Goal: Task Accomplishment & Management: Use online tool/utility

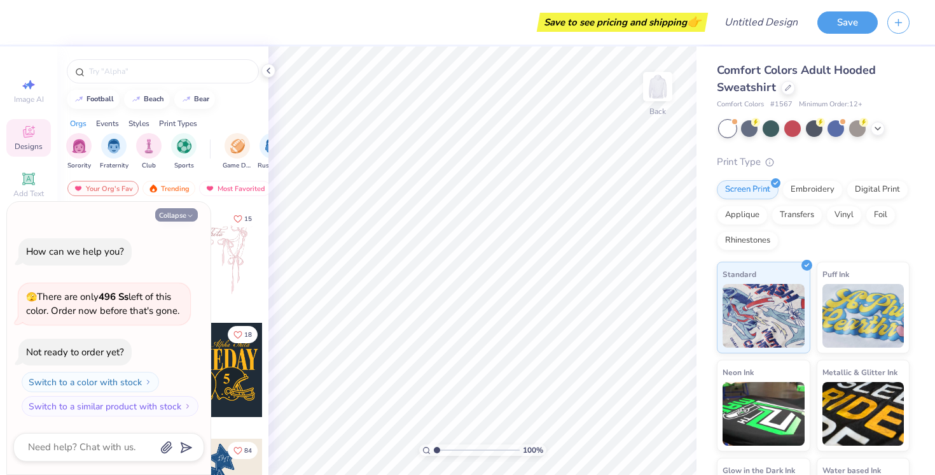
click at [187, 211] on button "Collapse" at bounding box center [176, 214] width 43 height 13
type textarea "x"
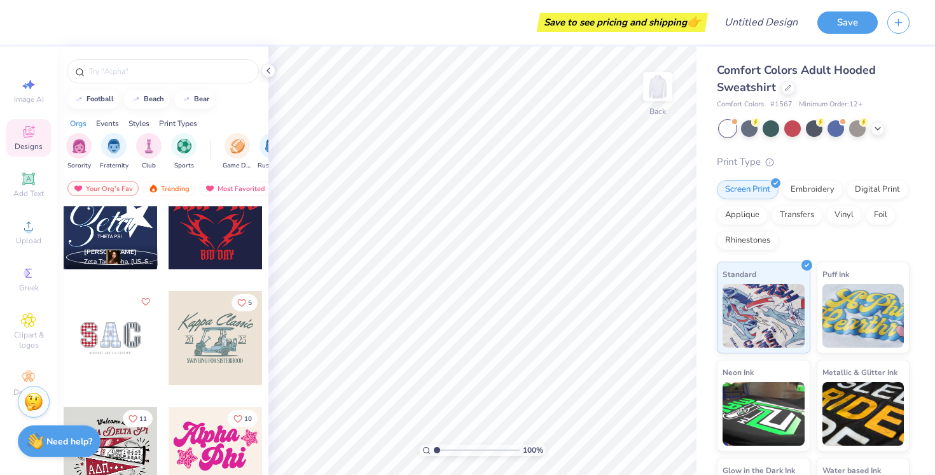
scroll to position [1687, 0]
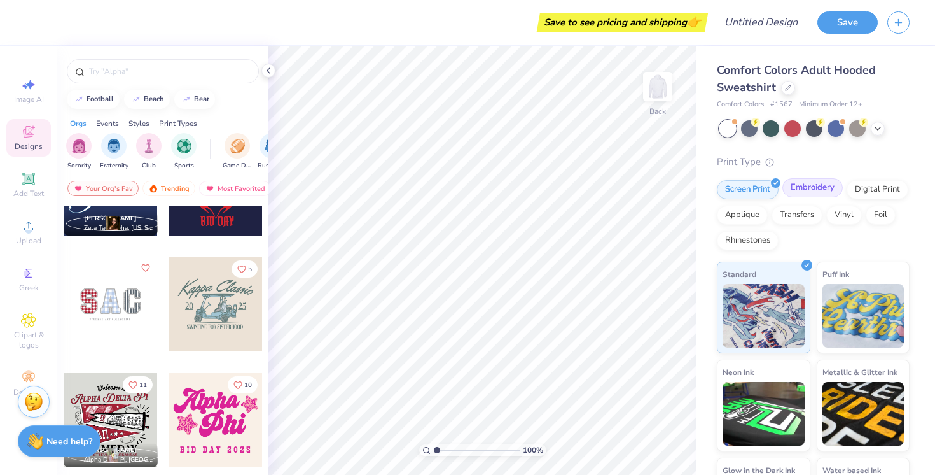
click at [810, 188] on div "Embroidery" at bounding box center [813, 187] width 60 height 19
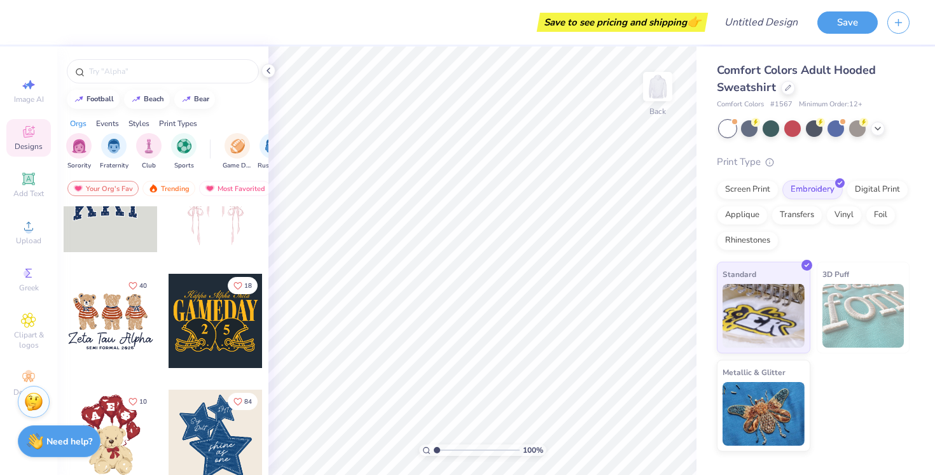
scroll to position [71, 0]
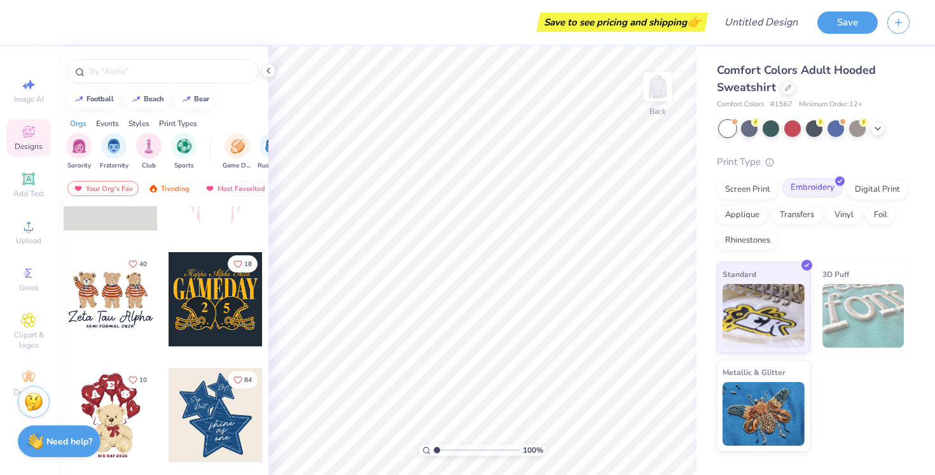
click at [799, 188] on div "Embroidery" at bounding box center [813, 187] width 60 height 19
click at [110, 125] on div "Events" at bounding box center [107, 123] width 23 height 11
click at [111, 130] on div "Sorority Fraternity Club Sports Game Day Rush & Bid Parent's Weekend PR & Gener…" at bounding box center [162, 153] width 211 height 48
click at [75, 142] on img "filter for Game Day" at bounding box center [79, 144] width 15 height 15
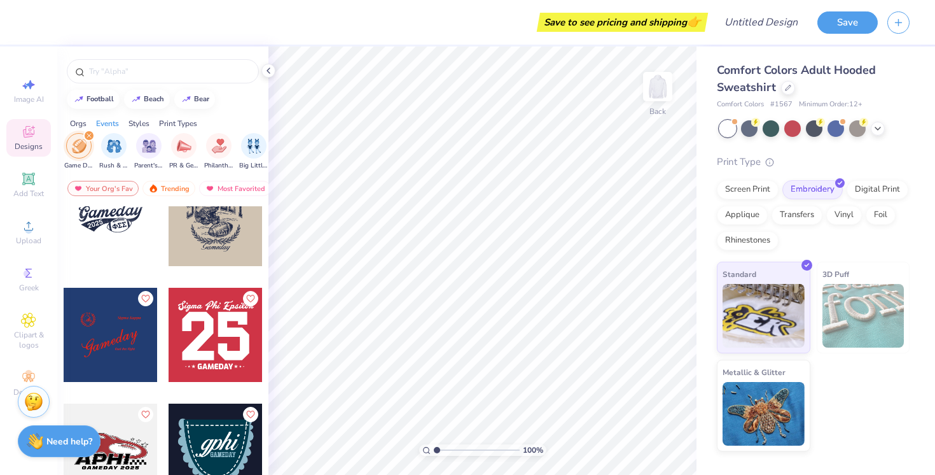
scroll to position [878, 0]
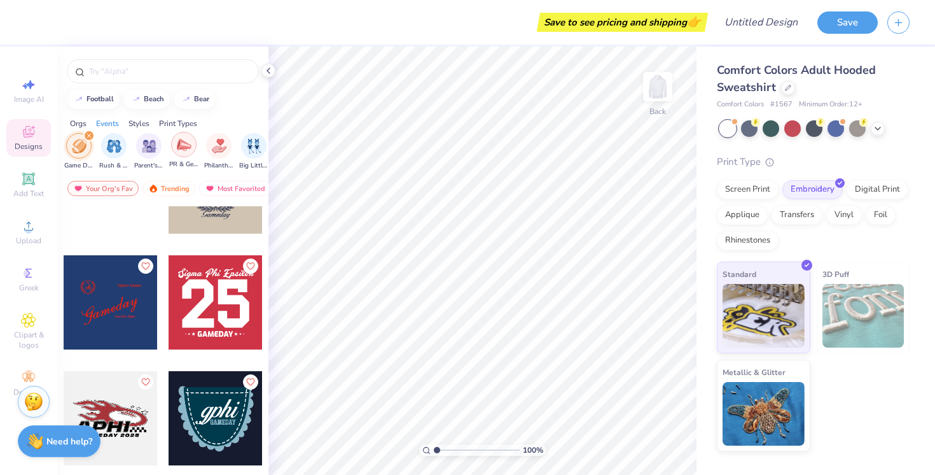
click at [186, 155] on div "filter for PR & General" at bounding box center [183, 144] width 25 height 25
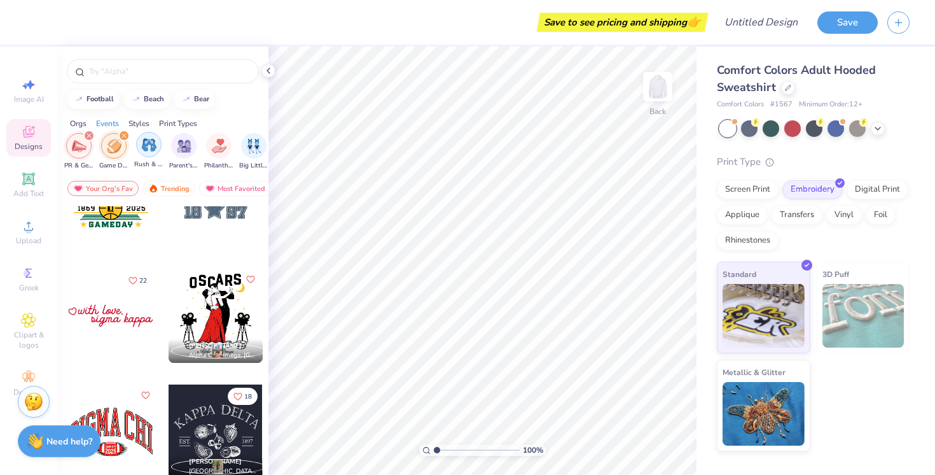
scroll to position [2718, 0]
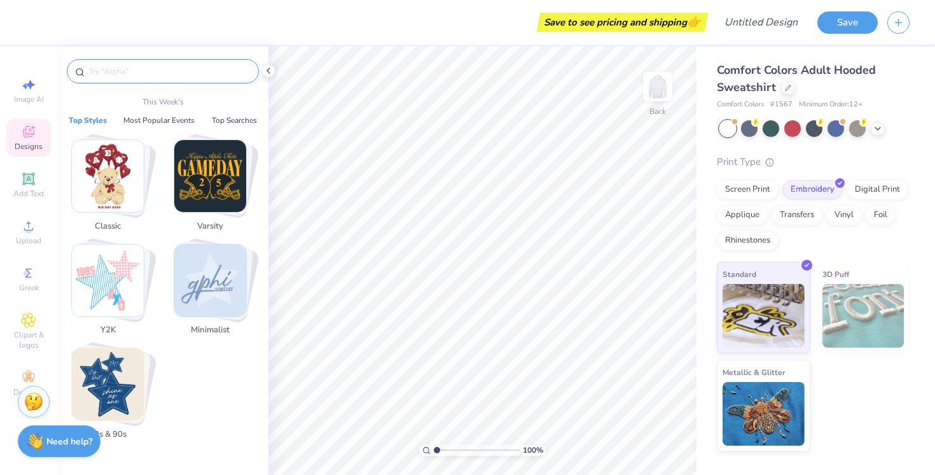
click at [183, 74] on input "text" at bounding box center [169, 71] width 163 height 13
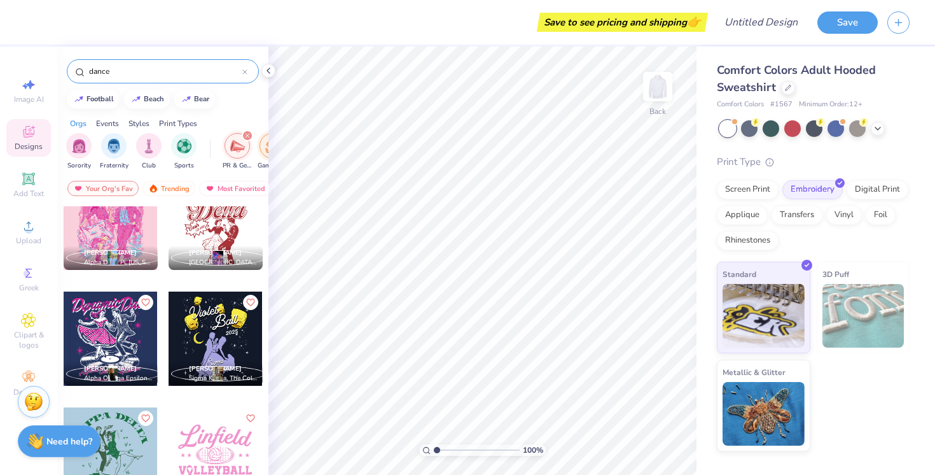
scroll to position [725, 0]
click at [184, 140] on img "filter for Sports" at bounding box center [184, 144] width 15 height 15
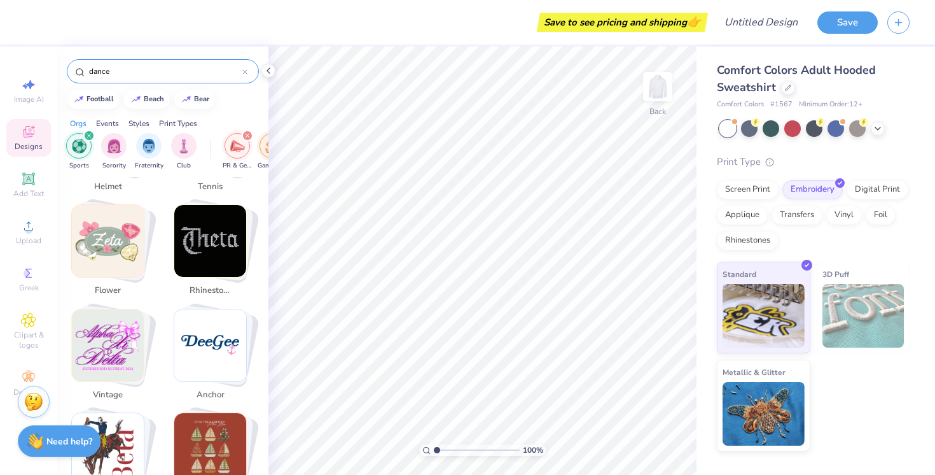
scroll to position [1254, 0]
click at [121, 331] on img "Stack Card Button vintage" at bounding box center [108, 346] width 72 height 72
type input "vintage"
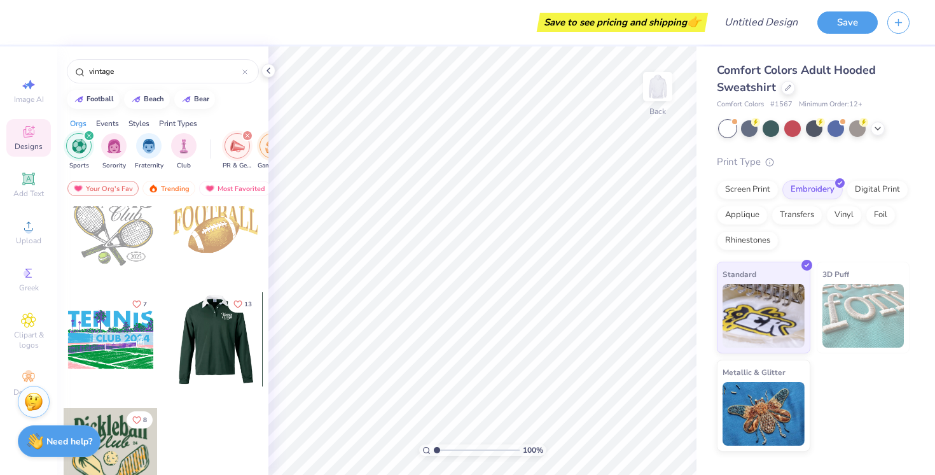
scroll to position [31, 0]
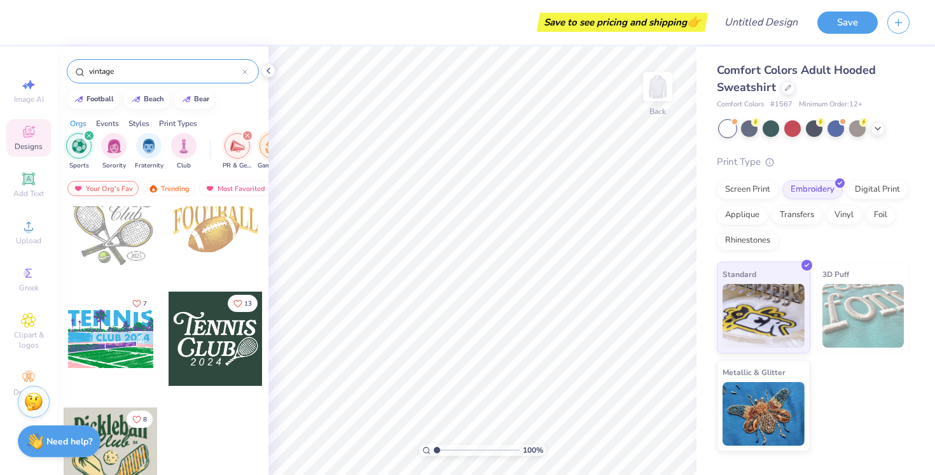
click at [244, 73] on icon at bounding box center [245, 72] width 4 height 4
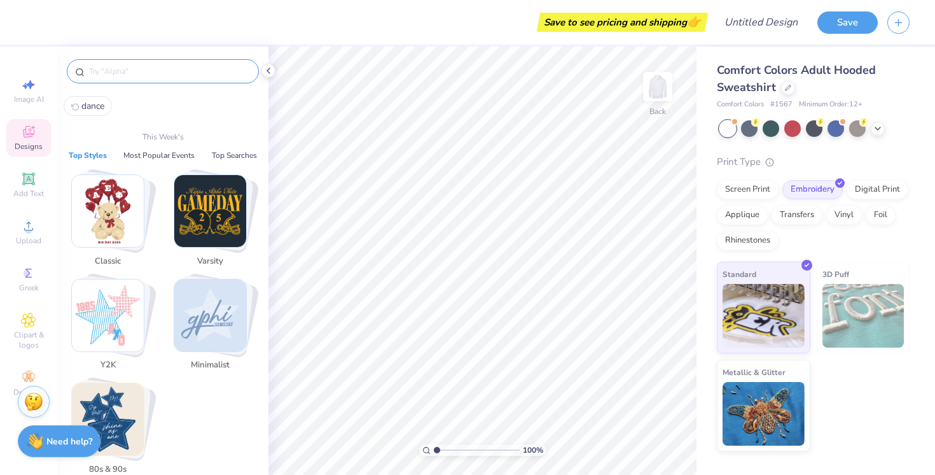
click at [209, 73] on input "text" at bounding box center [169, 71] width 163 height 13
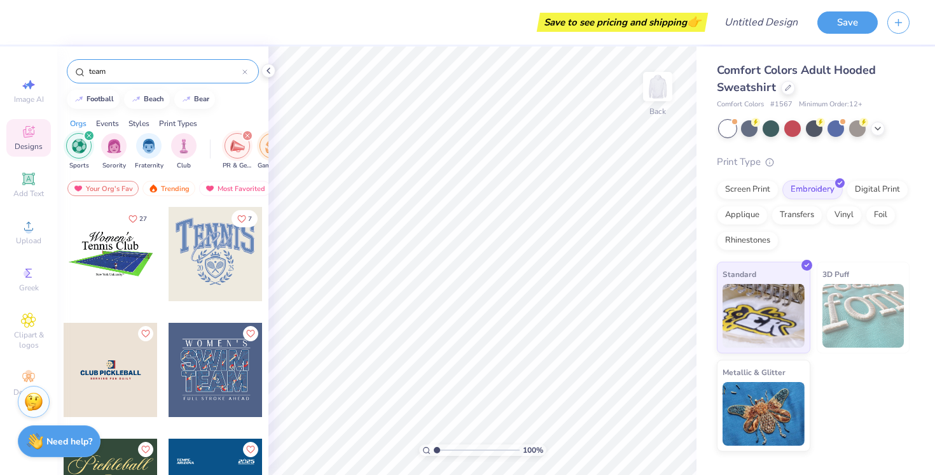
type input "team"
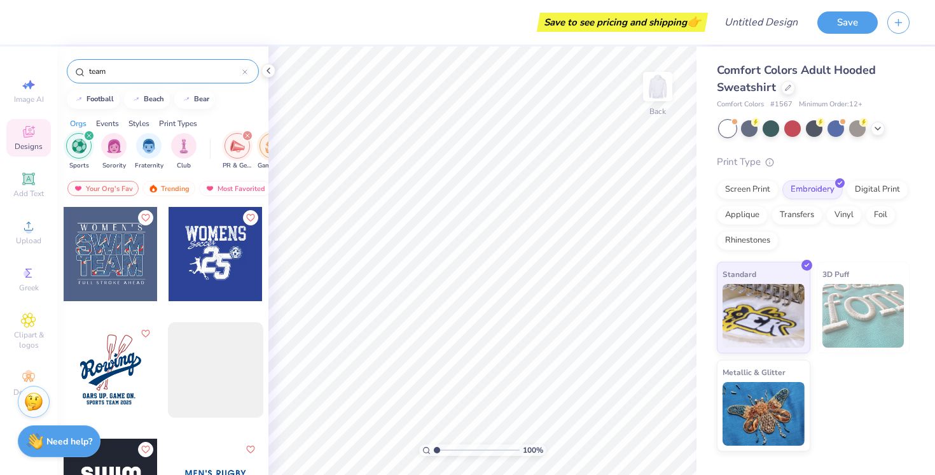
click at [90, 137] on icon "filter for Sports" at bounding box center [89, 135] width 5 height 5
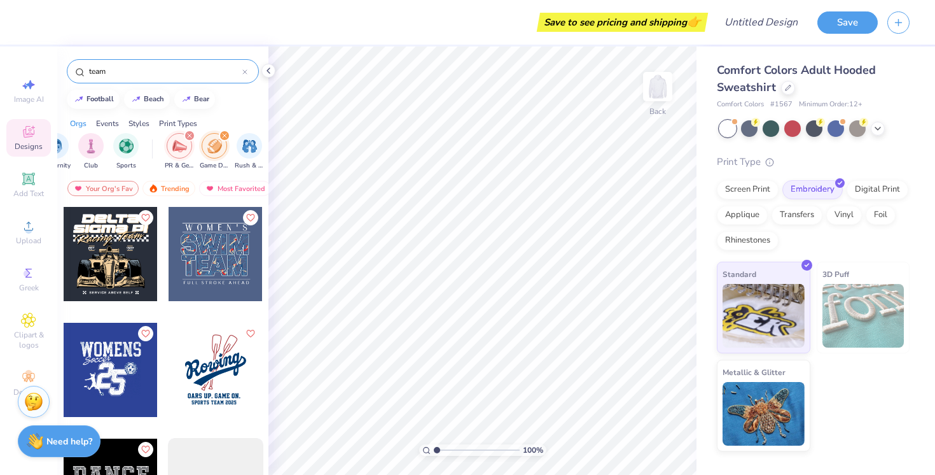
scroll to position [0, 59]
click at [223, 135] on icon "filter for Game Day" at bounding box center [223, 136] width 4 height 4
click at [188, 134] on icon "filter for PR & General" at bounding box center [188, 135] width 5 height 5
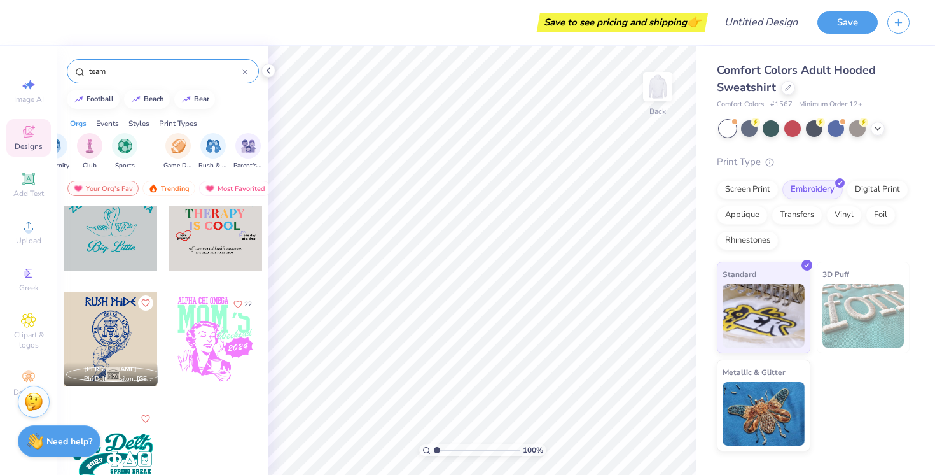
scroll to position [3274, 0]
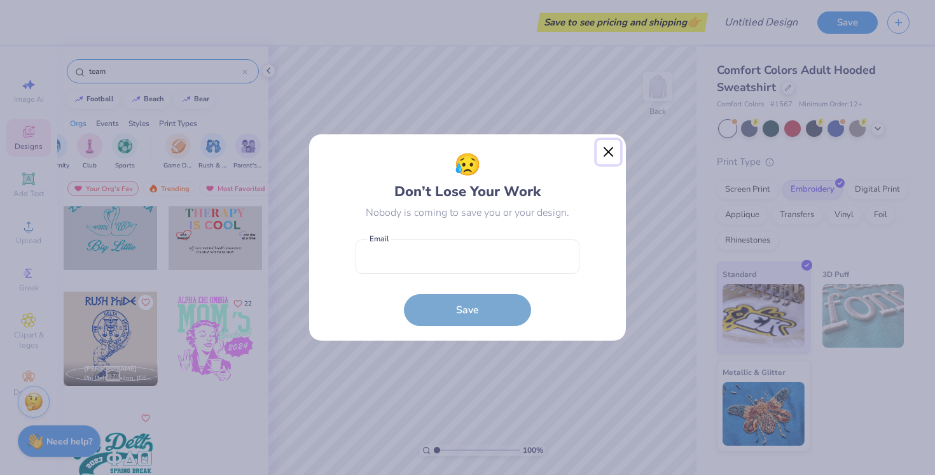
click at [614, 146] on button "Close" at bounding box center [609, 152] width 24 height 24
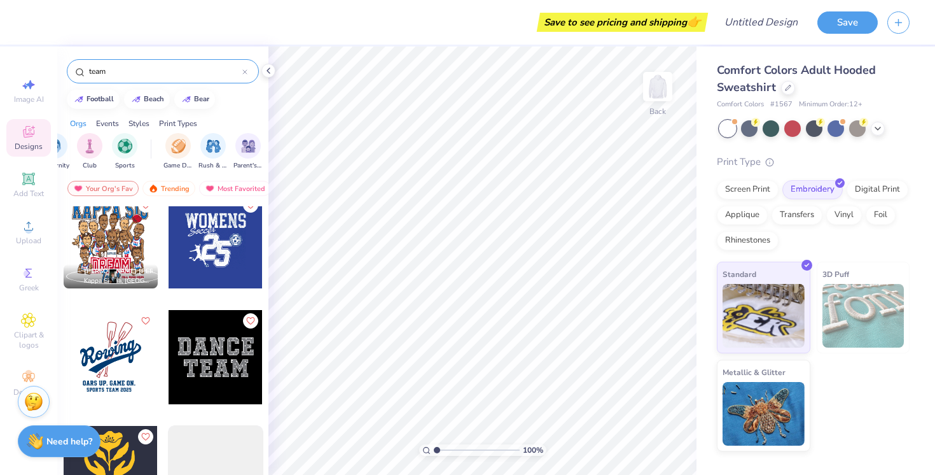
scroll to position [129, 0]
click at [23, 244] on span "Upload" at bounding box center [28, 240] width 25 height 10
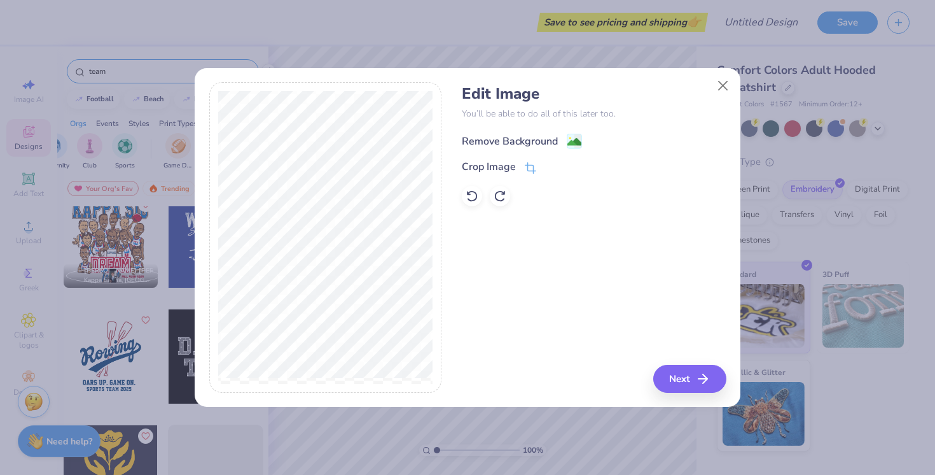
click at [537, 139] on div "Remove Background" at bounding box center [510, 141] width 96 height 15
click at [722, 88] on button "Close" at bounding box center [723, 85] width 24 height 24
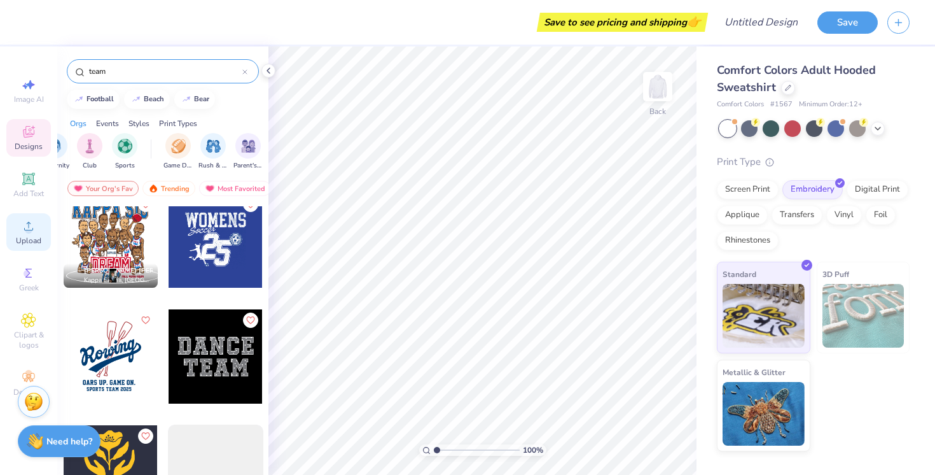
click at [23, 241] on span "Upload" at bounding box center [28, 240] width 25 height 10
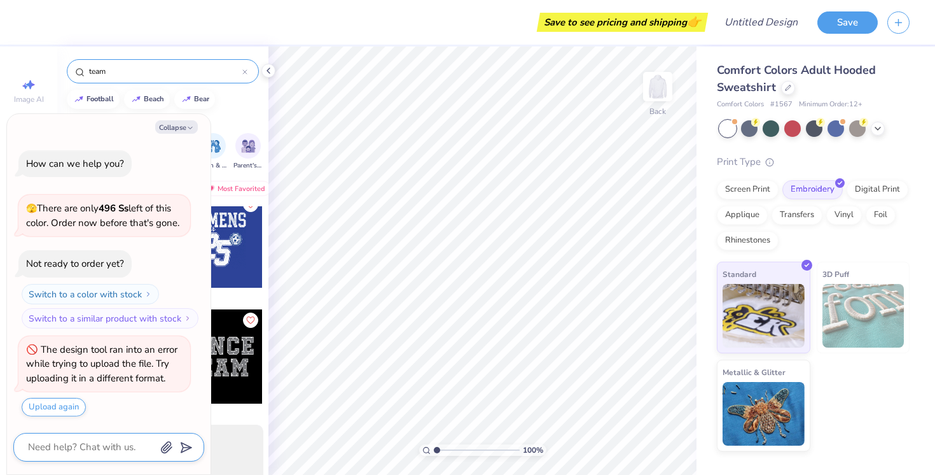
click at [167, 452] on icon "button" at bounding box center [166, 447] width 13 height 13
click at [269, 71] on icon at bounding box center [268, 71] width 10 height 10
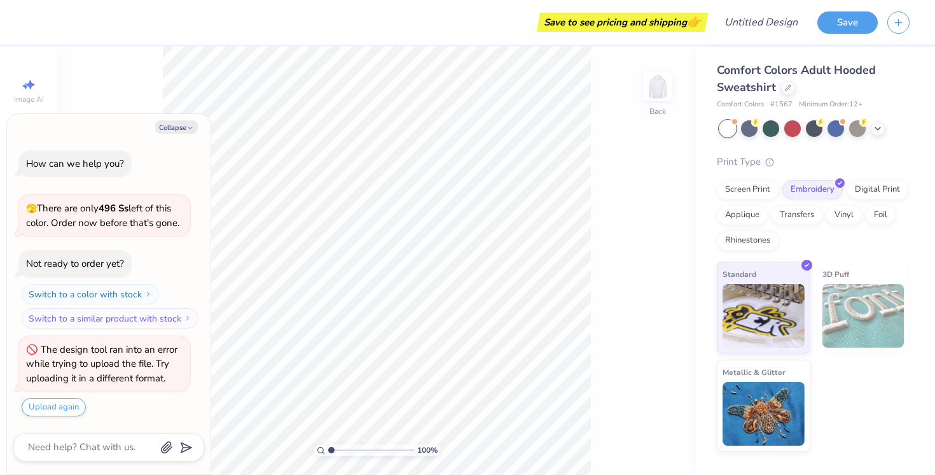
click at [595, 112] on div "100 % Back" at bounding box center [376, 260] width 639 height 428
click at [179, 127] on button "Collapse" at bounding box center [176, 126] width 43 height 13
type textarea "x"
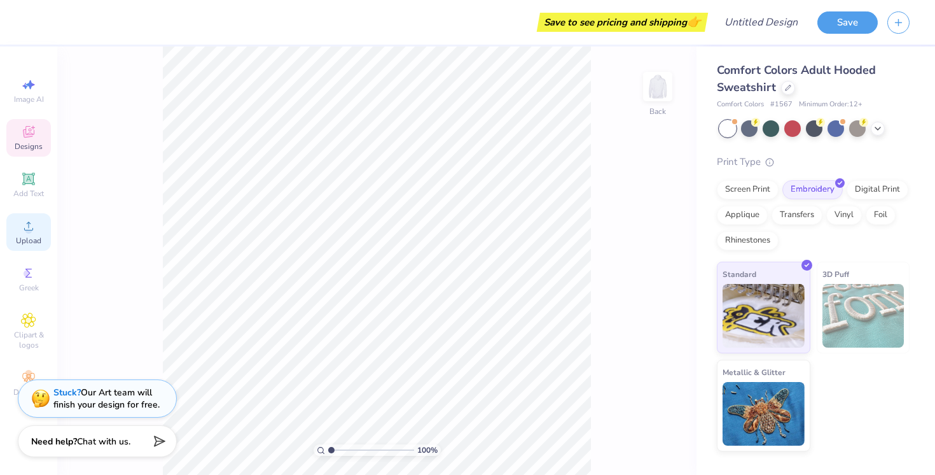
click at [29, 235] on span "Upload" at bounding box center [28, 240] width 25 height 10
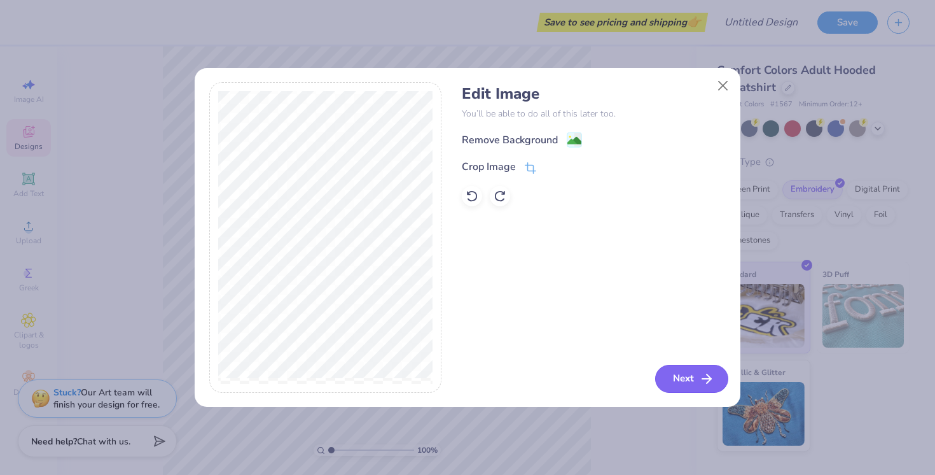
click at [694, 391] on button "Next" at bounding box center [691, 379] width 73 height 28
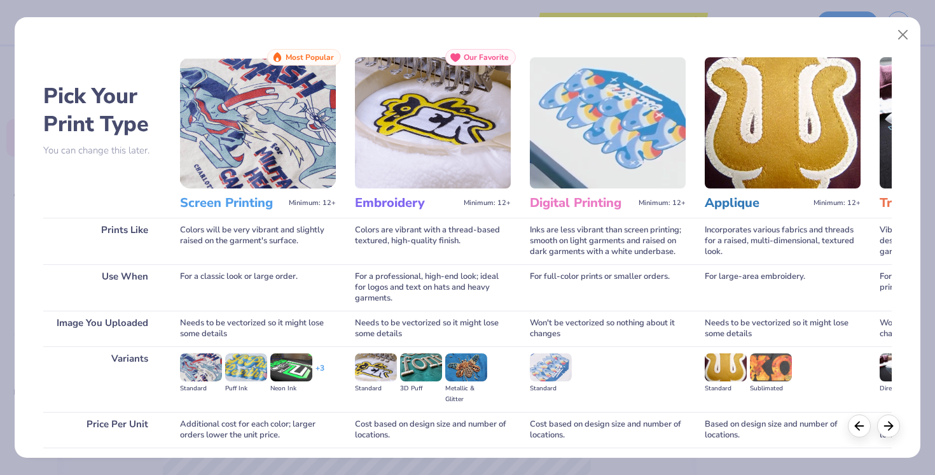
click at [437, 119] on img at bounding box center [433, 122] width 156 height 131
click at [366, 362] on img at bounding box center [376, 367] width 42 height 28
click at [893, 424] on polyline at bounding box center [891, 423] width 4 height 8
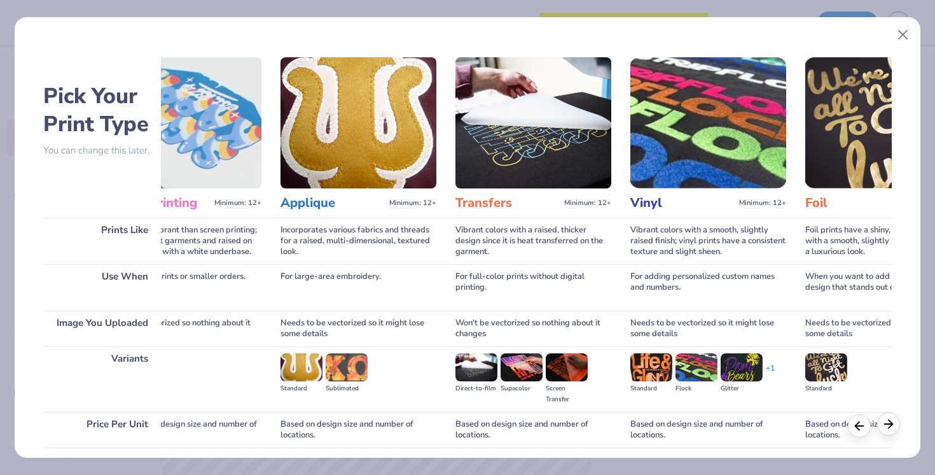
click at [893, 424] on icon at bounding box center [889, 424] width 14 height 14
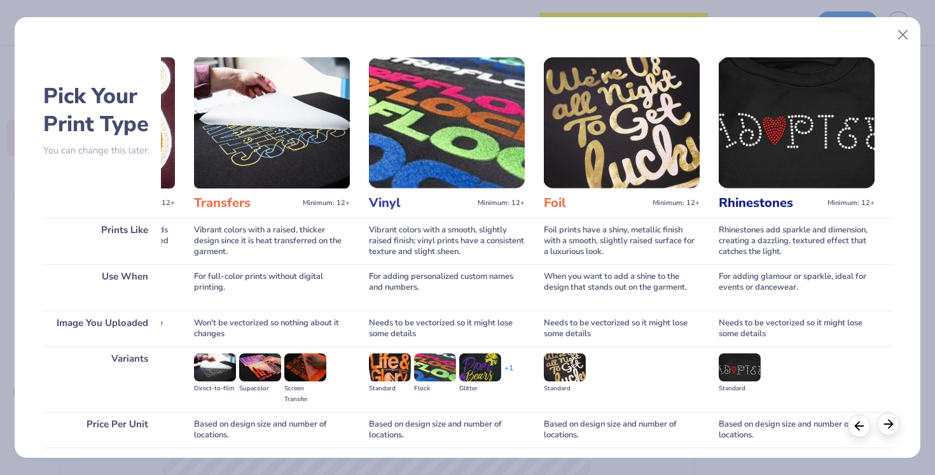
scroll to position [0, 688]
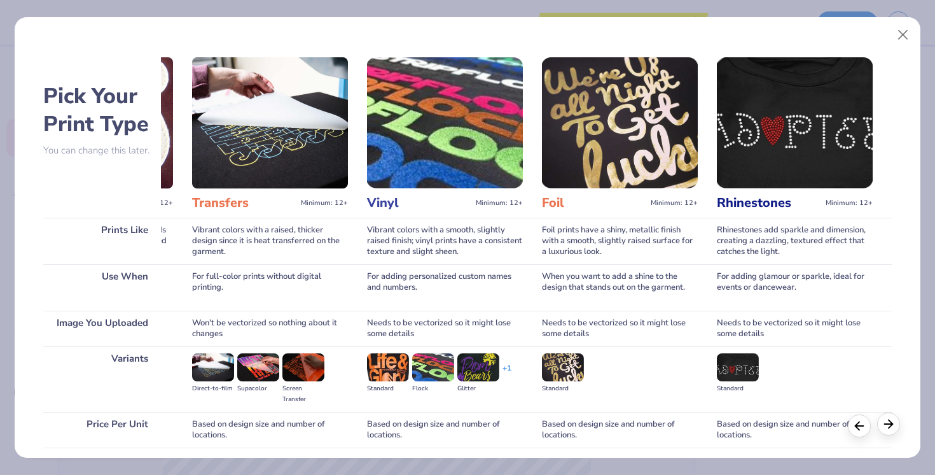
click at [894, 424] on icon at bounding box center [889, 424] width 14 height 14
click at [886, 426] on icon at bounding box center [889, 424] width 14 height 14
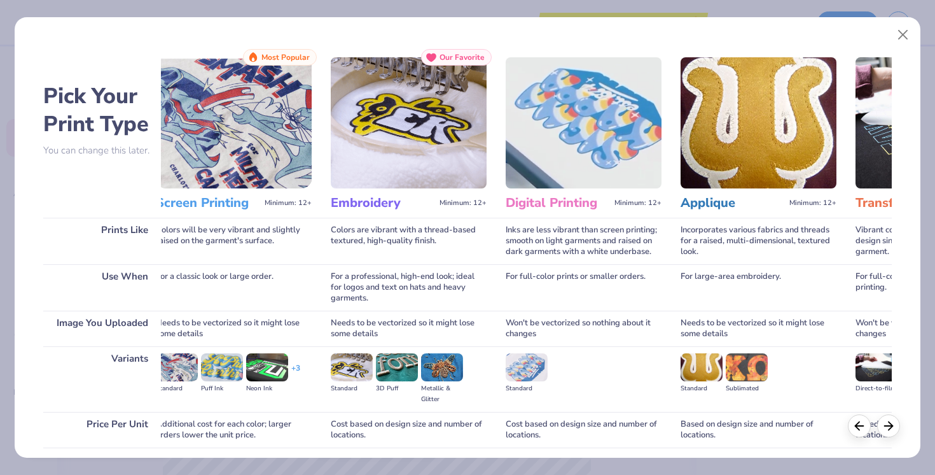
scroll to position [0, 0]
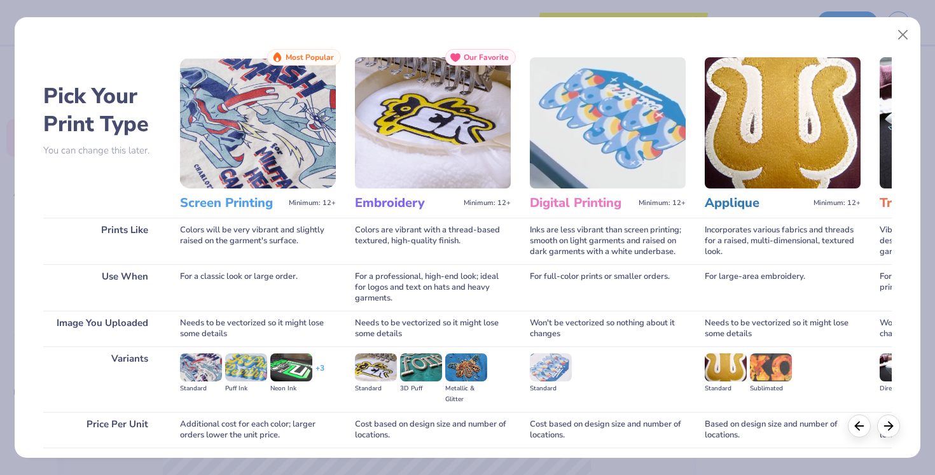
click at [381, 210] on h3 "Embroidery" at bounding box center [407, 203] width 104 height 17
click at [382, 199] on h3 "Embroidery" at bounding box center [407, 203] width 104 height 17
click at [416, 122] on img at bounding box center [433, 122] width 156 height 131
click at [480, 56] on span "Our Favorite" at bounding box center [486, 57] width 45 height 9
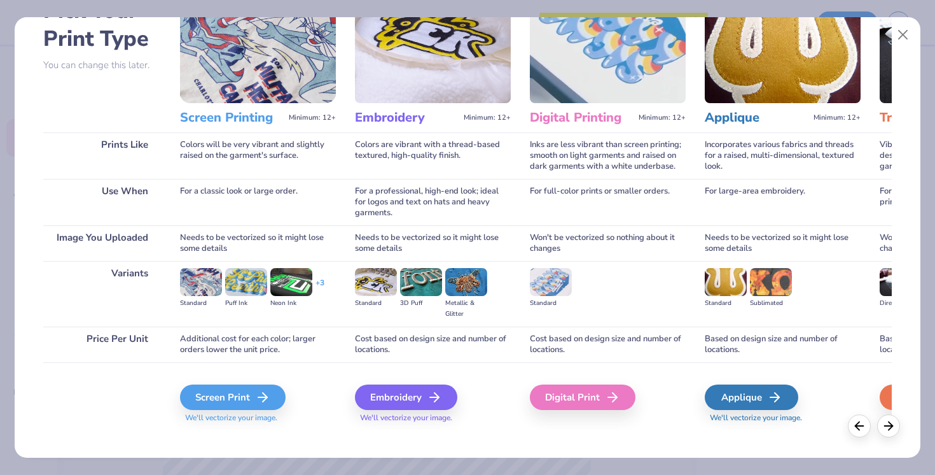
scroll to position [96, 0]
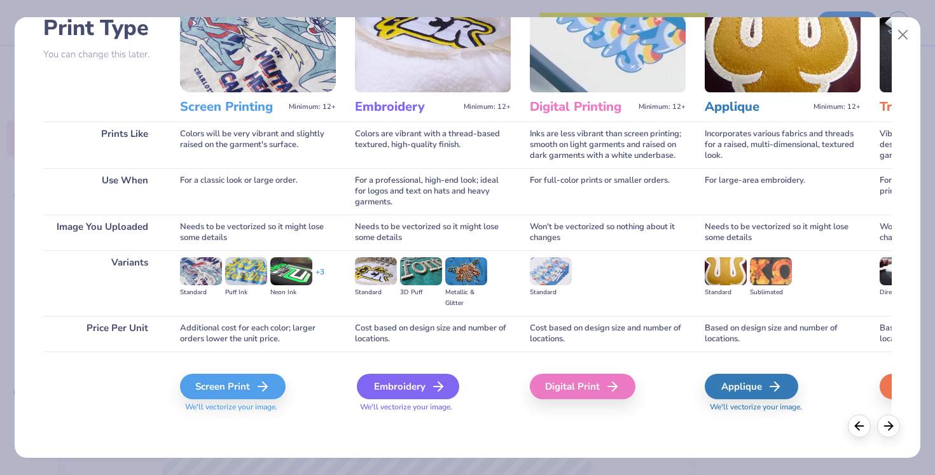
click at [395, 389] on div "Embroidery" at bounding box center [408, 386] width 102 height 25
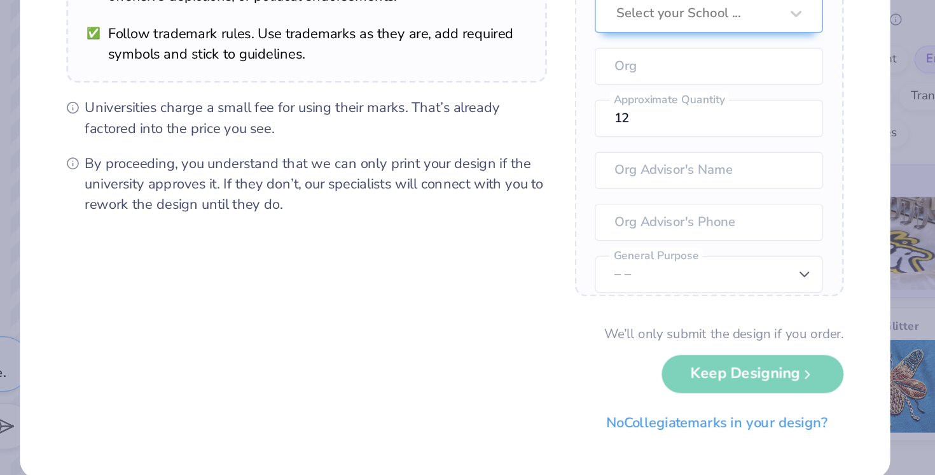
scroll to position [0, 0]
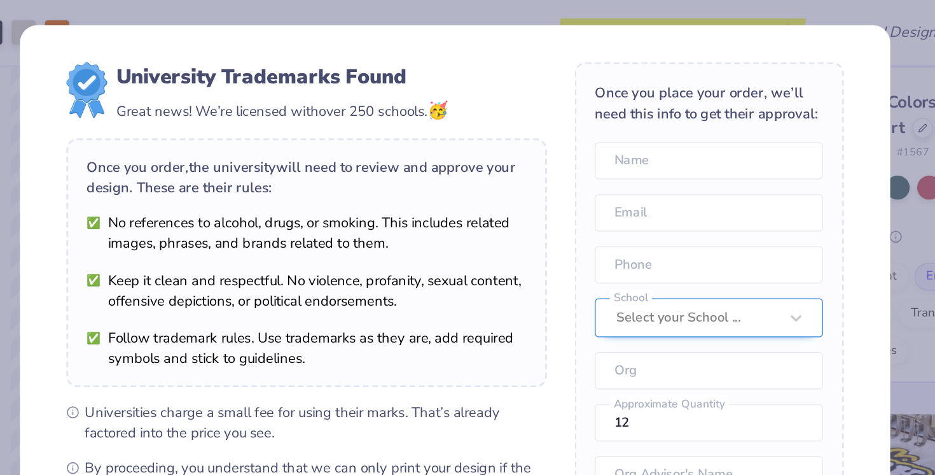
click at [624, 216] on div at bounding box center [633, 217] width 111 height 17
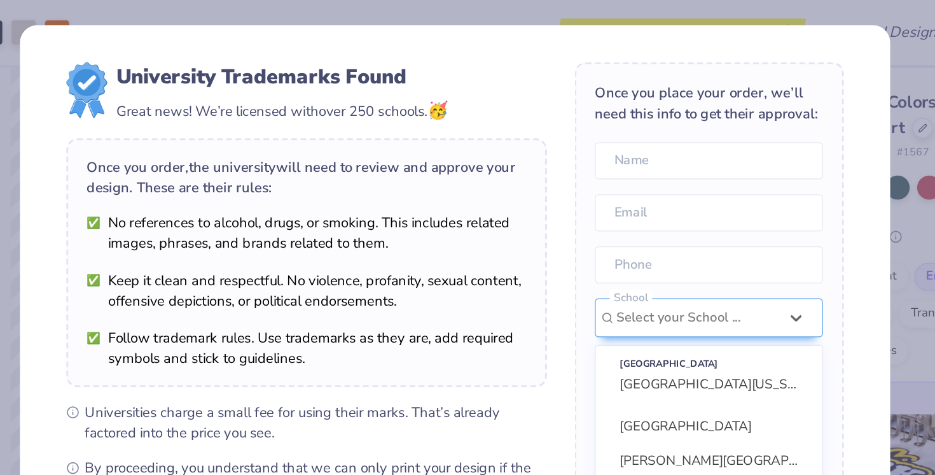
scroll to position [57, 0]
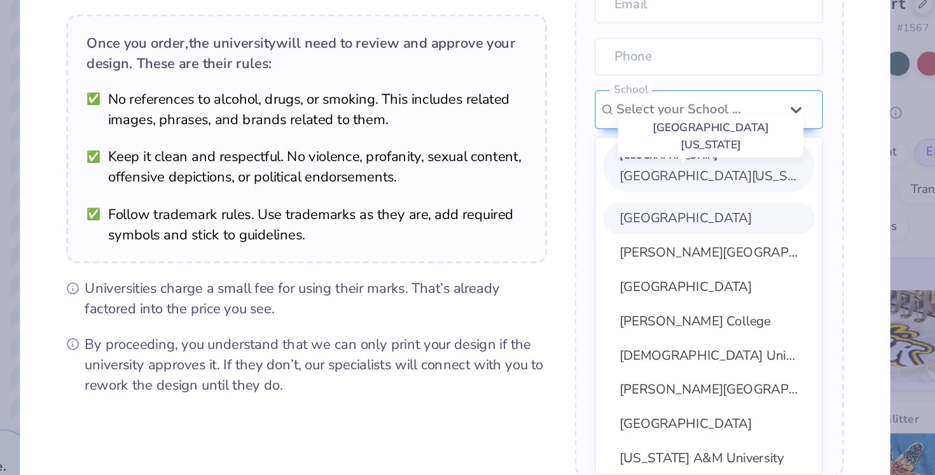
click at [632, 209] on span "[GEOGRAPHIC_DATA][US_STATE]" at bounding box center [650, 206] width 138 height 12
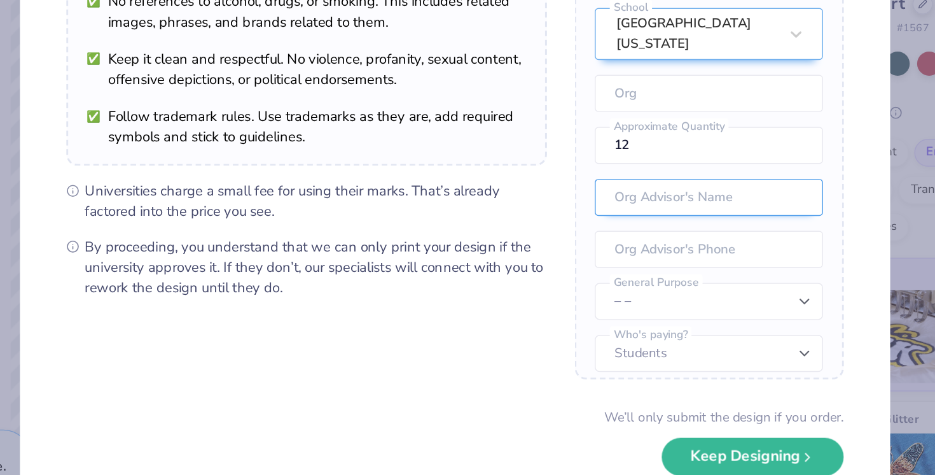
scroll to position [79, 0]
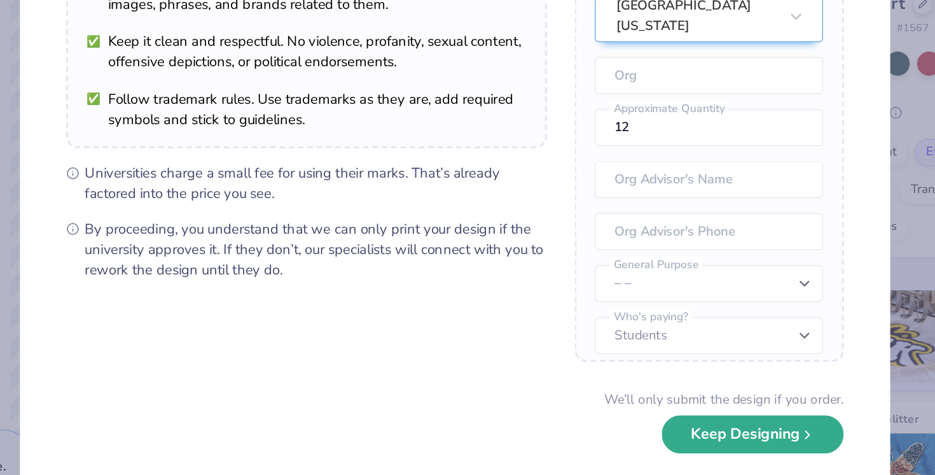
click at [643, 386] on button "Keep Designing" at bounding box center [672, 383] width 125 height 26
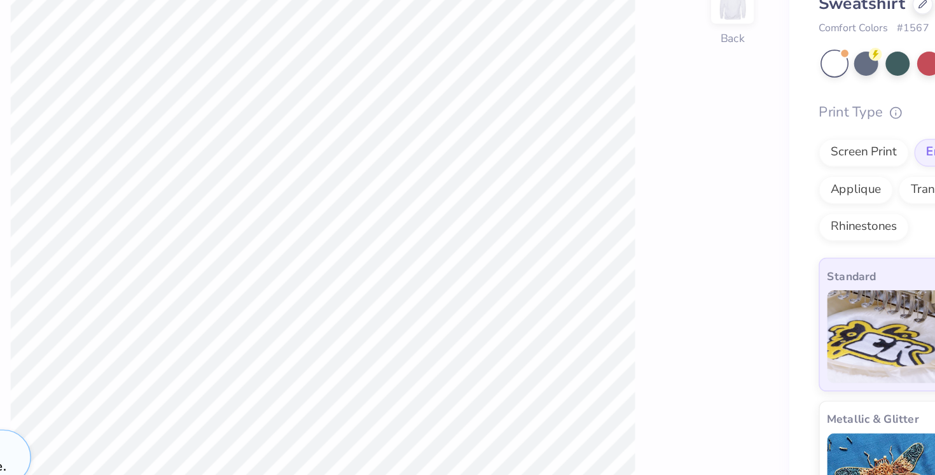
scroll to position [0, 0]
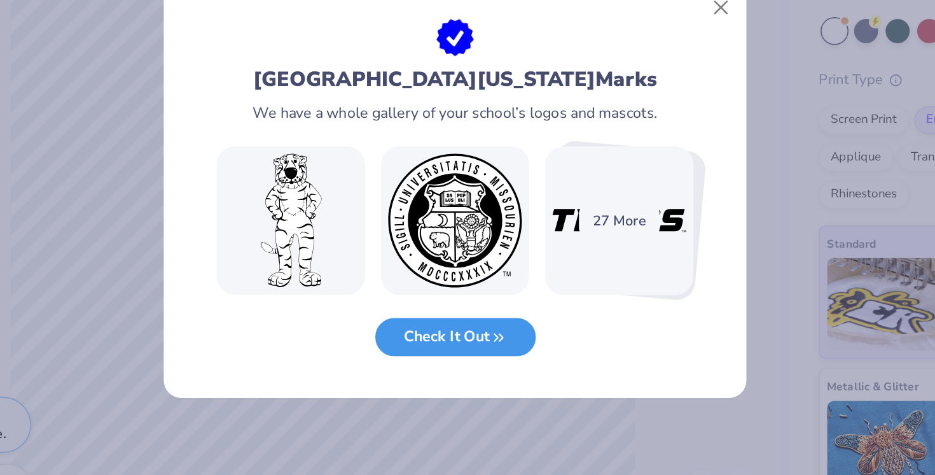
click at [485, 342] on button "Check It Out" at bounding box center [468, 338] width 110 height 26
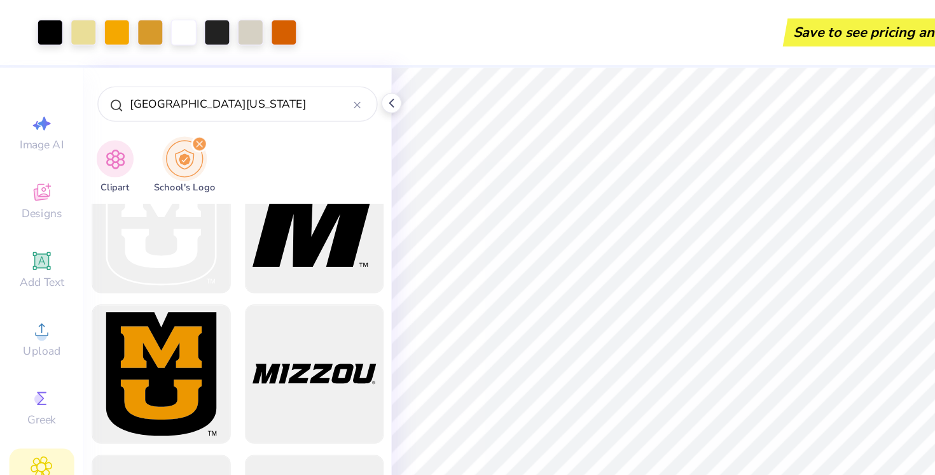
scroll to position [1271, 0]
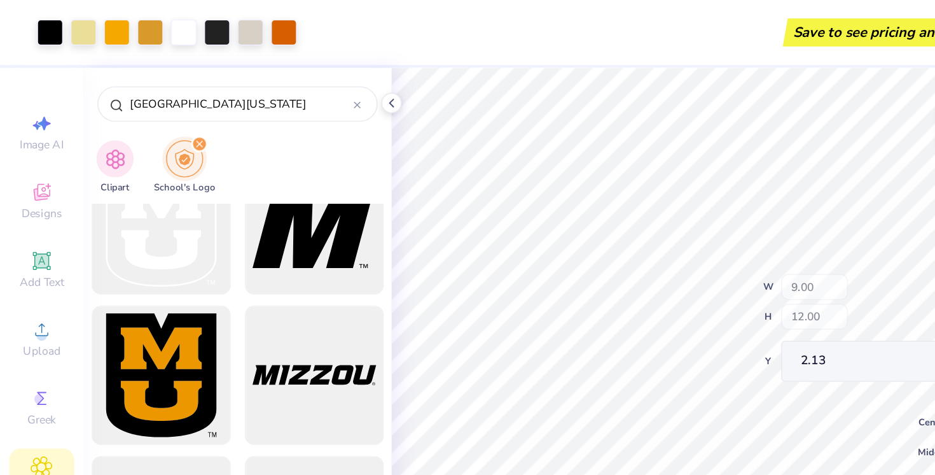
type input "2.80"
type input "2.36"
type input "5.03"
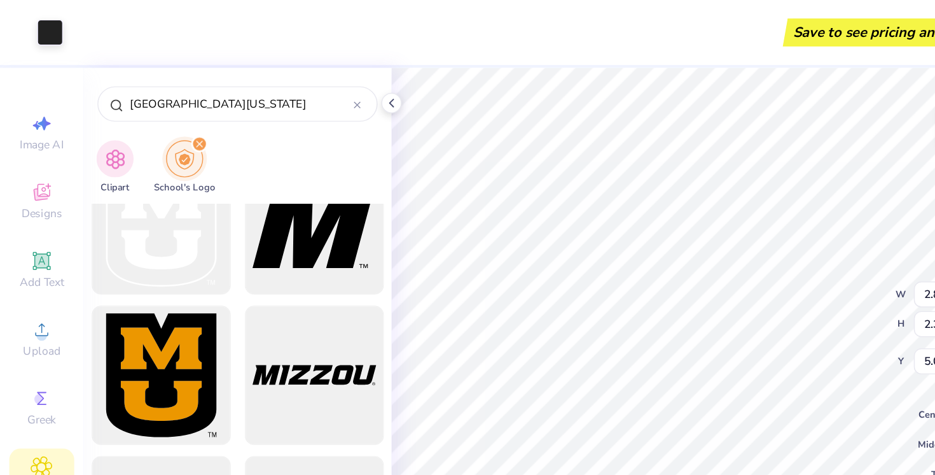
type input "4.72"
type input "3.08"
type input "5.04"
type input "3.40"
type input "2.27"
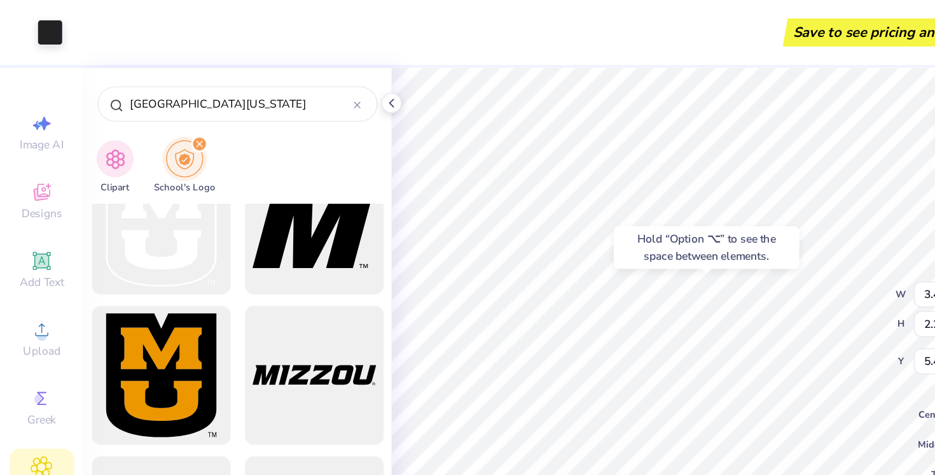
type input "5.85"
type input "9.00"
type input "12.00"
type input "2.13"
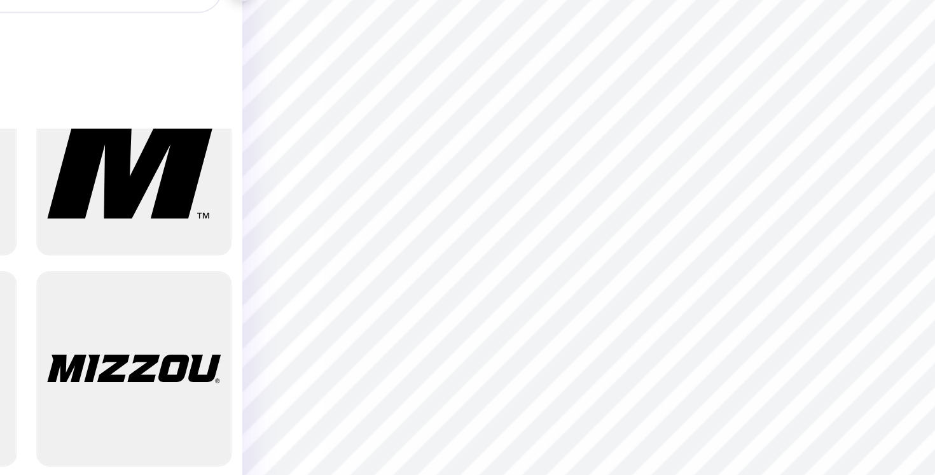
type input "0.96"
type input "1.26"
type input "7.81"
type input "7.55"
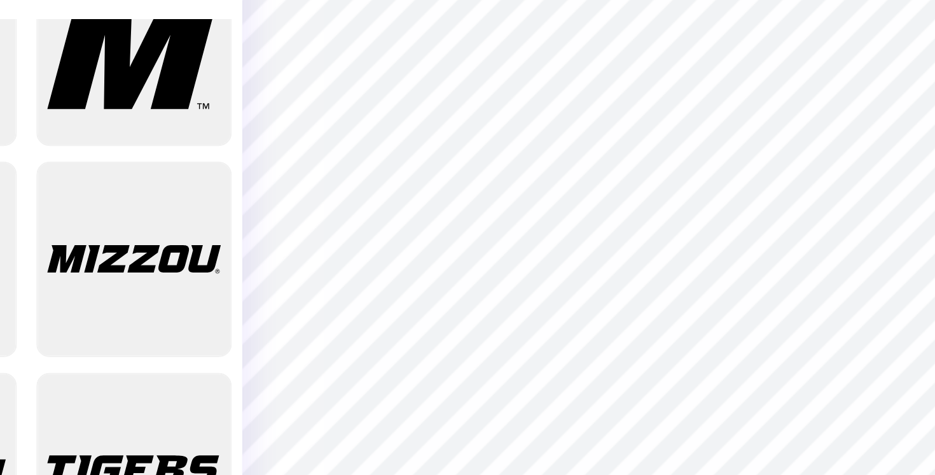
type input "4.24"
type input "0.15"
type input "8.25"
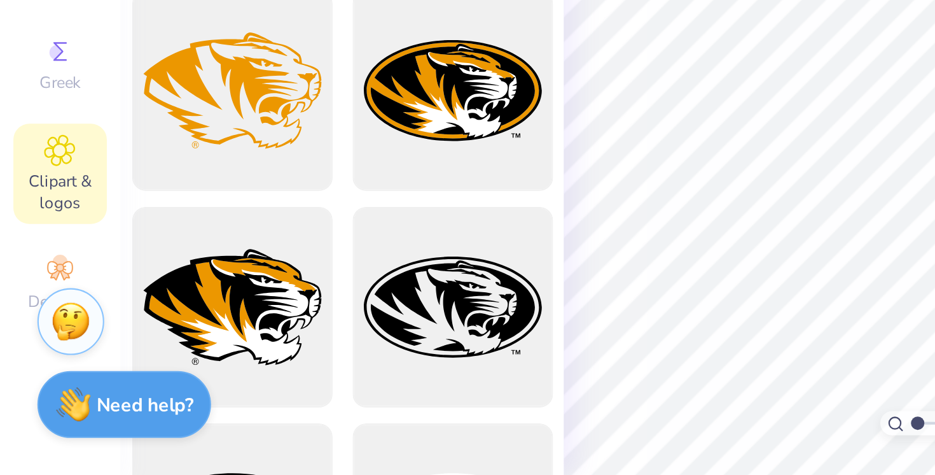
scroll to position [206, 0]
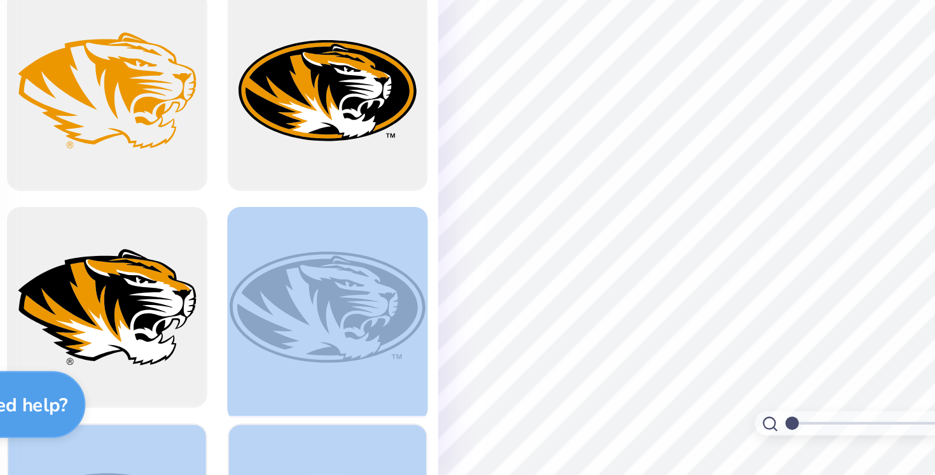
click at [458, 315] on div "Art colors Save to see pricing and shipping 👉 Design Title Save Image AI Design…" at bounding box center [467, 237] width 935 height 475
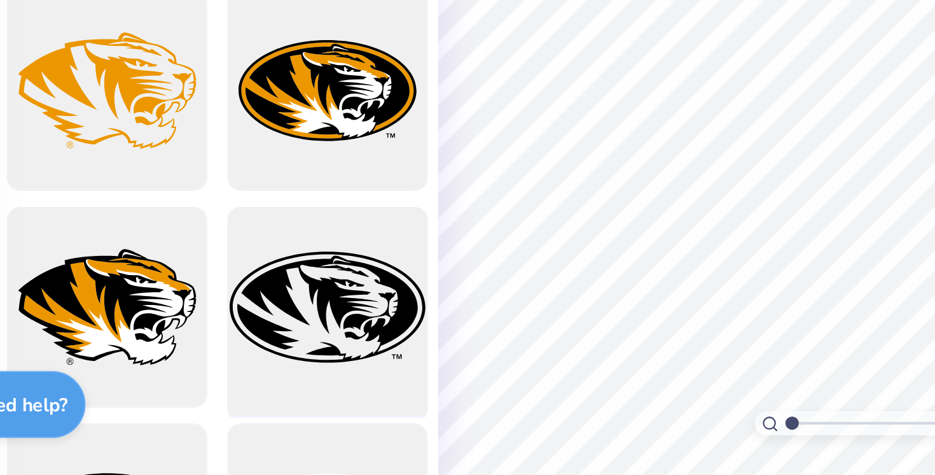
click at [213, 398] on div at bounding box center [215, 394] width 105 height 105
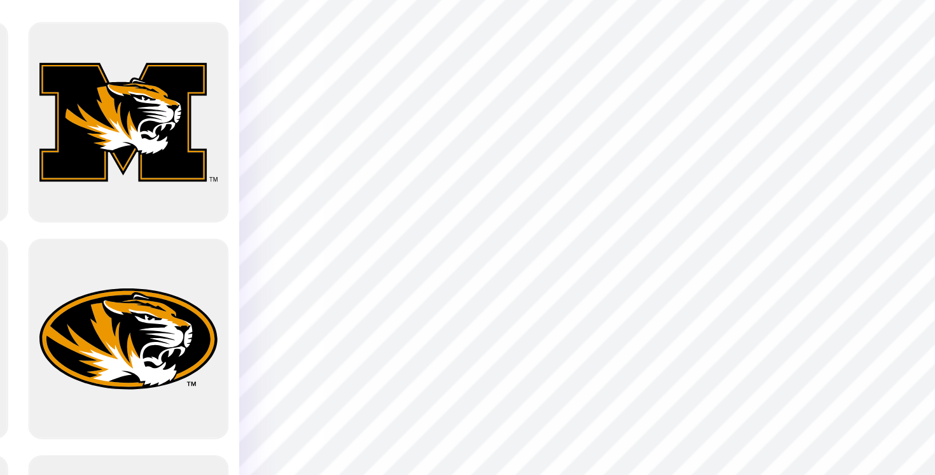
type input "7.39"
type input "6.39"
type input "3.62"
type input "9.48"
type input "3.81"
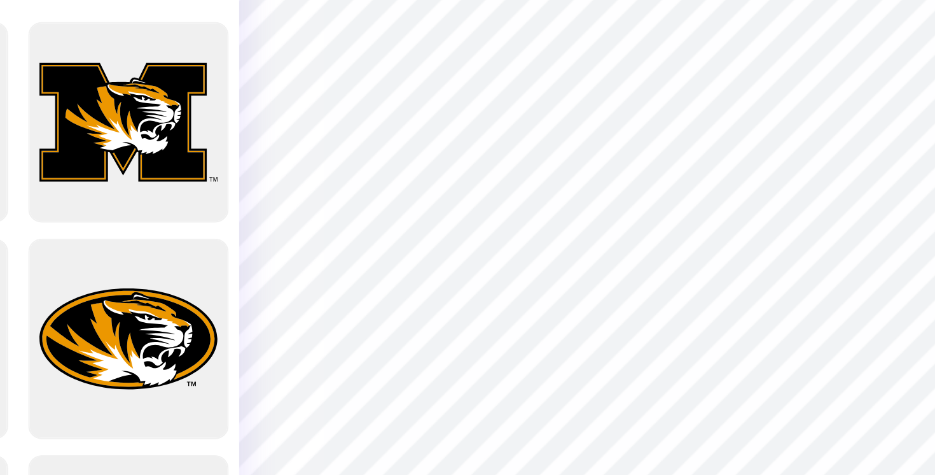
type input "3.17"
type input "3.40"
type input "2.27"
type input "5.85"
type input "4.00"
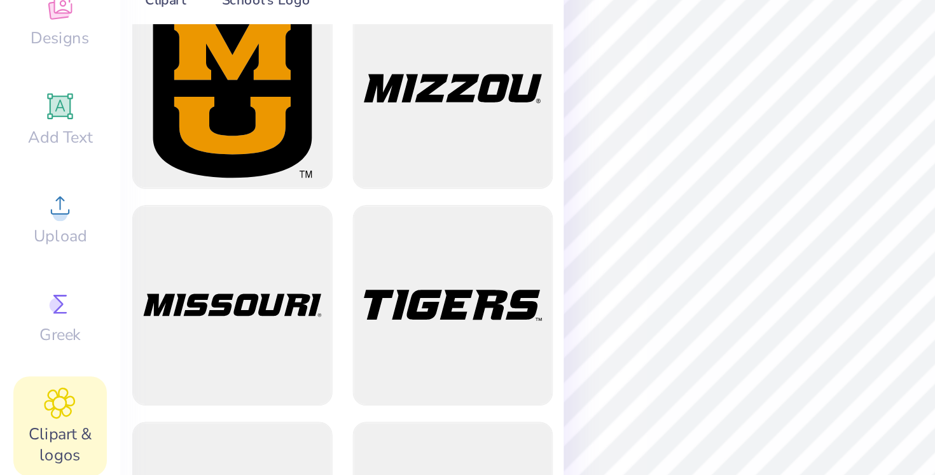
scroll to position [1385, 0]
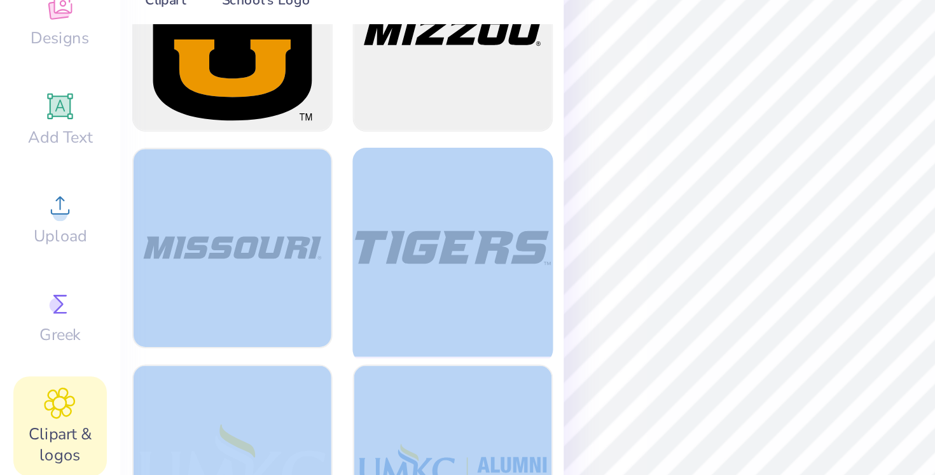
click at [405, 188] on div "Art colors Save to see pricing and shipping 👉 Design Title Save Image AI Design…" at bounding box center [467, 237] width 935 height 475
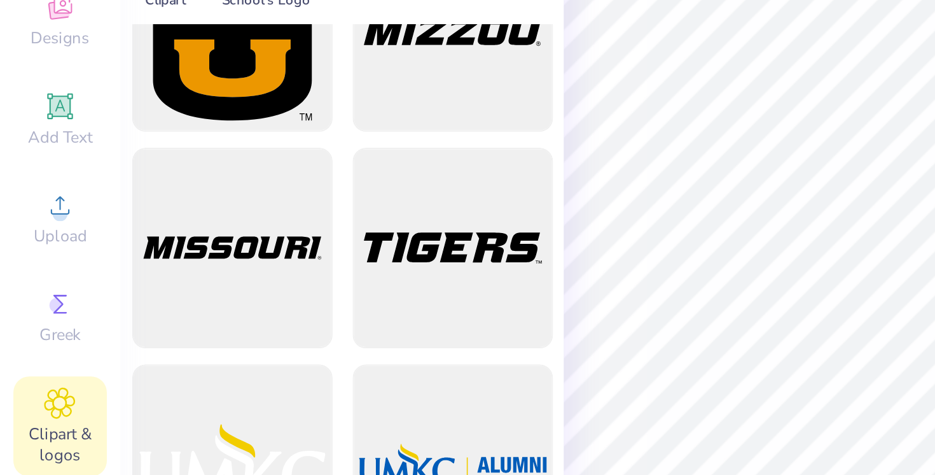
click at [267, 207] on div at bounding box center [162, 307] width 211 height 335
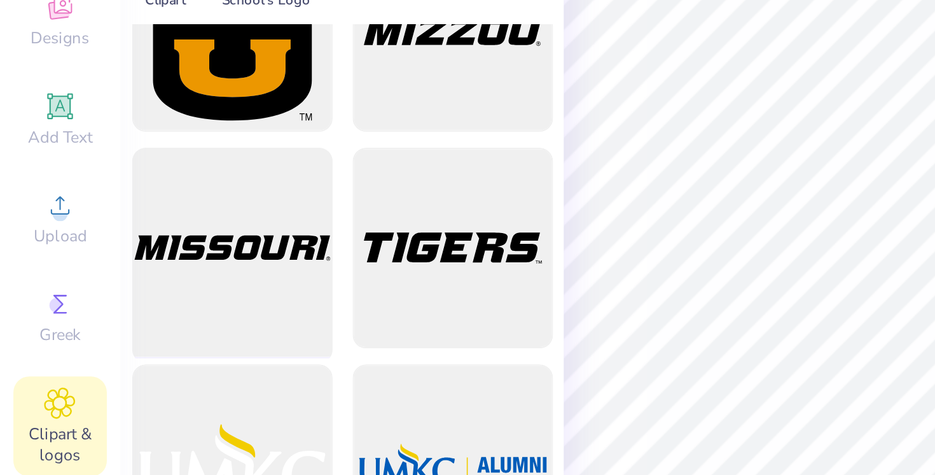
click at [122, 239] on div at bounding box center [110, 246] width 105 height 105
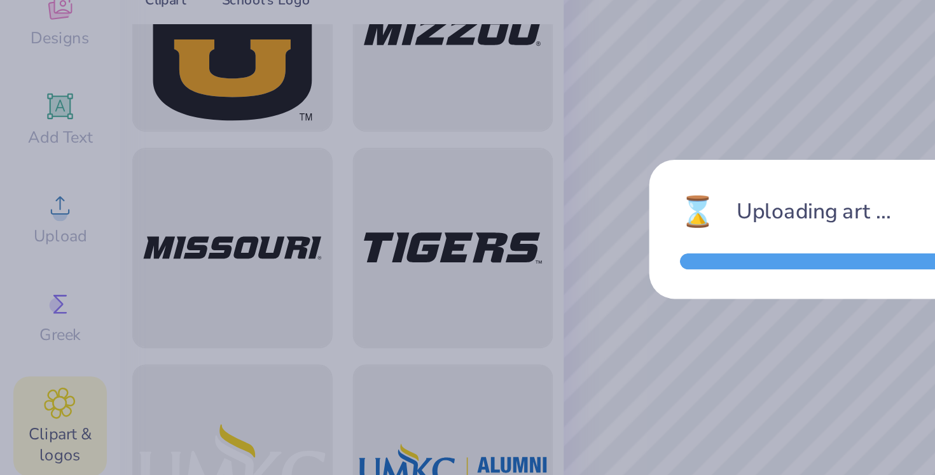
type input "12.00"
type input "1.54"
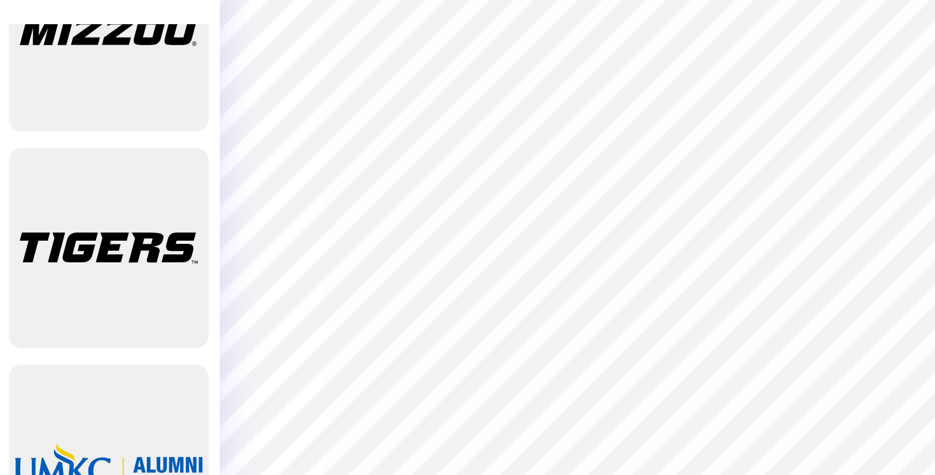
type input "2.23"
type input "9.05"
type input "1.16"
type input "2.42"
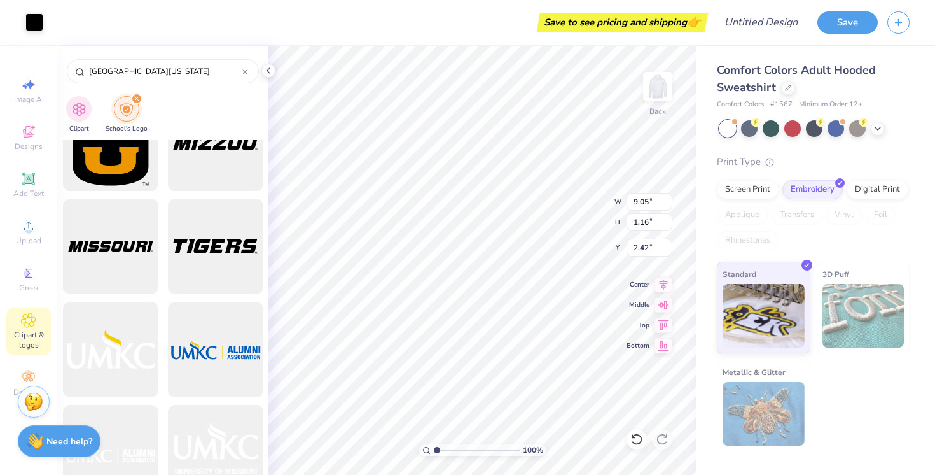
type input "6.39"
type input "3.62"
type input "4.03"
type input "6.39"
type input "3.62"
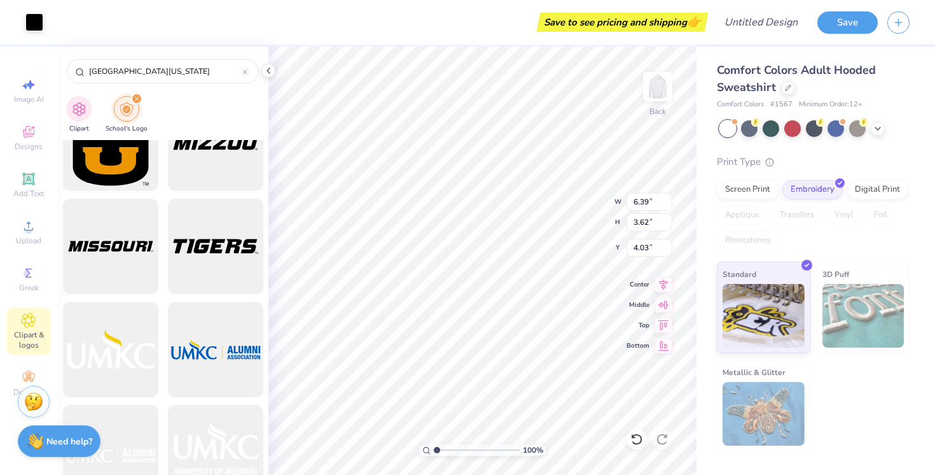
type input "4.05"
type input "9.17"
type input "1.18"
type input "2.40"
type input "6.39"
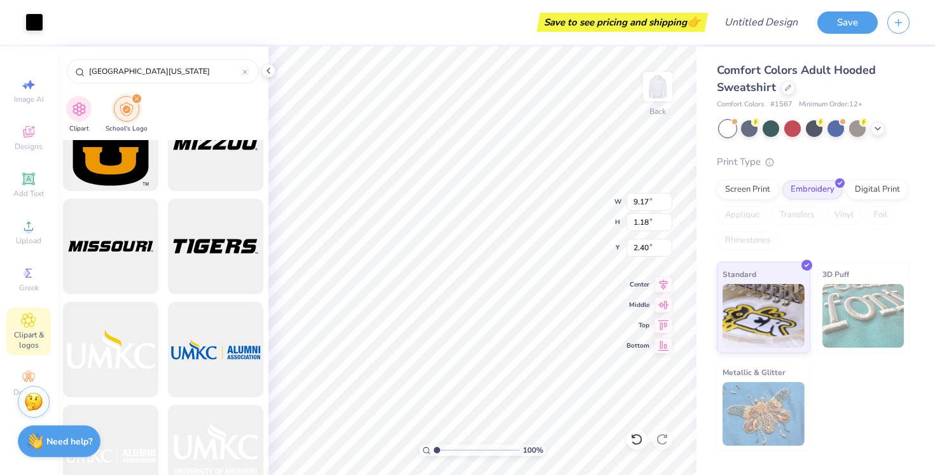
type input "3.62"
type input "3.93"
click at [29, 177] on icon at bounding box center [29, 179] width 10 height 10
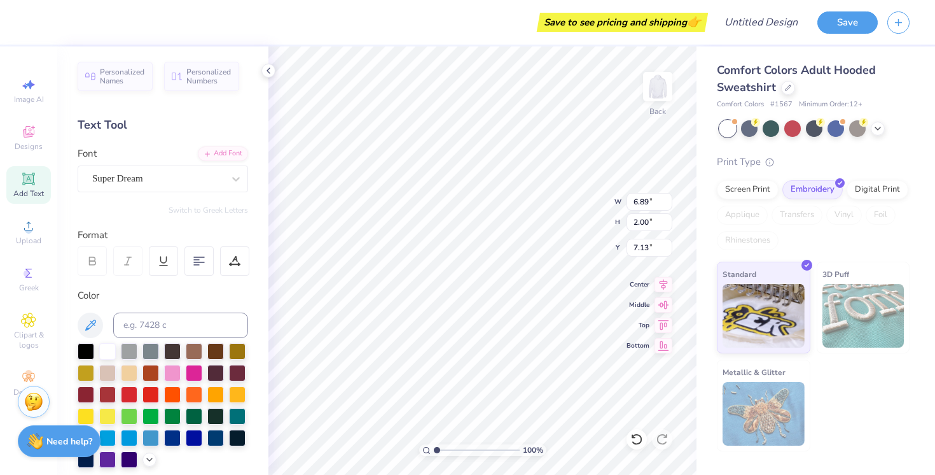
type textarea "TgEXT"
type textarea "[PERSON_NAME]"
click at [178, 181] on div "Super Dream" at bounding box center [158, 179] width 134 height 20
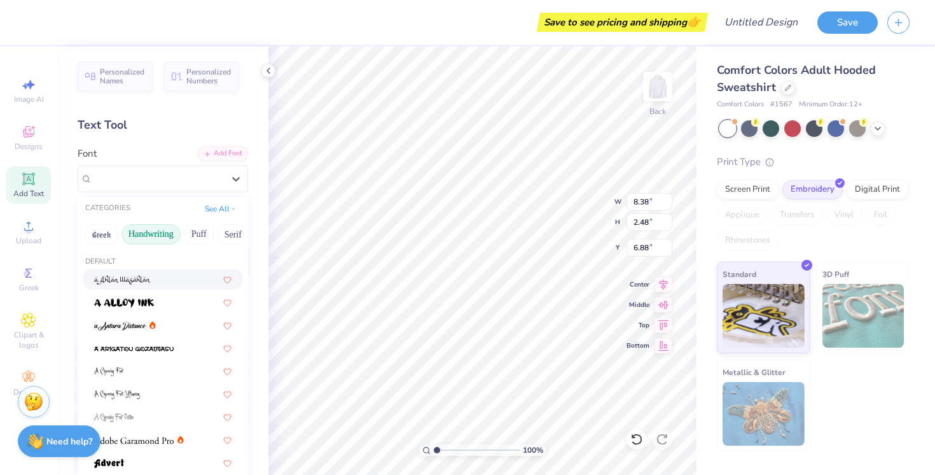
click at [154, 233] on button "Handwriting" at bounding box center [151, 234] width 59 height 20
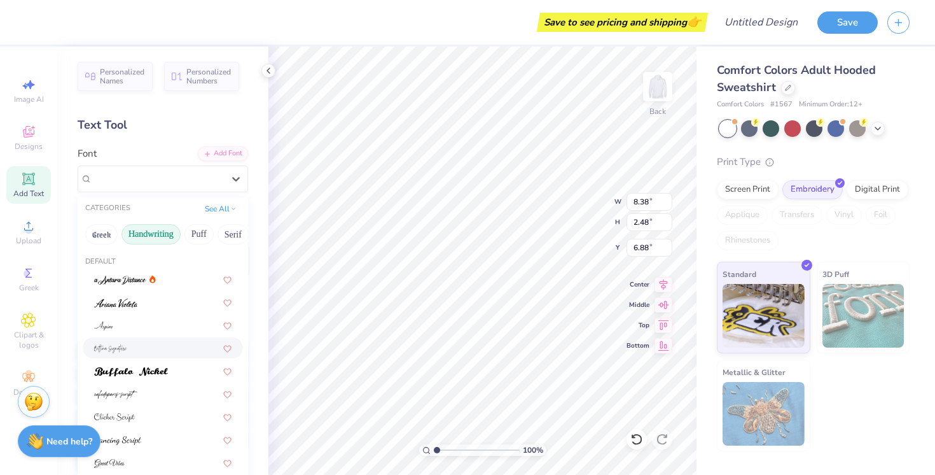
scroll to position [11, 0]
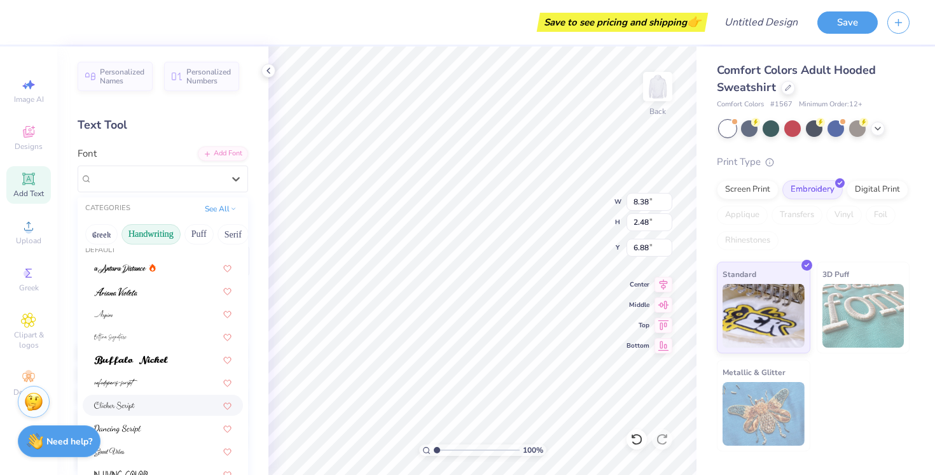
click at [133, 405] on img at bounding box center [114, 406] width 41 height 9
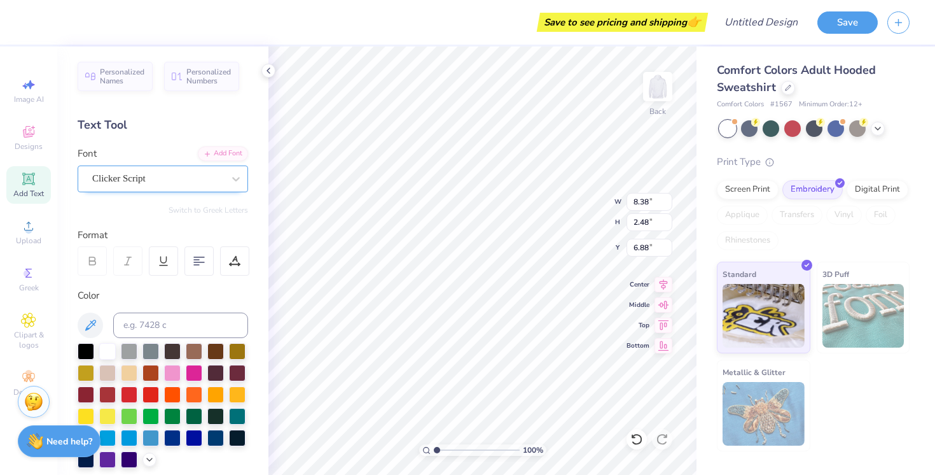
click at [174, 172] on div "Clicker Script" at bounding box center [158, 179] width 134 height 20
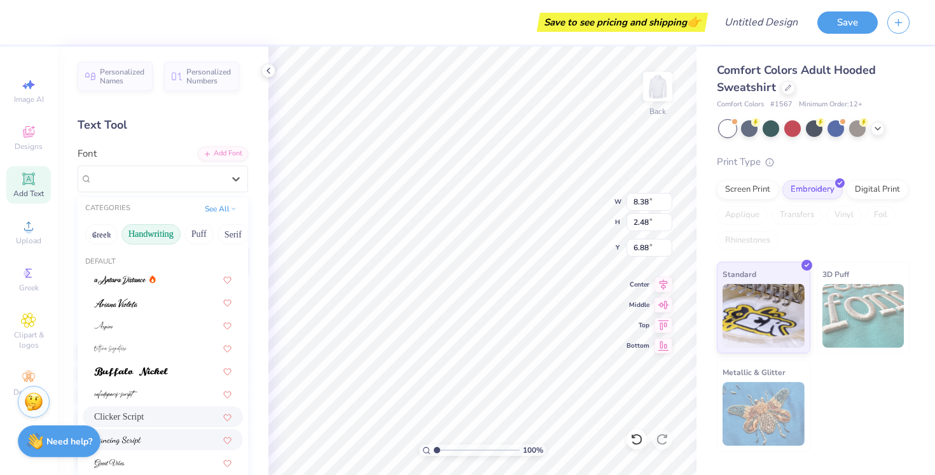
click at [141, 435] on div at bounding box center [162, 439] width 137 height 13
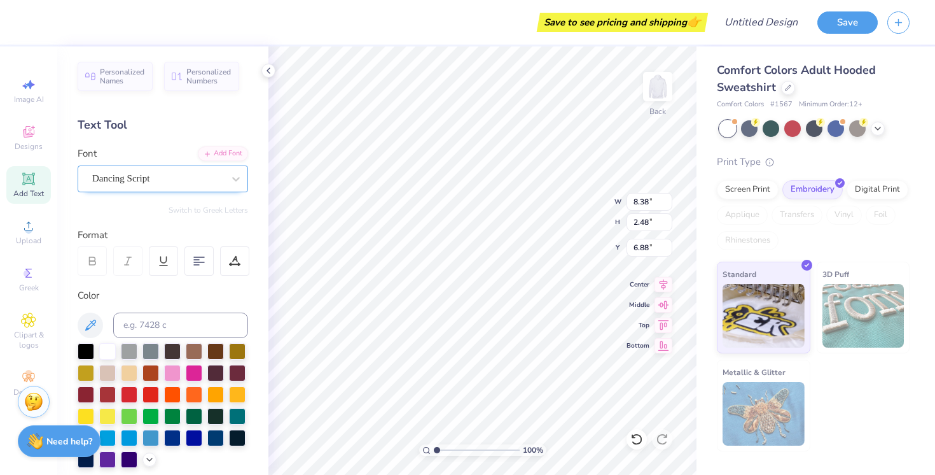
click at [163, 181] on div "Dancing Script" at bounding box center [158, 179] width 134 height 20
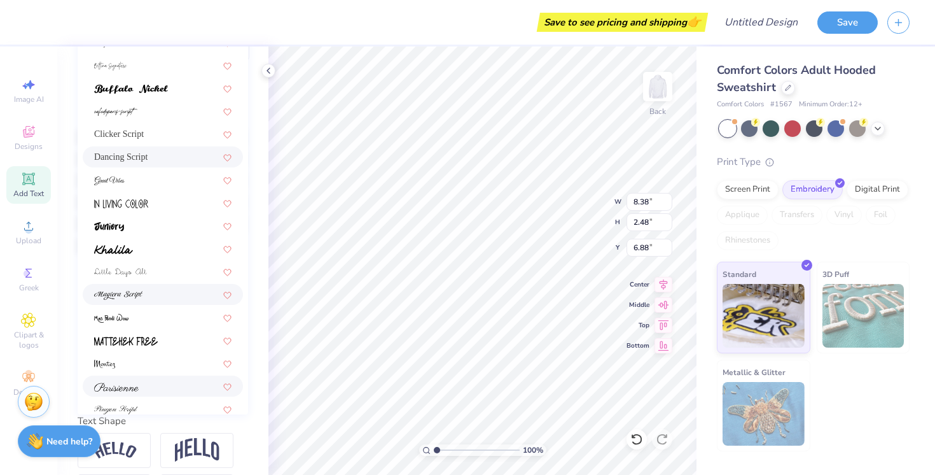
scroll to position [66, 0]
click at [165, 185] on div at bounding box center [162, 180] width 137 height 13
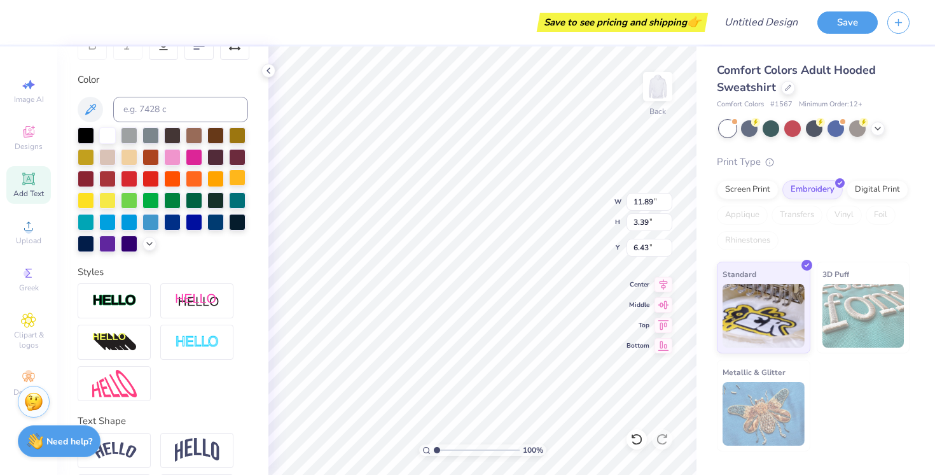
click at [240, 178] on div at bounding box center [237, 177] width 17 height 17
type input "7.55"
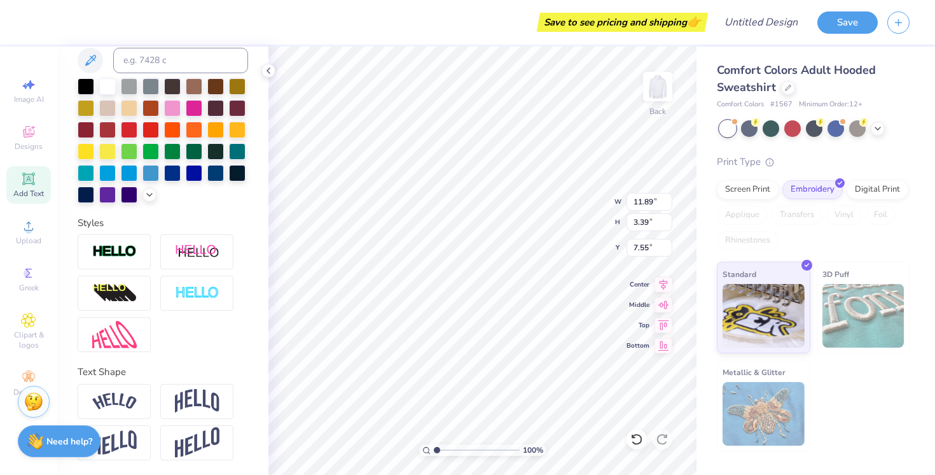
scroll to position [0, 0]
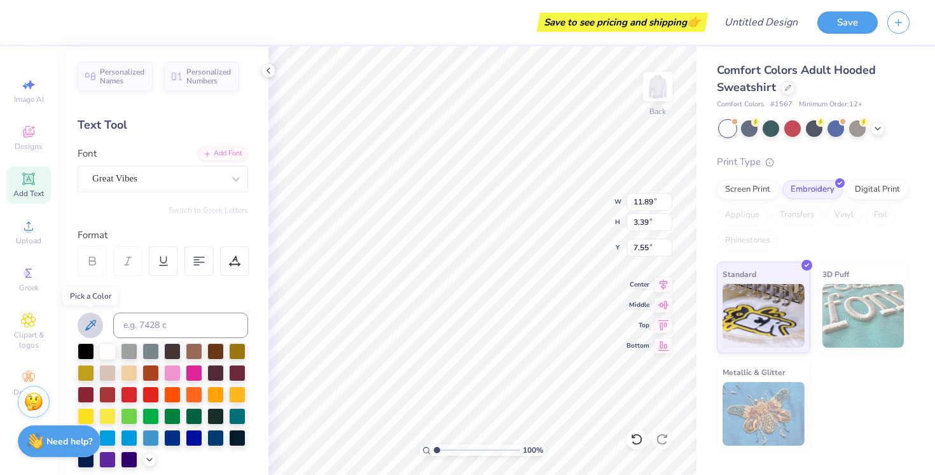
click at [96, 326] on icon at bounding box center [90, 325] width 15 height 15
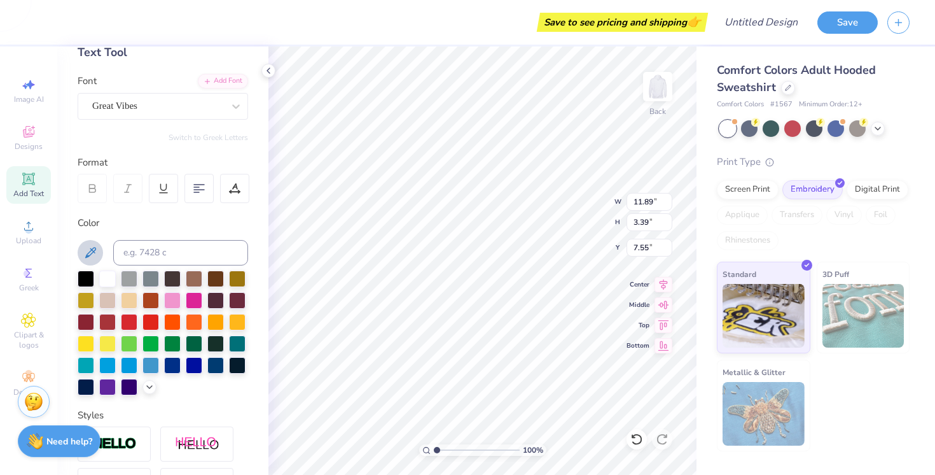
scroll to position [265, 0]
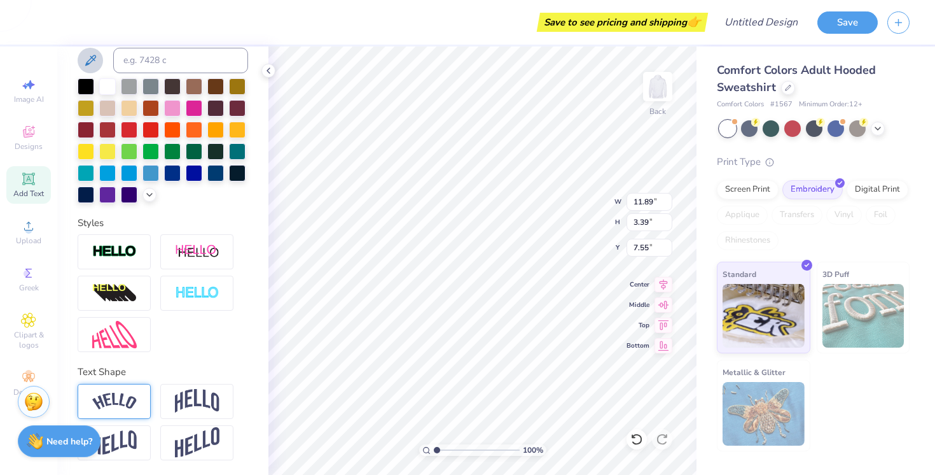
click at [129, 402] on img at bounding box center [114, 401] width 45 height 17
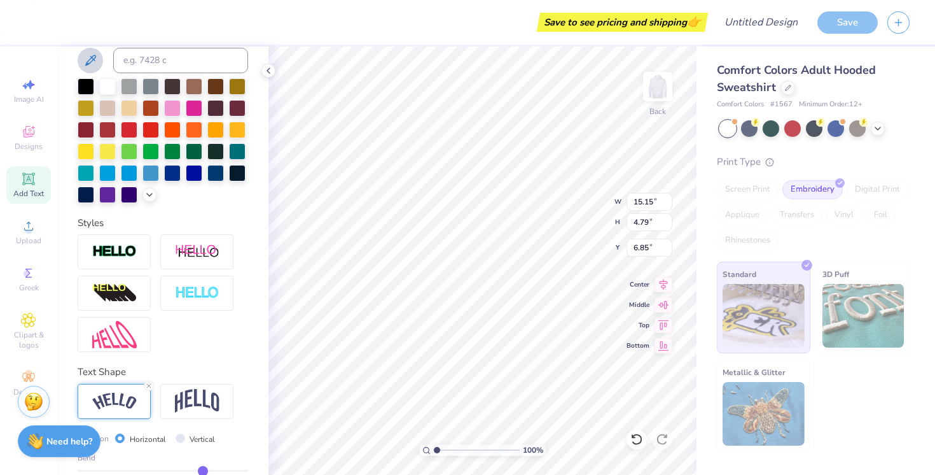
type input "15.15"
type input "4.79"
type input "6.85"
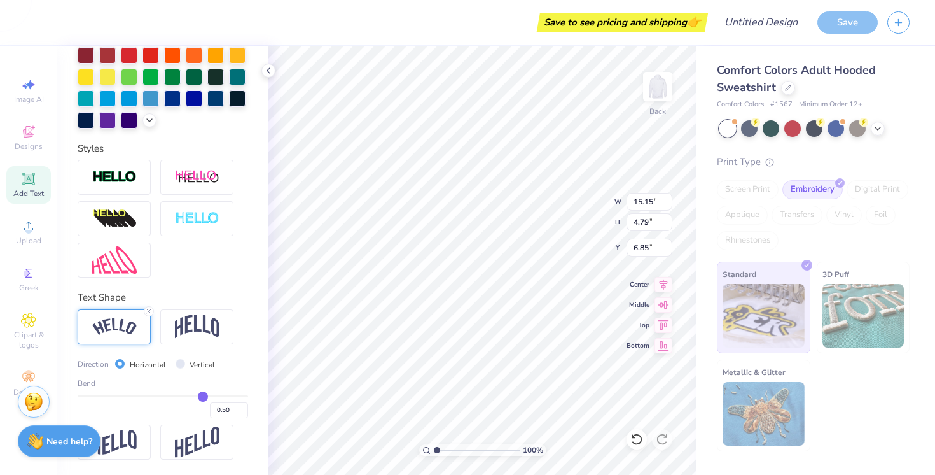
type input "0.48"
type input "0.45"
type input "0.43"
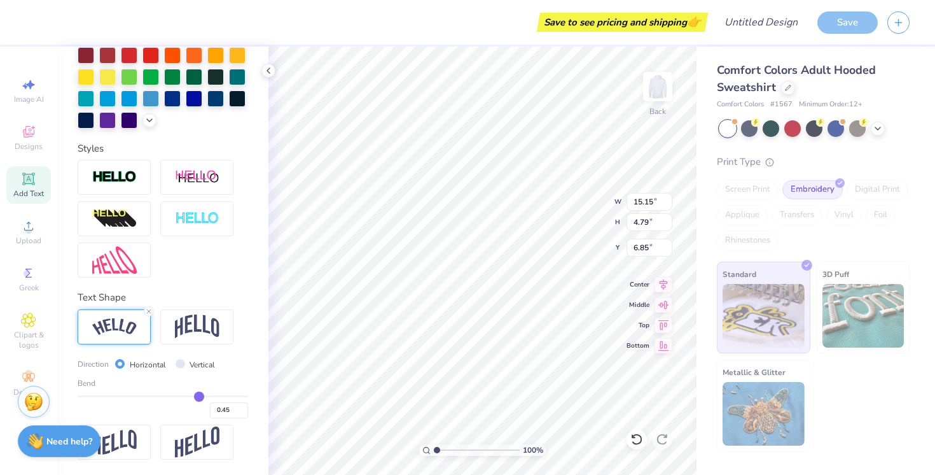
type input "0.43"
type input "0.4"
type input "0.40"
type input "0.38"
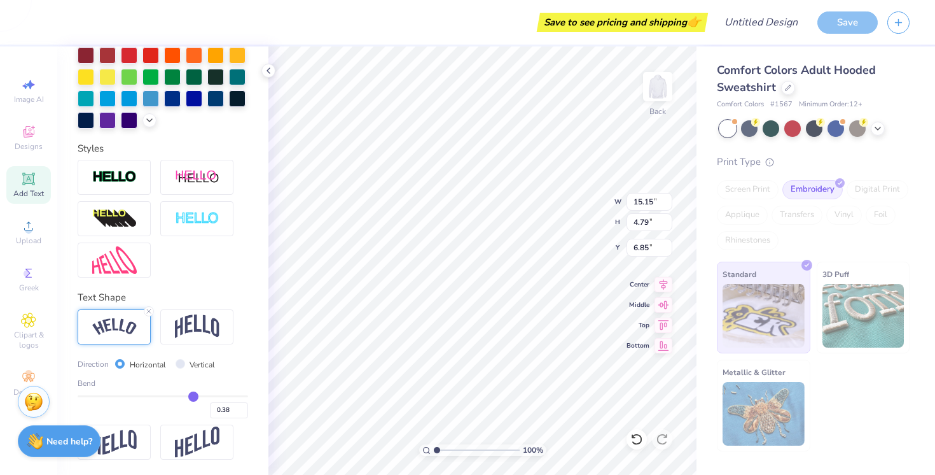
type input "0.37"
type input "0.35"
type input "0.34"
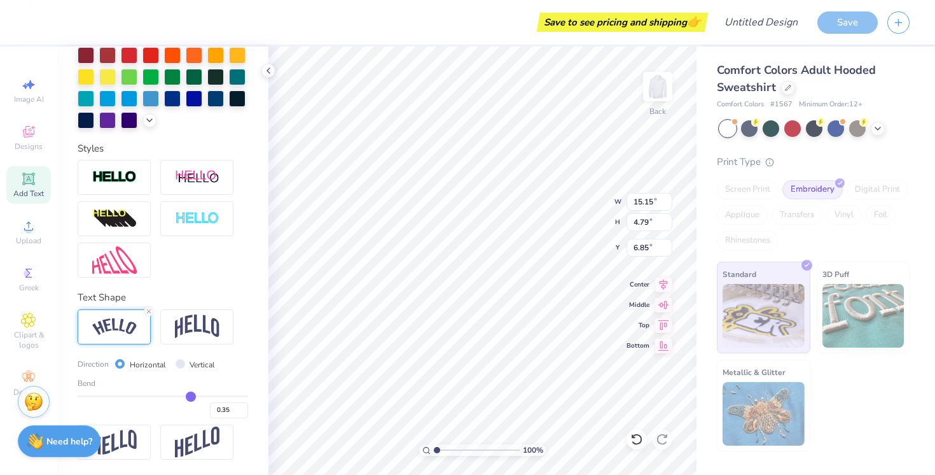
type input "0.34"
type input "0.33"
type input "0.32"
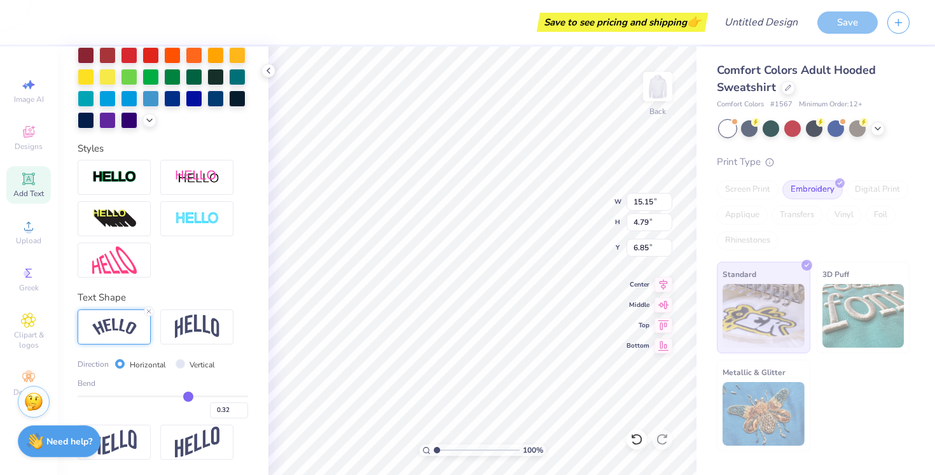
type input "0.29"
type input "0.26"
type input "0.22"
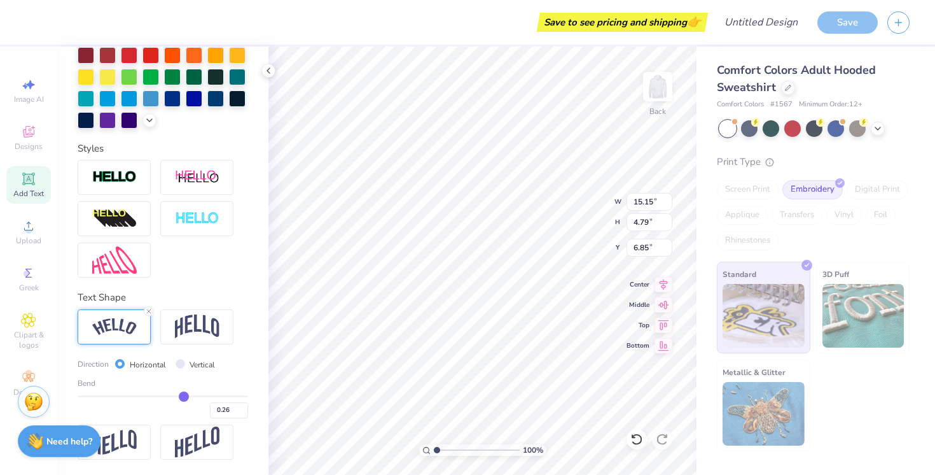
type input "0.22"
type input "0.18"
type input "0.15"
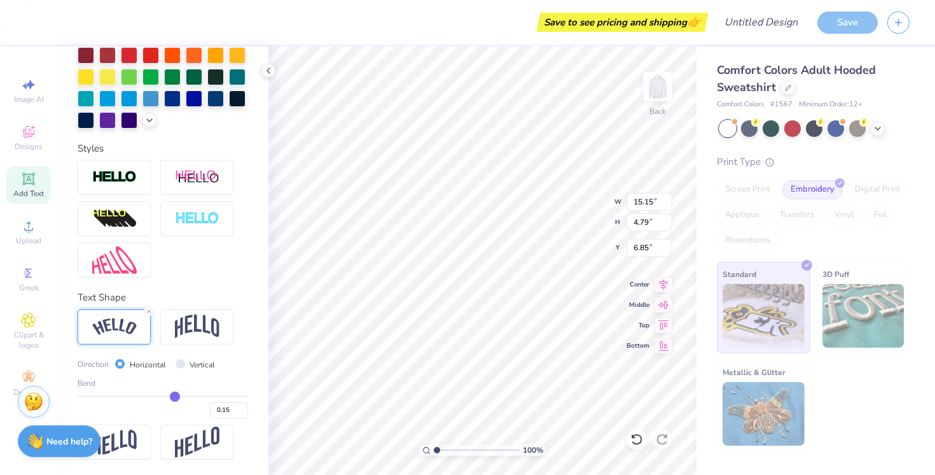
type input "0.11"
type input "0.09"
type input "0.07"
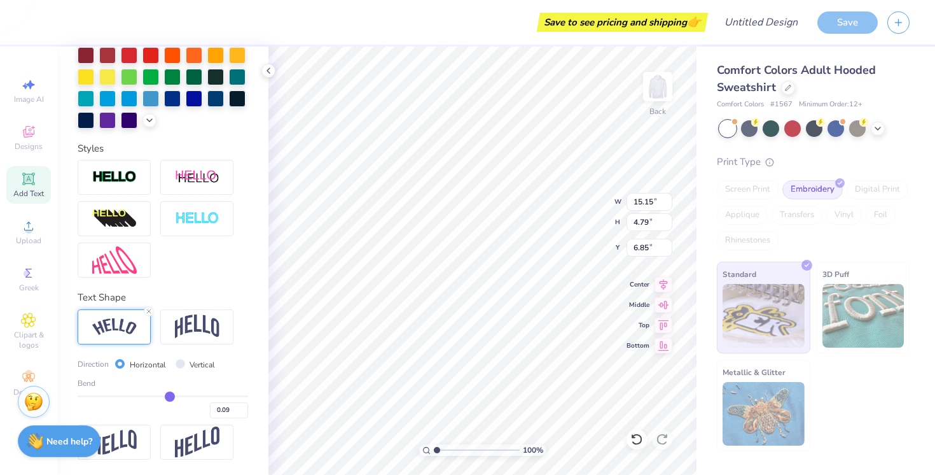
type input "0.07"
type input "0.06"
type input "0.05"
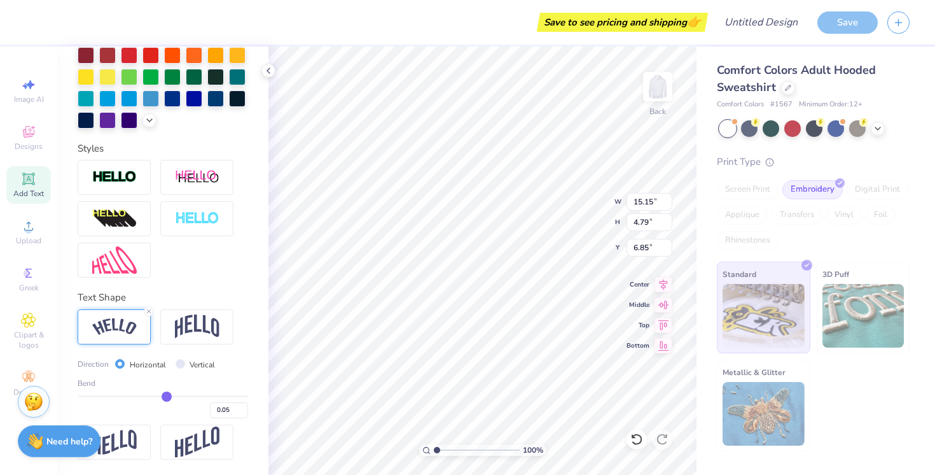
type input "0.04"
type input "0.03"
type input "0.01"
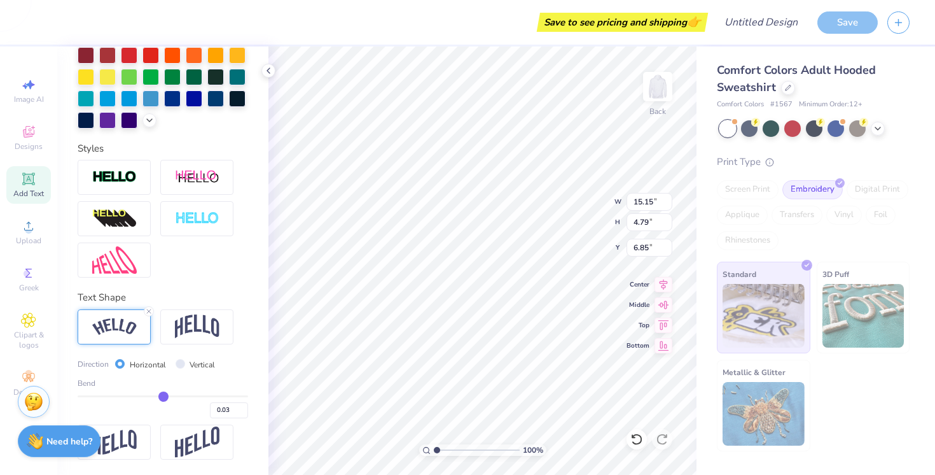
type input "0.01"
type input "-0.01"
type input "-0.02"
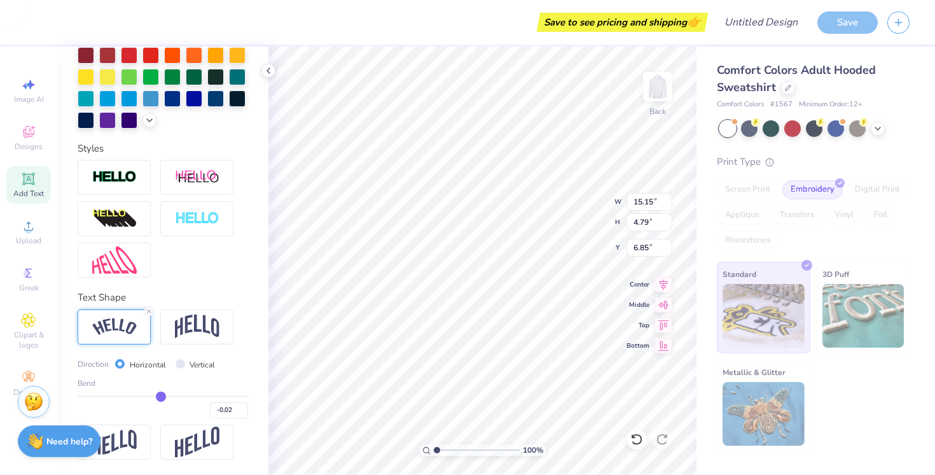
type input "-0.03"
type input "-0.04"
type input "-0.03"
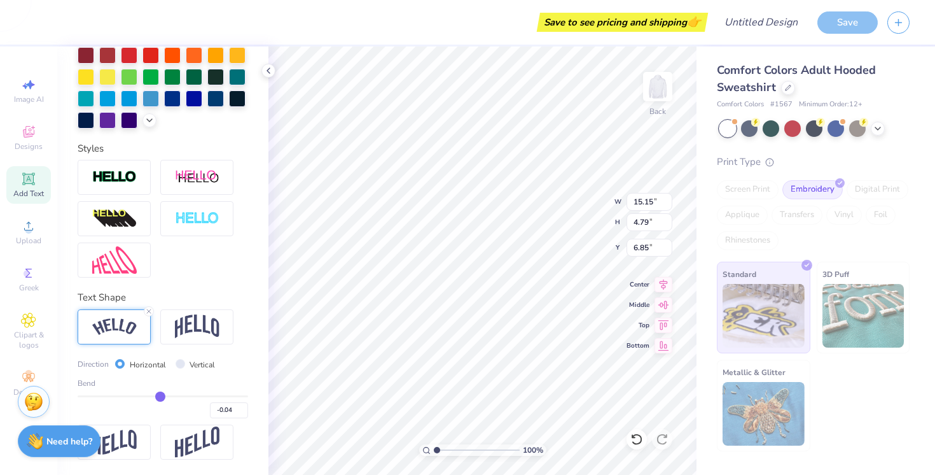
type input "-0.03"
type input "-0.02"
type input "-0.01"
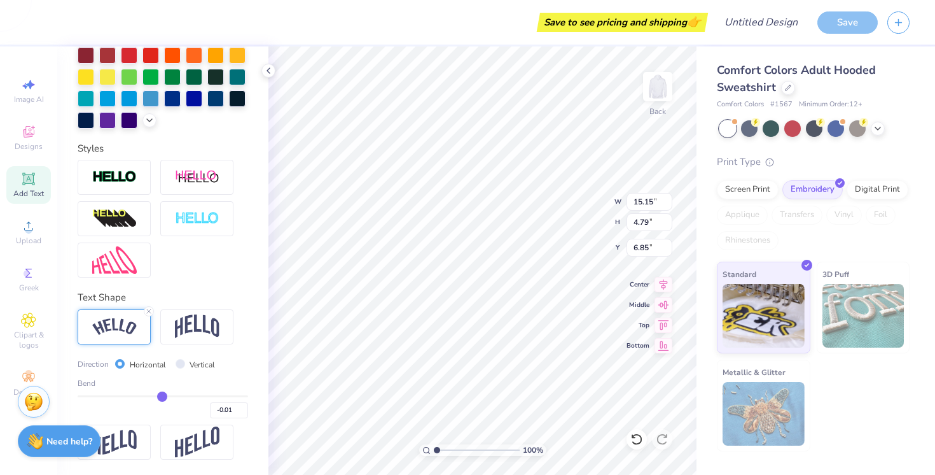
type input "11.97"
type input "3.39"
type input "7.55"
type input "-0.28"
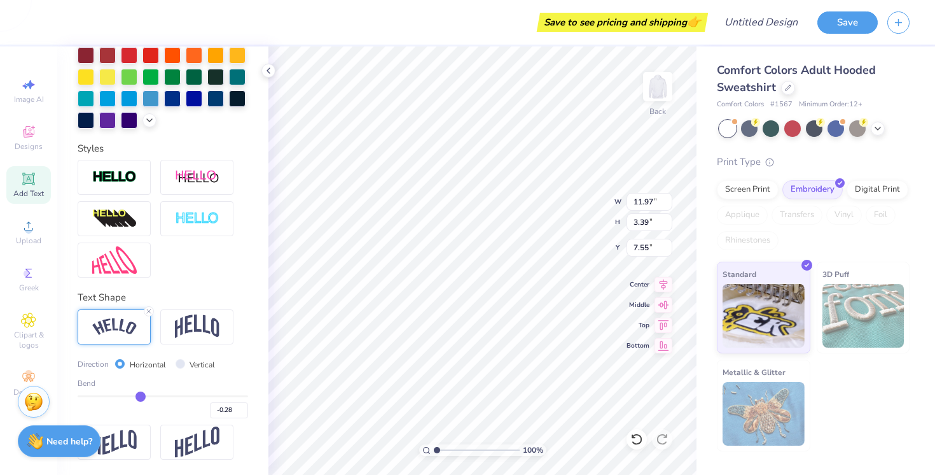
type input "-0.3"
type input "-0.30"
type input "-0.32"
type input "-0.34"
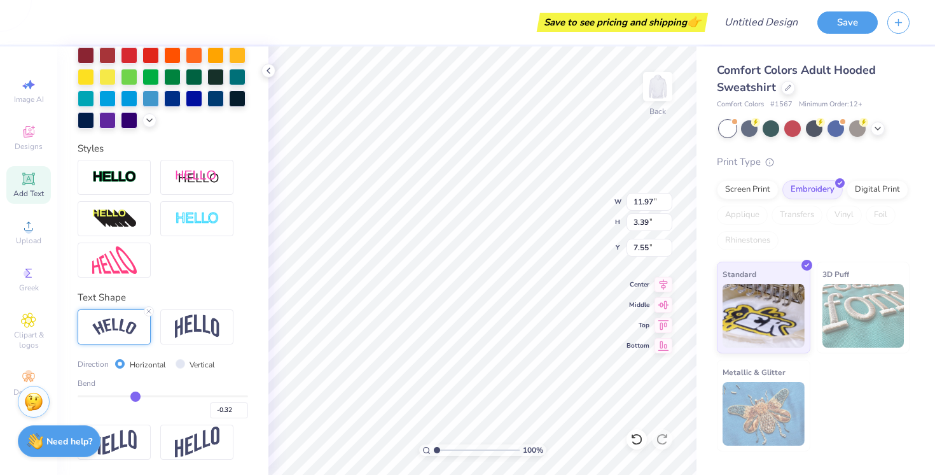
type input "-0.34"
type input "-0.36"
type input "-0.37"
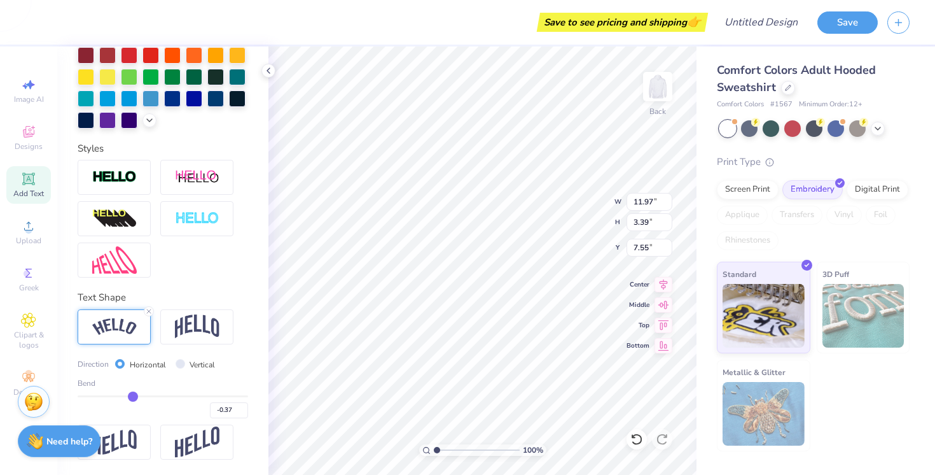
type input "-0.38"
type input "-0.39"
type input "-0.4"
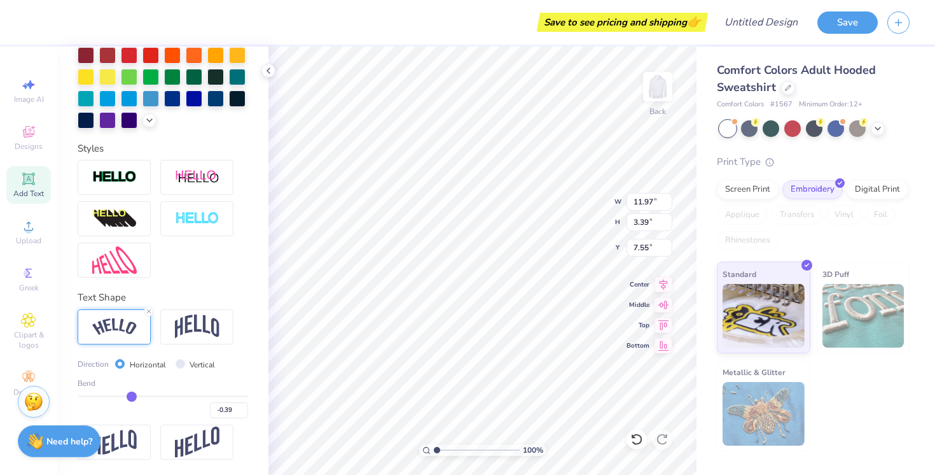
type input "-0.40"
type input "-0.41"
type input "-0.42"
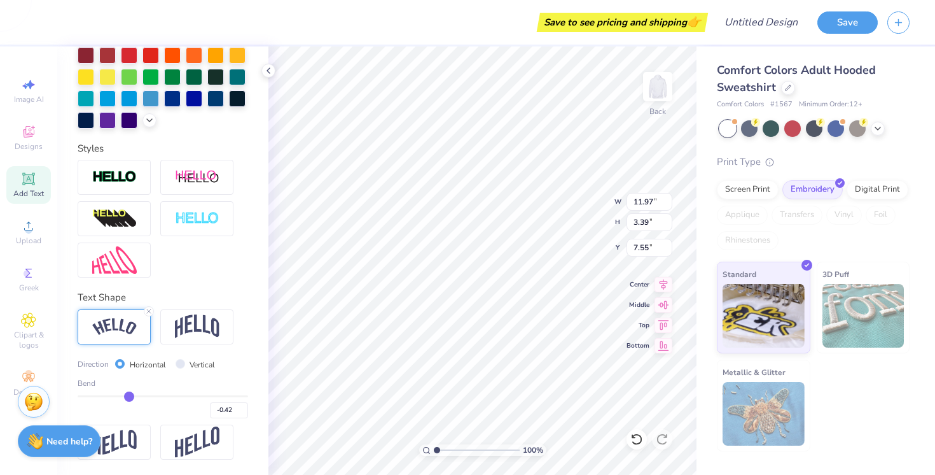
type input "-0.5"
type input "-0.50"
type input "-0.51"
type input "-0.52"
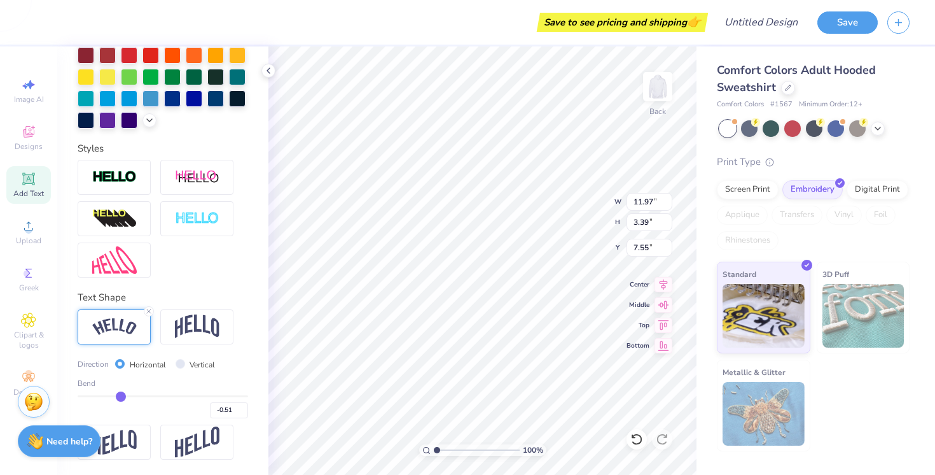
type input "-0.52"
type input "-0.53"
type input "-0.54"
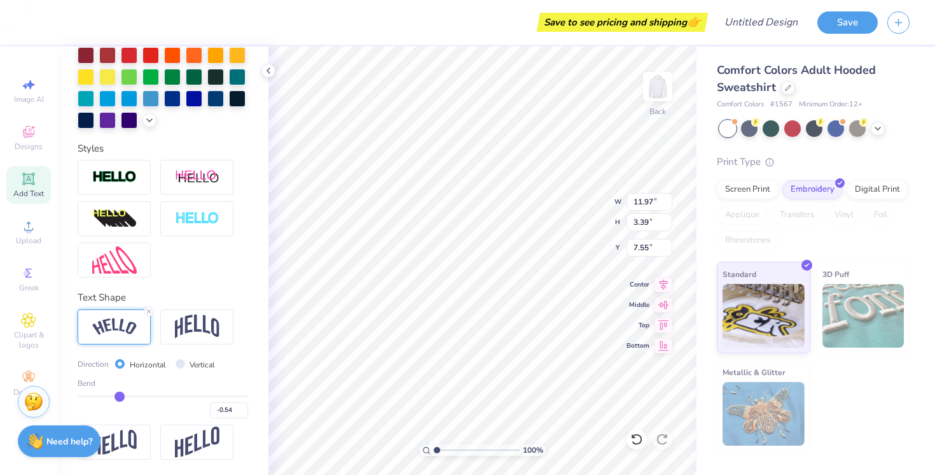
type input "-0.55"
type input "-0.56"
type input "-0.57"
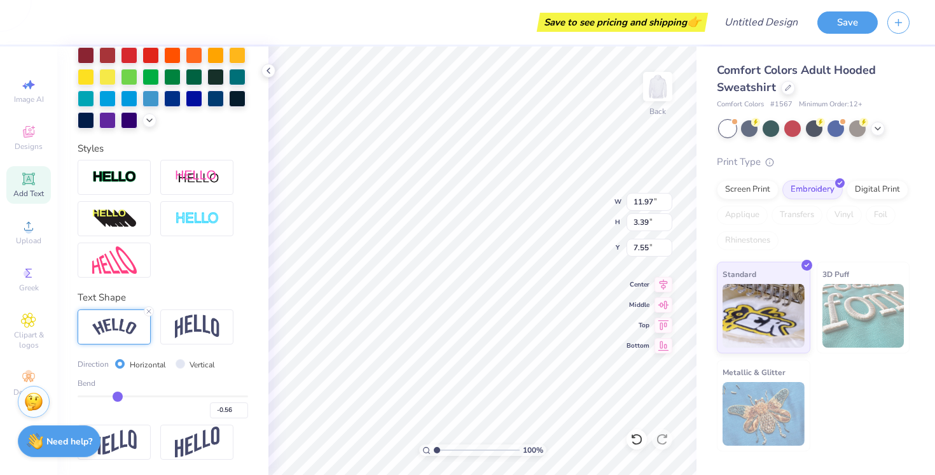
type input "-0.57"
type input "-0.56"
type input "-0.55"
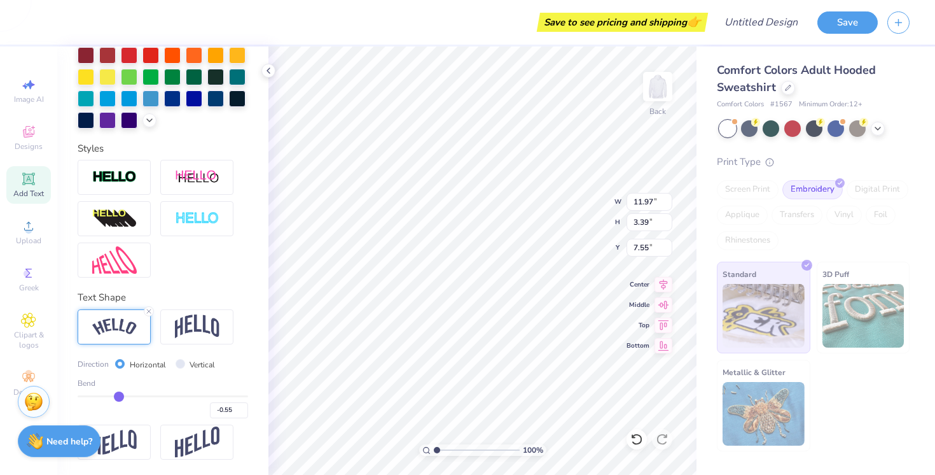
type input "15.78"
type input "4.99"
type input "6.75"
type input "-0.54"
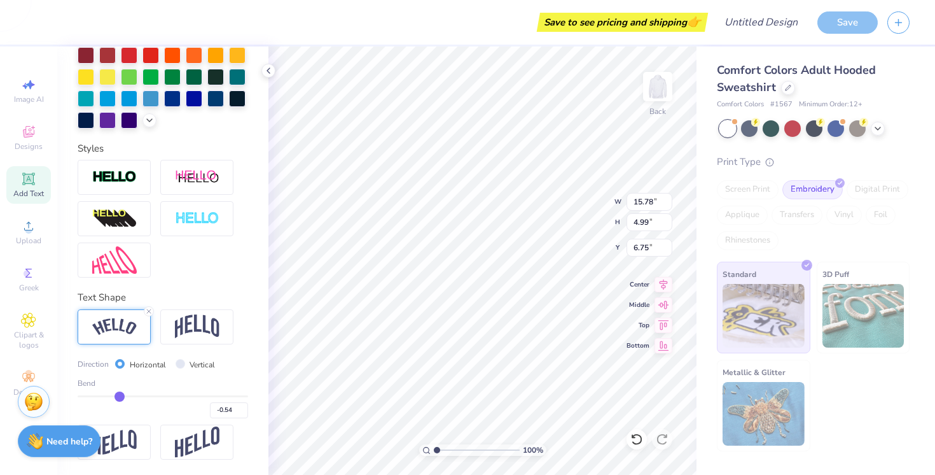
type input "-0.53"
type input "-0.52"
type input "-0.51"
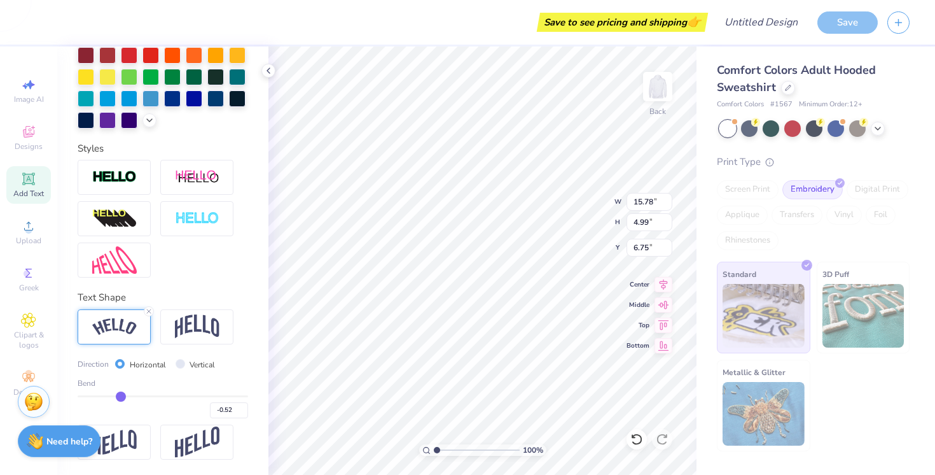
type input "-0.51"
type input "-0.5"
type input "-0.50"
type input "-0.49"
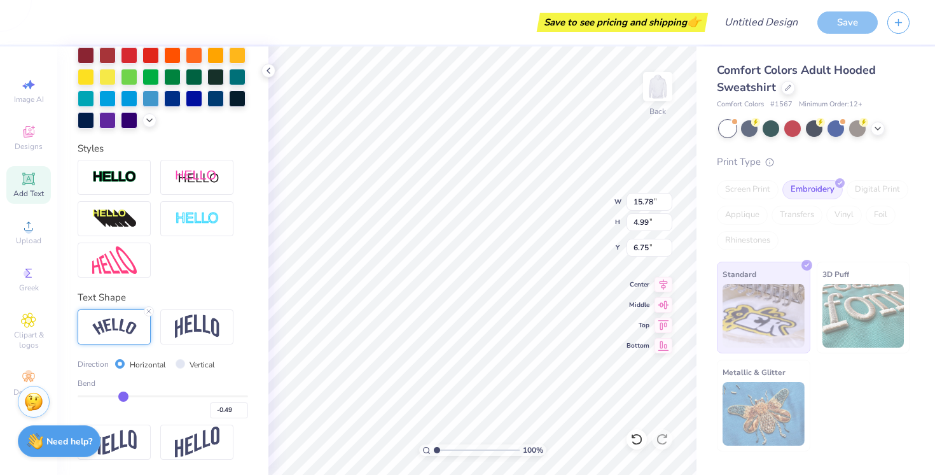
type input "-0.48"
type input "-0.47"
type input "-0.46"
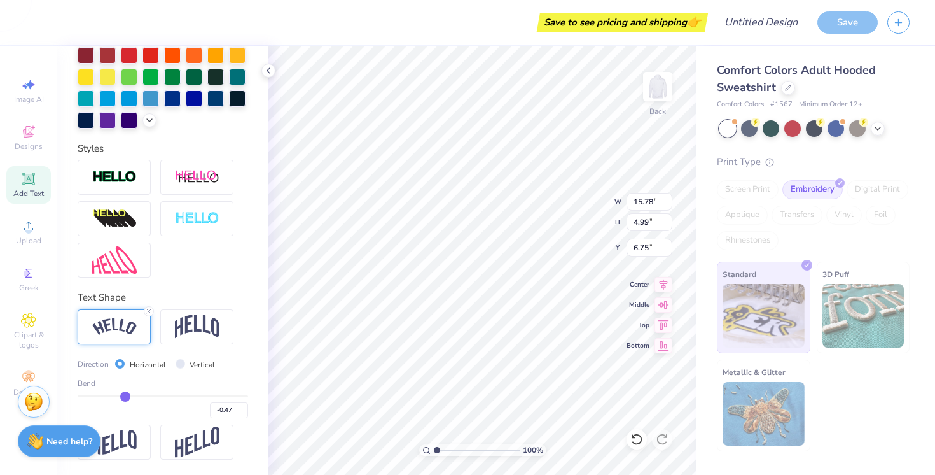
type input "-0.46"
type input "-0.45"
type input "-0.44"
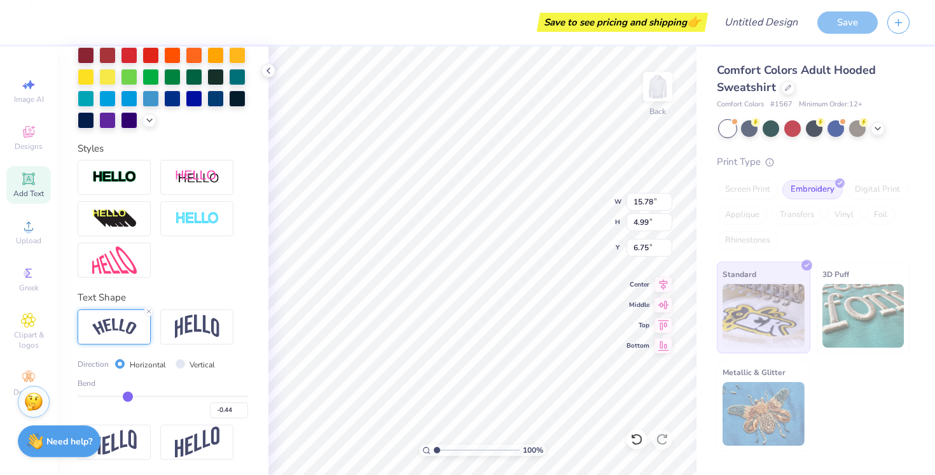
type input "-0.43"
type input "-0.42"
type input "-0.41"
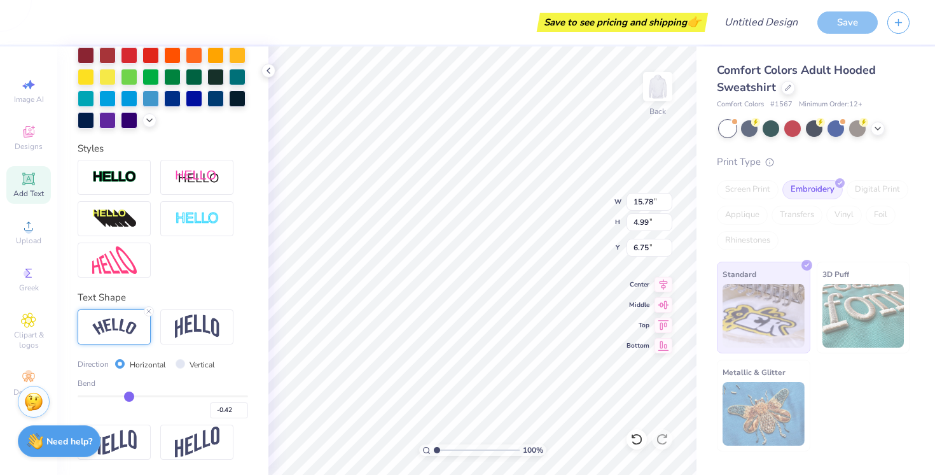
type input "-0.41"
type input "-0.4"
type input "-0.40"
type input "-0.39"
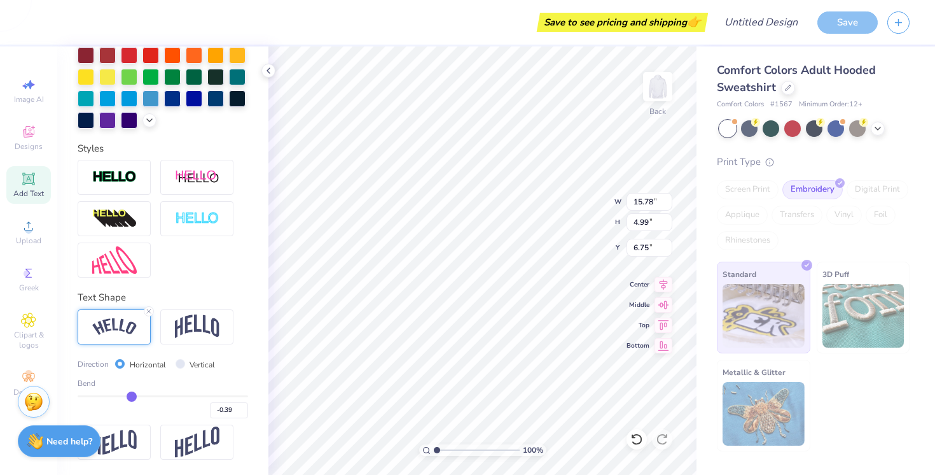
type input "-0.38"
drag, startPoint x: 202, startPoint y: 398, endPoint x: 139, endPoint y: 403, distance: 62.6
click at [139, 397] on input "range" at bounding box center [163, 396] width 171 height 2
click at [134, 396] on input "range" at bounding box center [163, 396] width 171 height 2
click at [178, 365] on input "Vertical" at bounding box center [181, 364] width 10 height 10
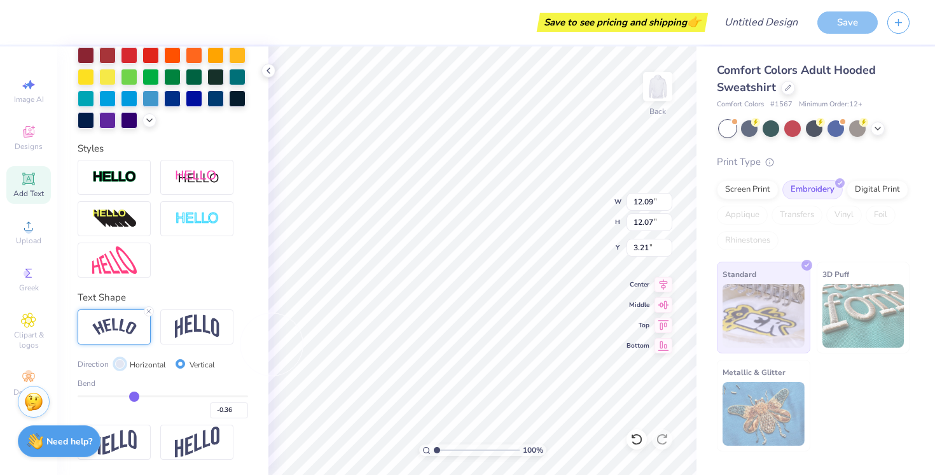
click at [119, 362] on input "Horizontal" at bounding box center [120, 364] width 10 height 10
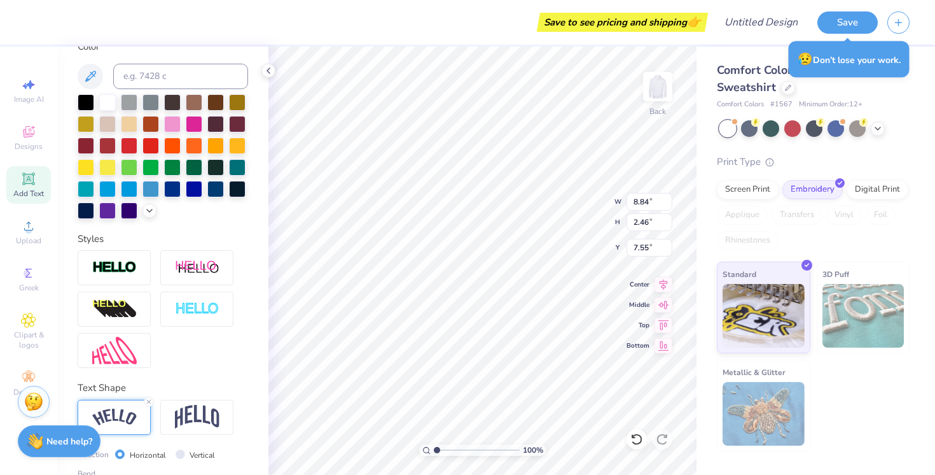
scroll to position [232, 0]
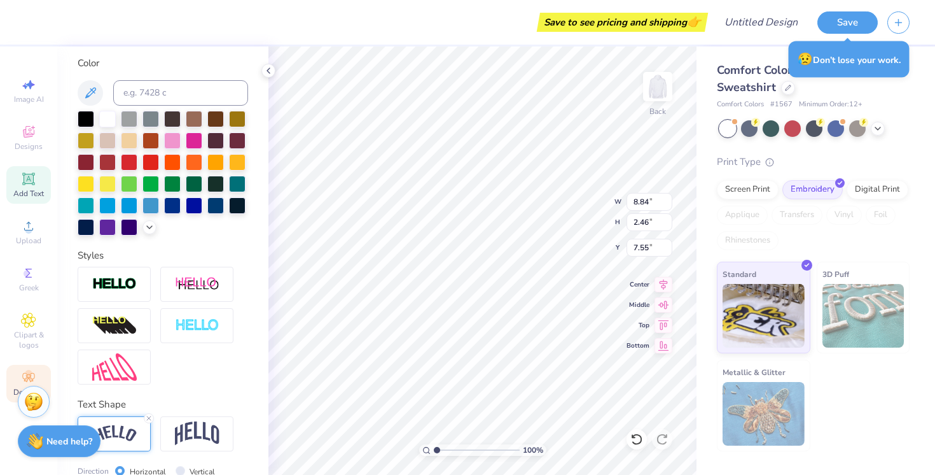
click at [33, 374] on icon at bounding box center [28, 377] width 15 height 15
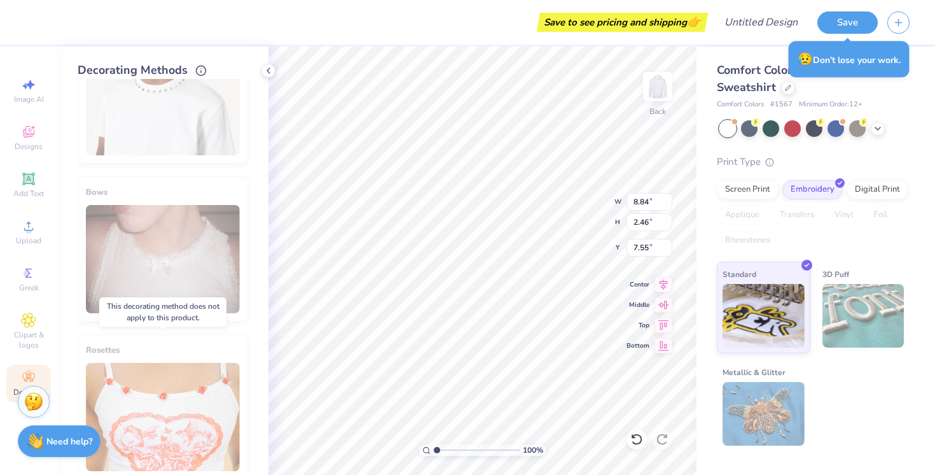
scroll to position [719, 0]
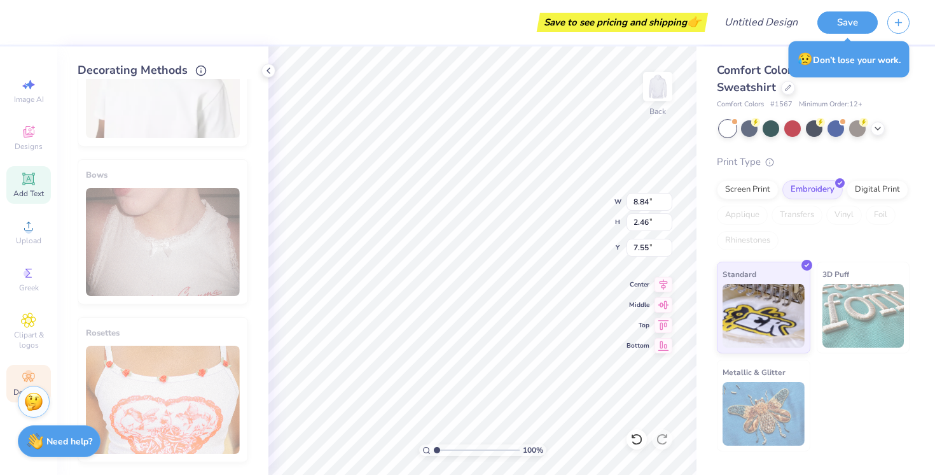
click at [35, 193] on span "Add Text" at bounding box center [28, 193] width 31 height 10
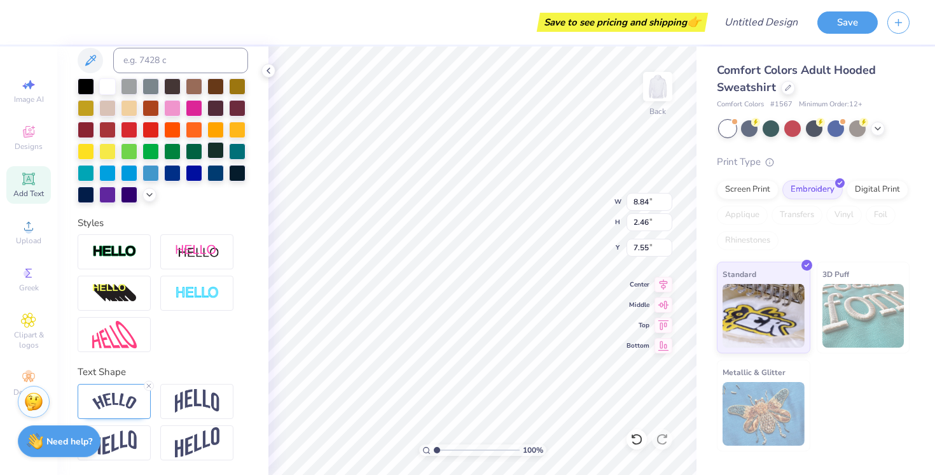
scroll to position [264, 0]
click at [133, 251] on img at bounding box center [114, 252] width 45 height 15
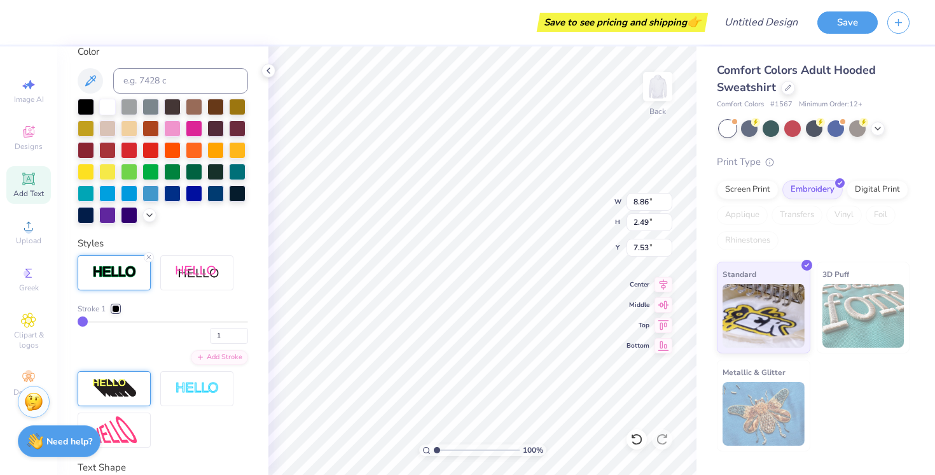
scroll to position [292, 0]
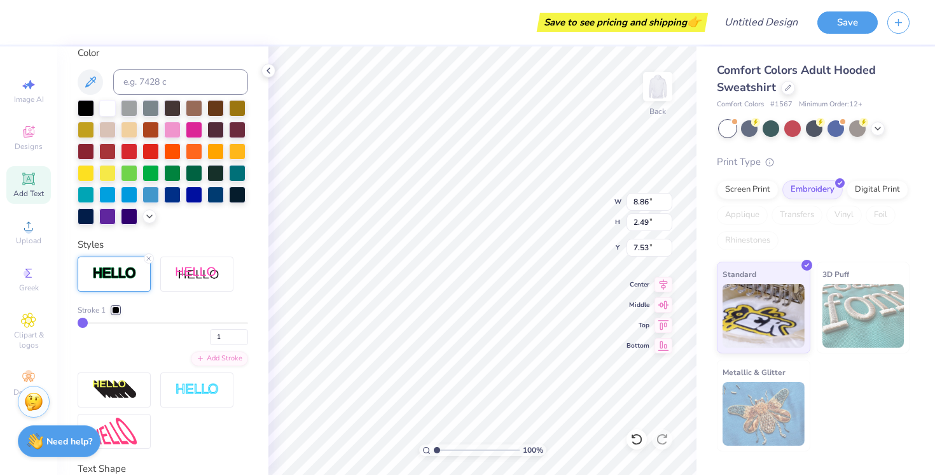
click at [116, 307] on div at bounding box center [116, 310] width 8 height 8
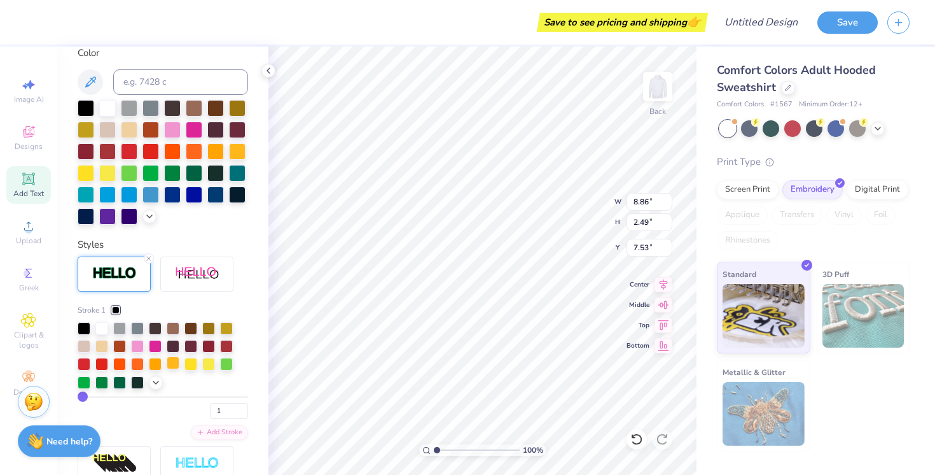
click at [176, 361] on div at bounding box center [173, 362] width 13 height 13
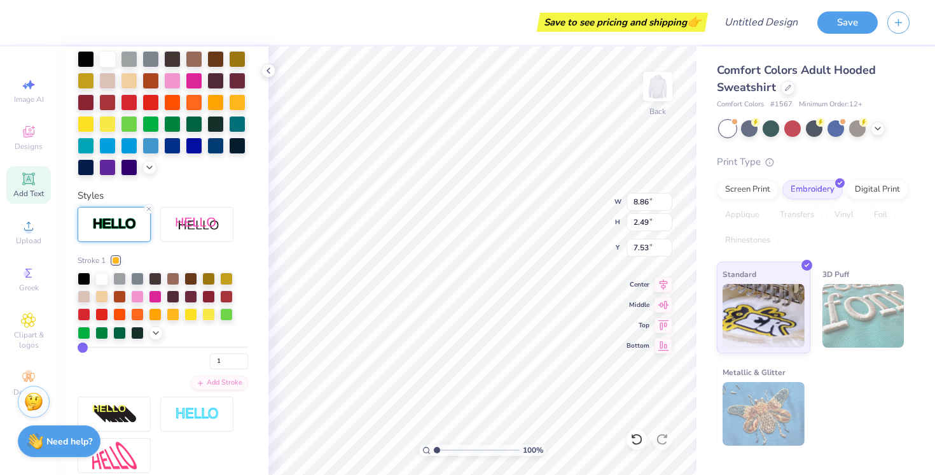
scroll to position [242, 0]
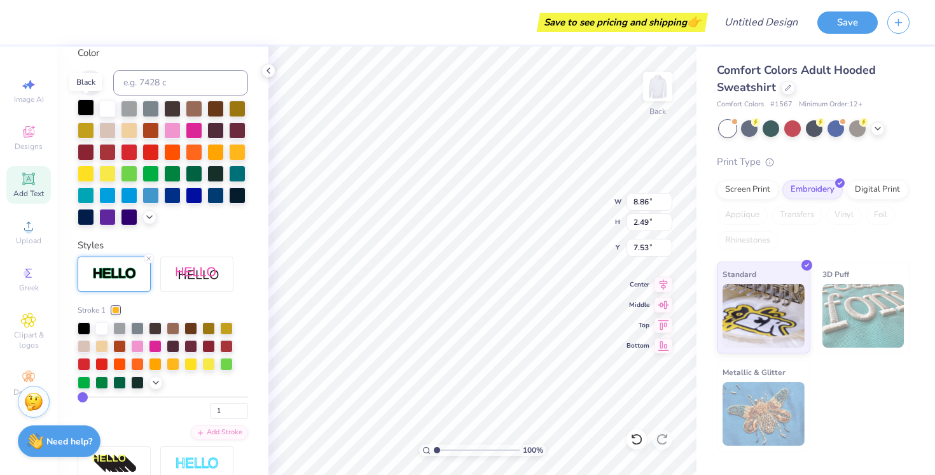
click at [83, 107] on div at bounding box center [86, 107] width 17 height 17
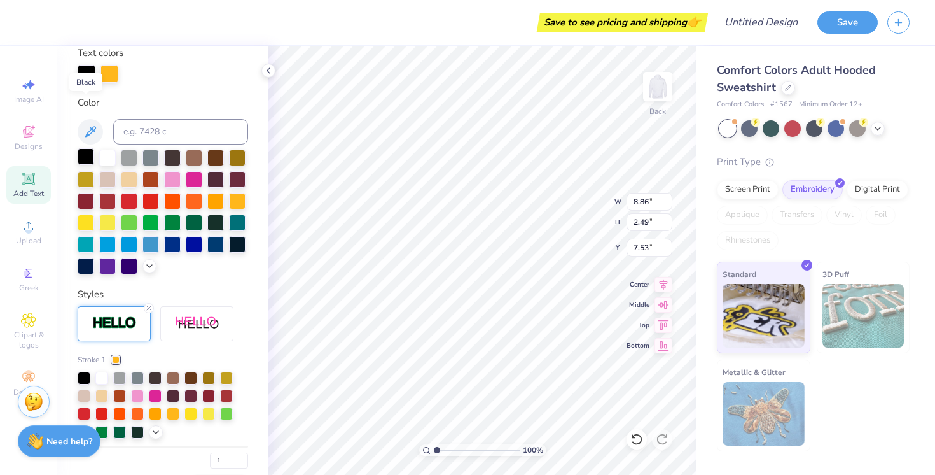
scroll to position [292, 0]
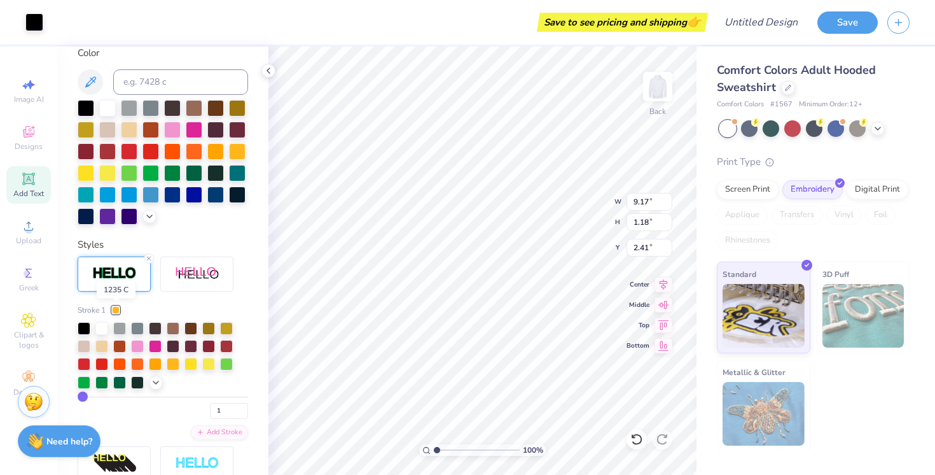
click at [120, 311] on div at bounding box center [116, 310] width 8 height 8
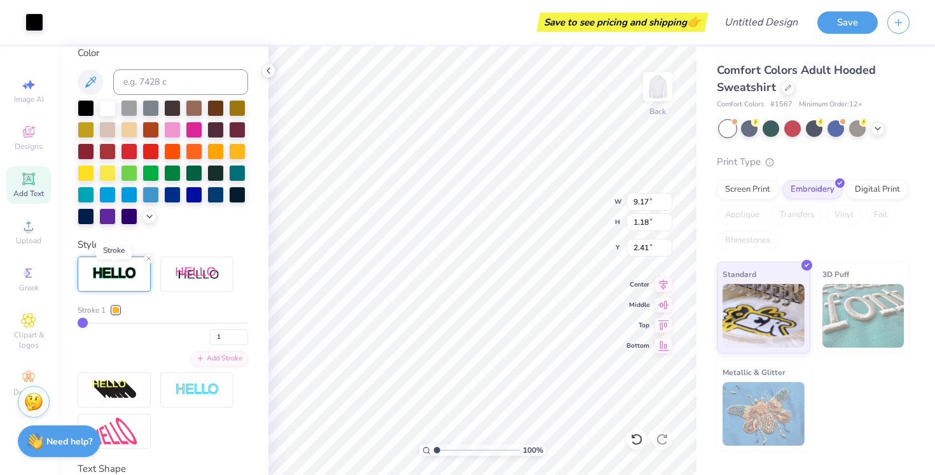
click at [130, 270] on img at bounding box center [114, 273] width 45 height 15
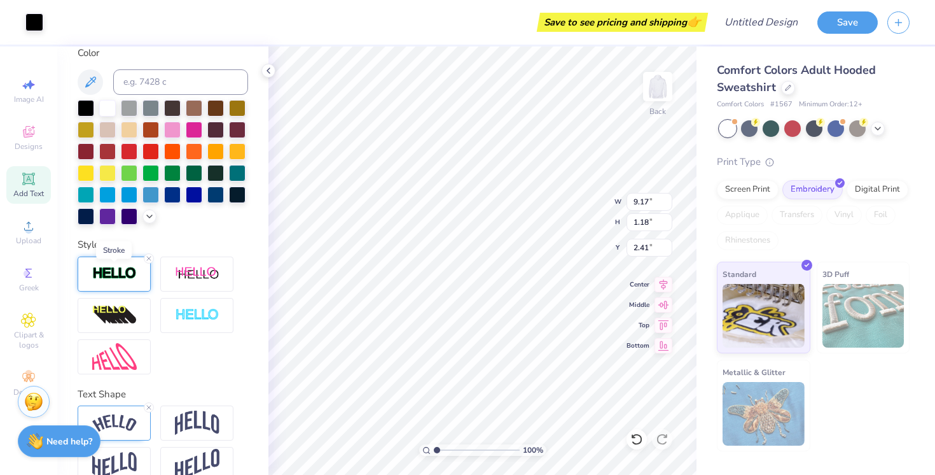
click at [130, 270] on img at bounding box center [114, 273] width 45 height 15
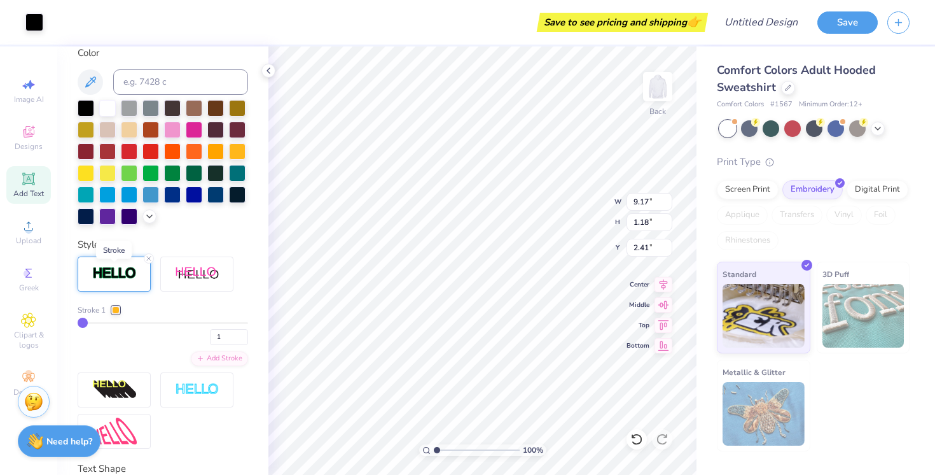
click at [130, 273] on img at bounding box center [114, 273] width 45 height 15
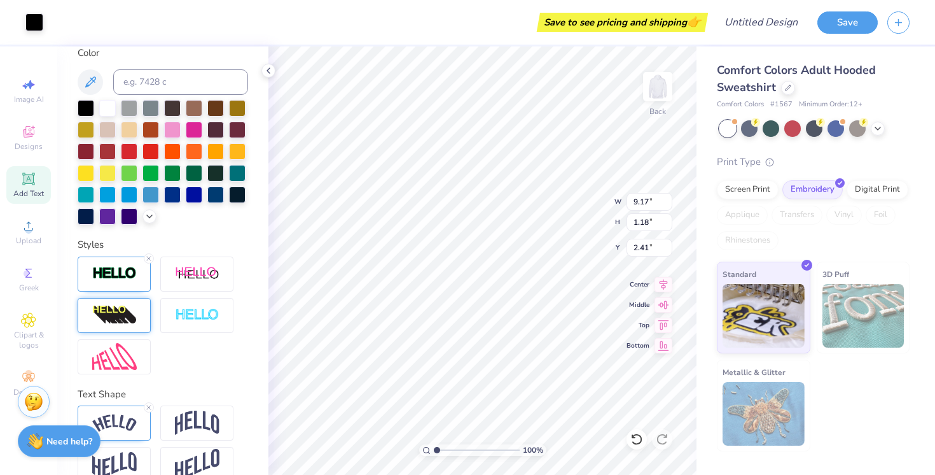
click at [120, 332] on div at bounding box center [114, 315] width 73 height 35
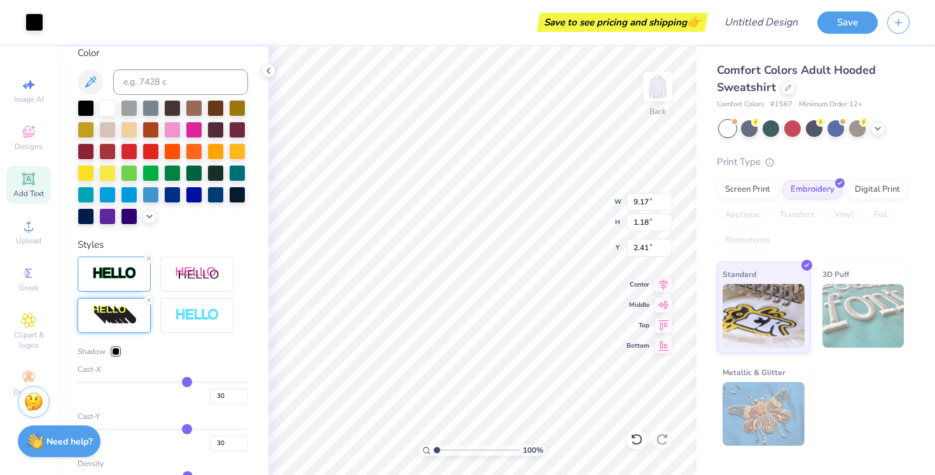
click at [124, 319] on img at bounding box center [114, 315] width 45 height 20
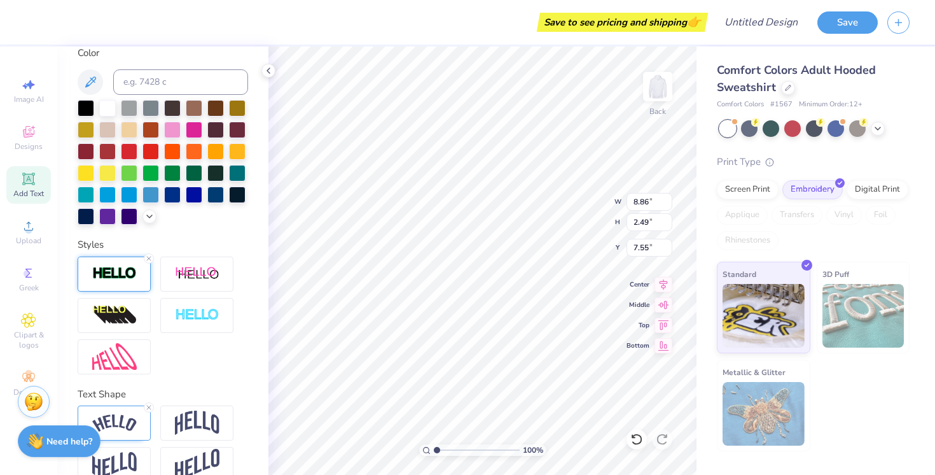
click at [126, 279] on img at bounding box center [114, 273] width 45 height 15
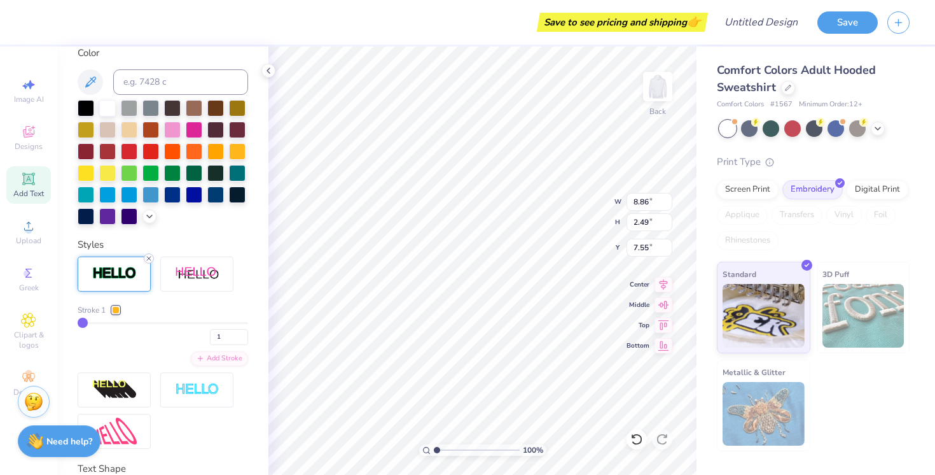
click at [147, 257] on icon at bounding box center [149, 259] width 8 height 8
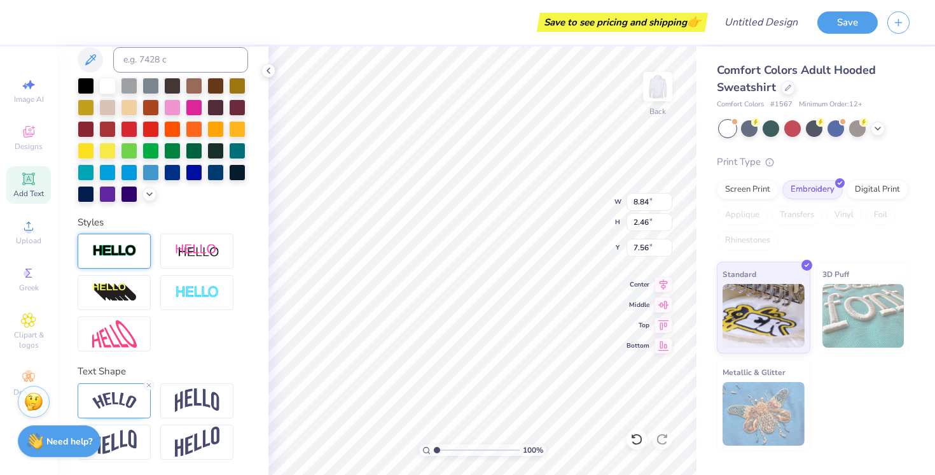
scroll to position [242, 0]
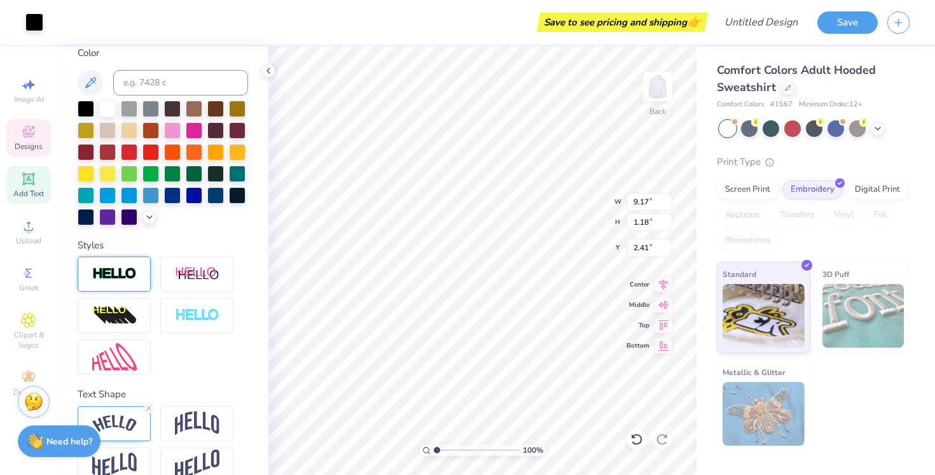
click at [34, 138] on icon at bounding box center [28, 131] width 15 height 15
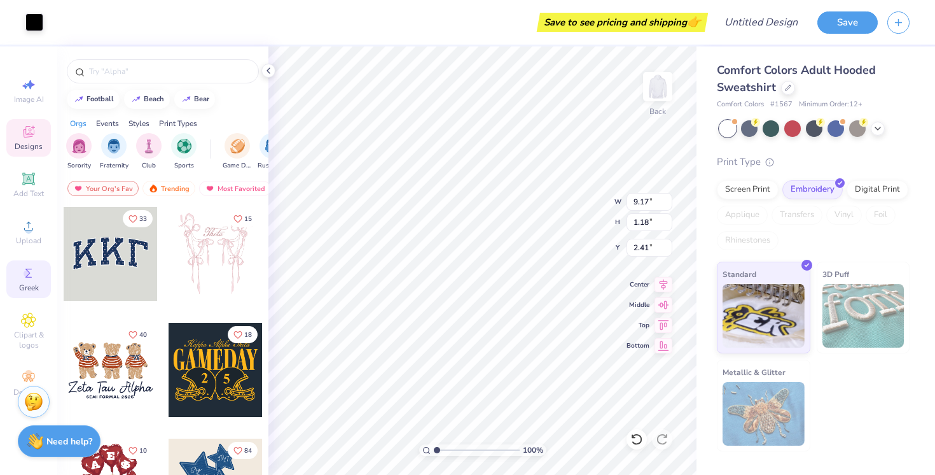
click at [27, 281] on div "Greek" at bounding box center [28, 279] width 45 height 38
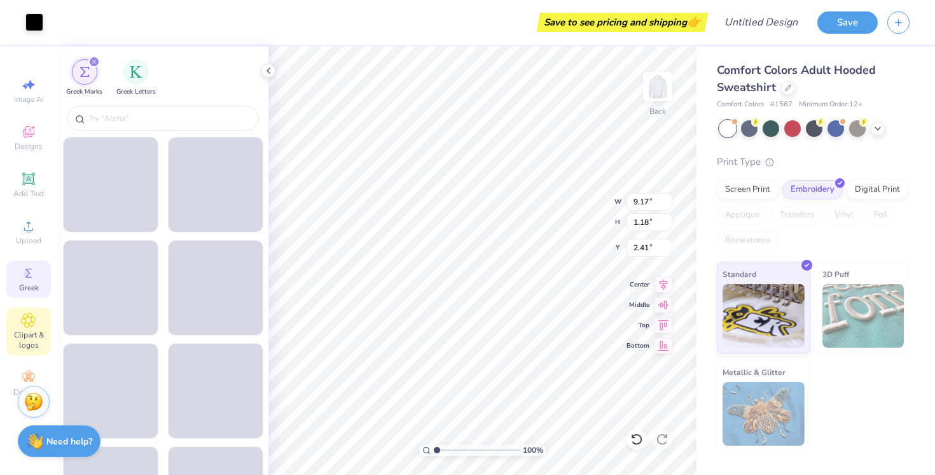
click at [27, 329] on div "Clipart & logos" at bounding box center [28, 331] width 45 height 48
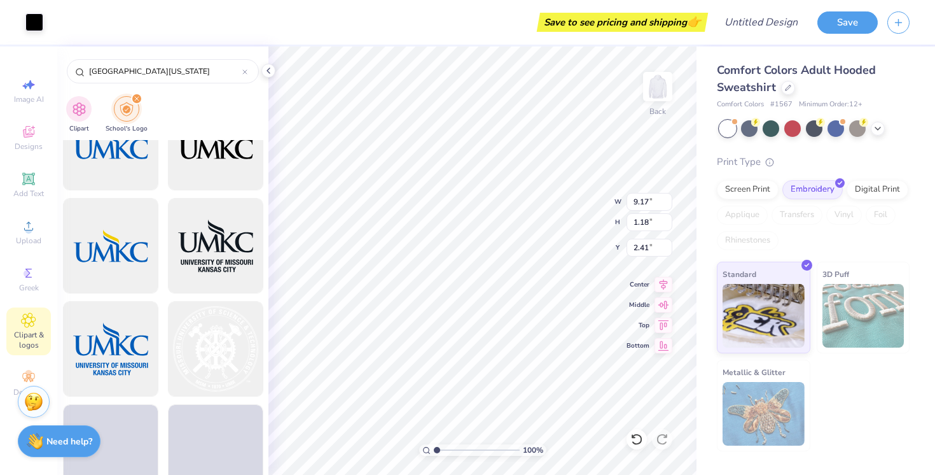
scroll to position [5717, 0]
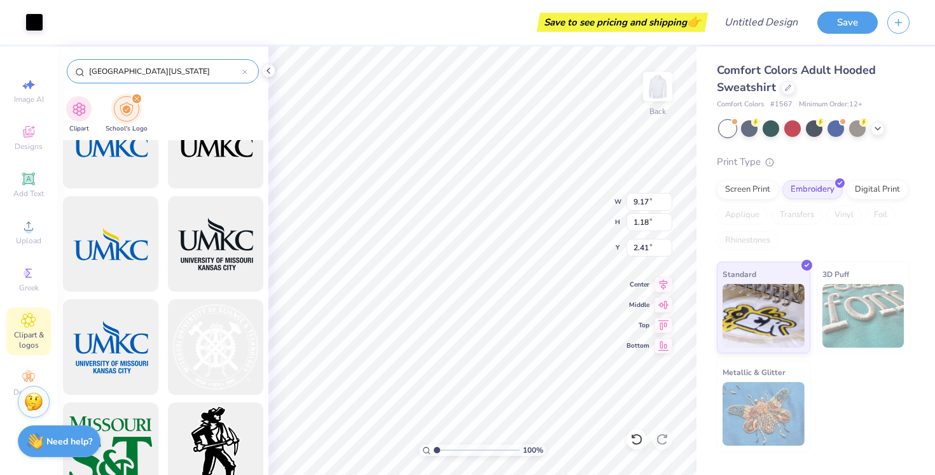
drag, startPoint x: 167, startPoint y: 75, endPoint x: 77, endPoint y: 73, distance: 90.4
click at [76, 74] on div "[GEOGRAPHIC_DATA][US_STATE]" at bounding box center [163, 71] width 192 height 24
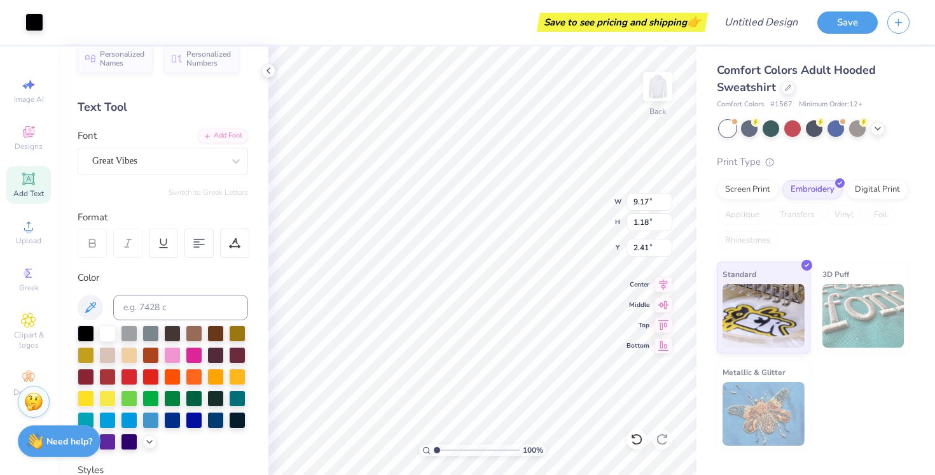
scroll to position [0, 0]
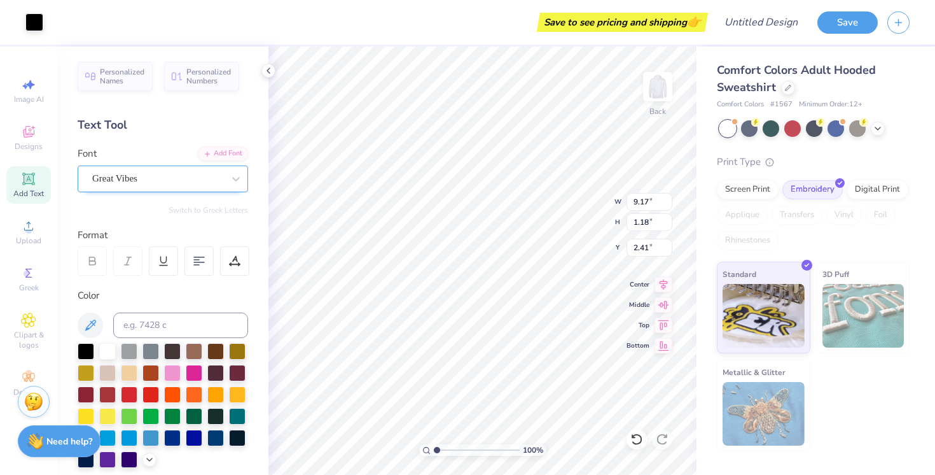
click at [203, 176] on div "Great Vibes" at bounding box center [158, 179] width 134 height 20
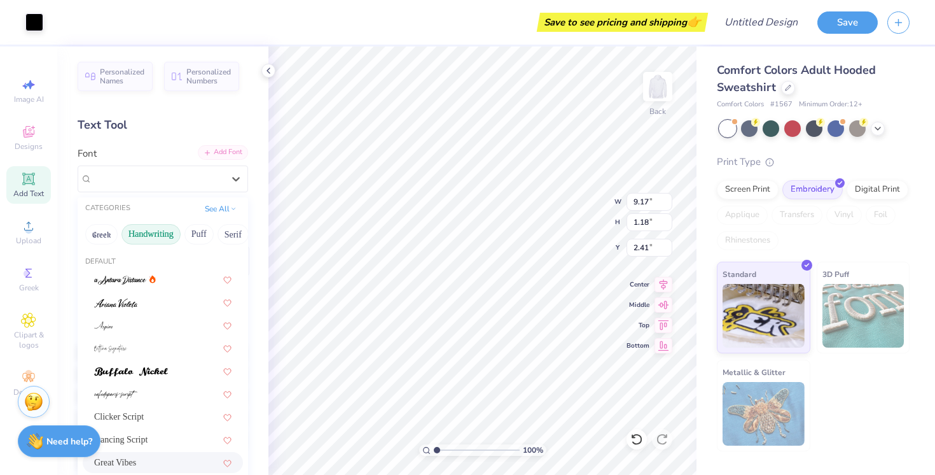
click at [232, 153] on div "Add Font" at bounding box center [223, 152] width 50 height 15
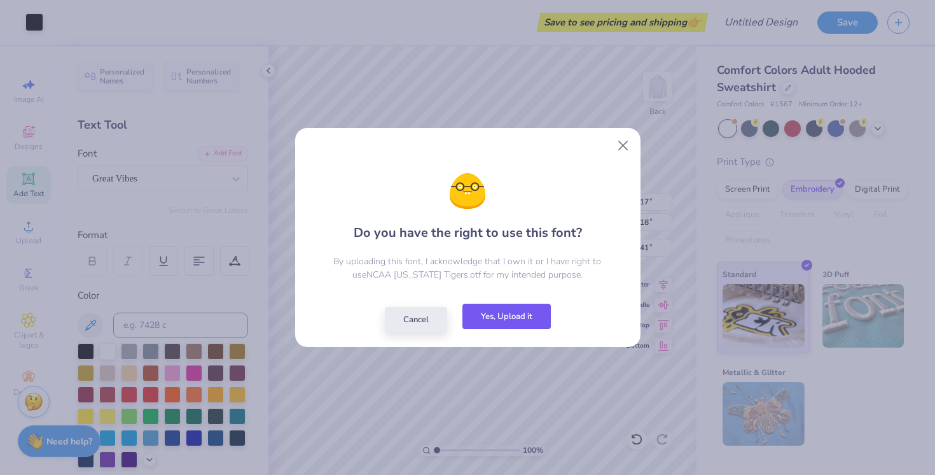
click at [510, 313] on button "Yes, Upload it" at bounding box center [507, 317] width 88 height 26
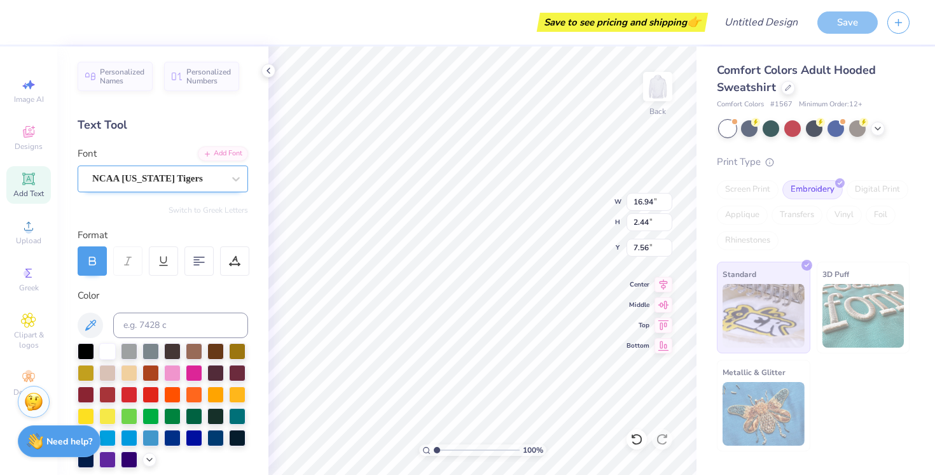
click at [183, 190] on div "NCAA [US_STATE] Tigers" at bounding box center [163, 178] width 171 height 27
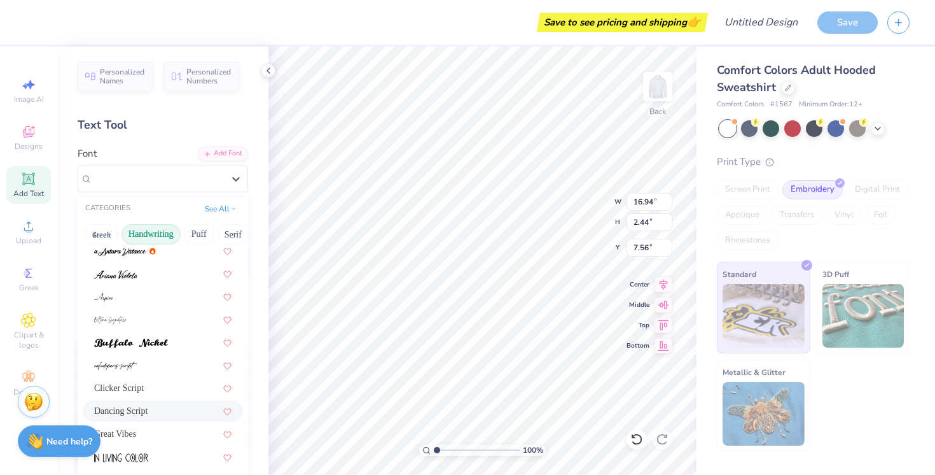
scroll to position [32, 0]
click at [139, 426] on div "Great Vibes" at bounding box center [162, 430] width 137 height 13
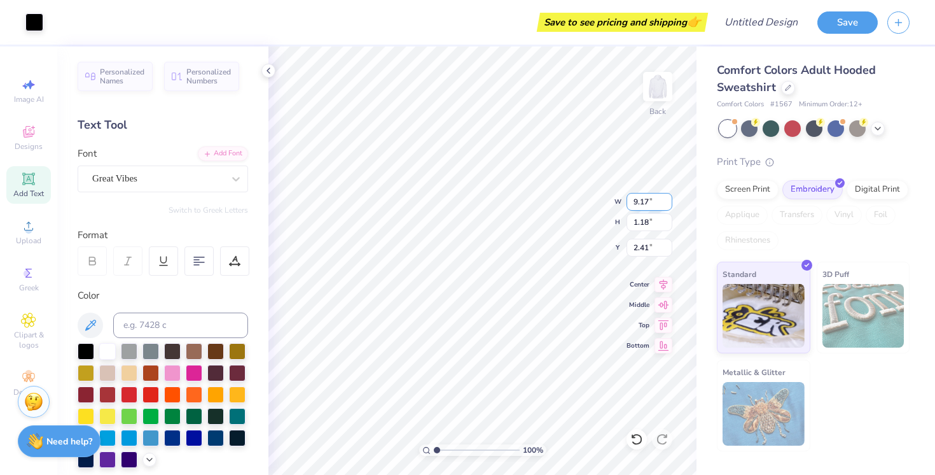
click at [659, 202] on input "9.17" at bounding box center [650, 202] width 46 height 18
click at [660, 246] on input "2.41" at bounding box center [650, 248] width 46 height 18
click at [666, 246] on input "2.42" at bounding box center [650, 248] width 46 height 18
click at [666, 246] on input "2.43" at bounding box center [650, 248] width 46 height 18
click at [29, 142] on span "Designs" at bounding box center [29, 146] width 28 height 10
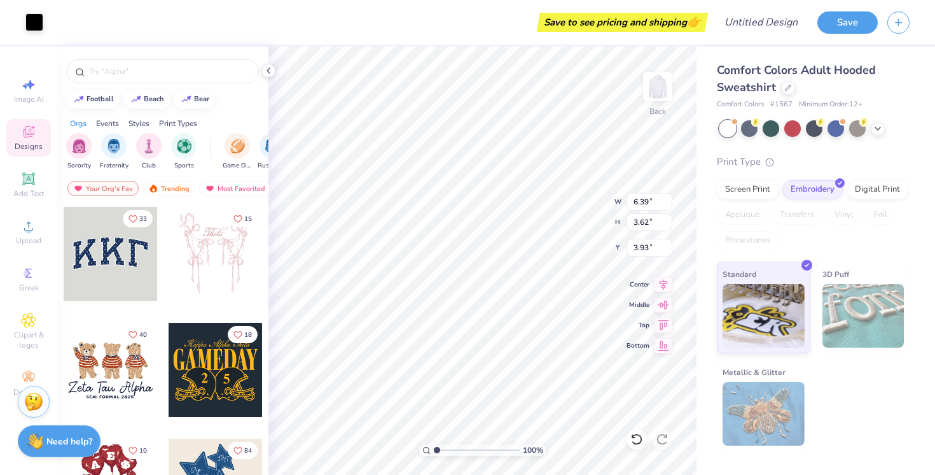
click at [38, 130] on div "Designs" at bounding box center [28, 138] width 45 height 38
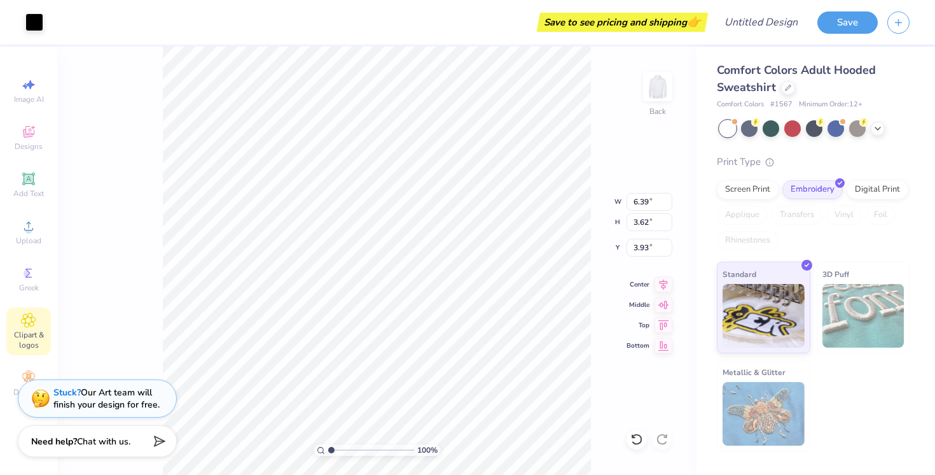
click at [32, 325] on icon at bounding box center [29, 320] width 14 height 14
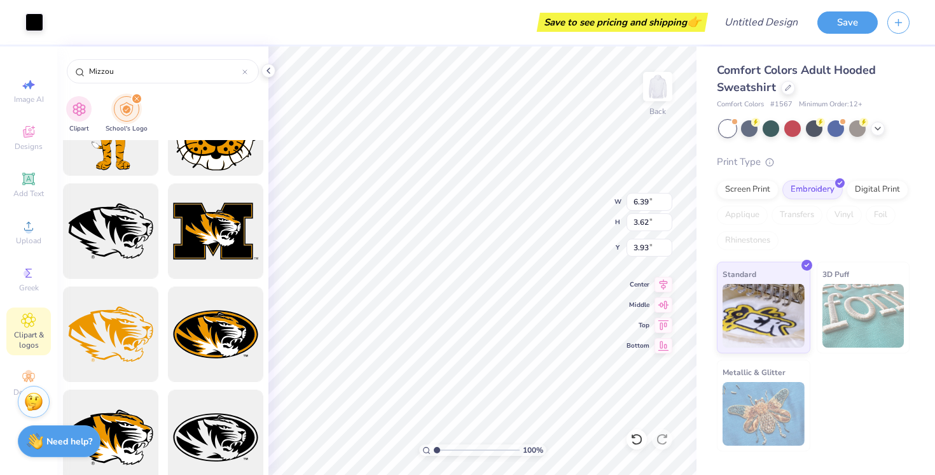
scroll to position [192, 0]
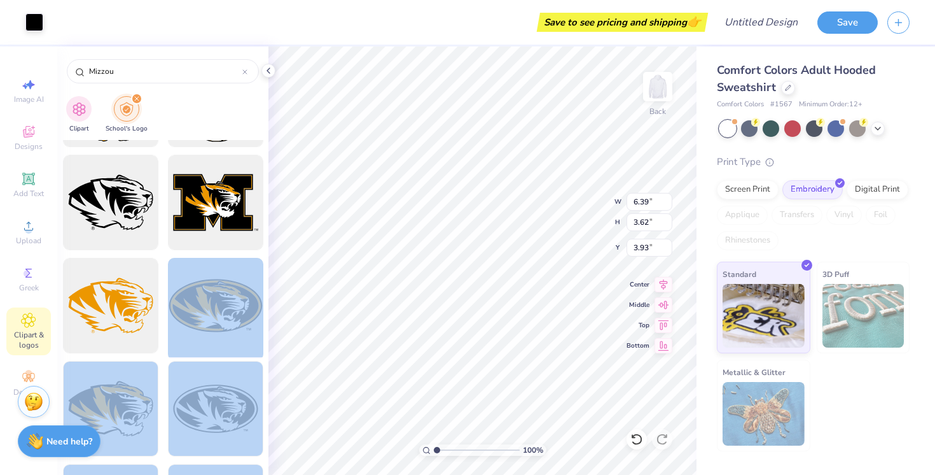
click at [454, 209] on div "Art colors Save to see pricing and shipping 👉 Design Title Save Image AI Design…" at bounding box center [467, 237] width 935 height 475
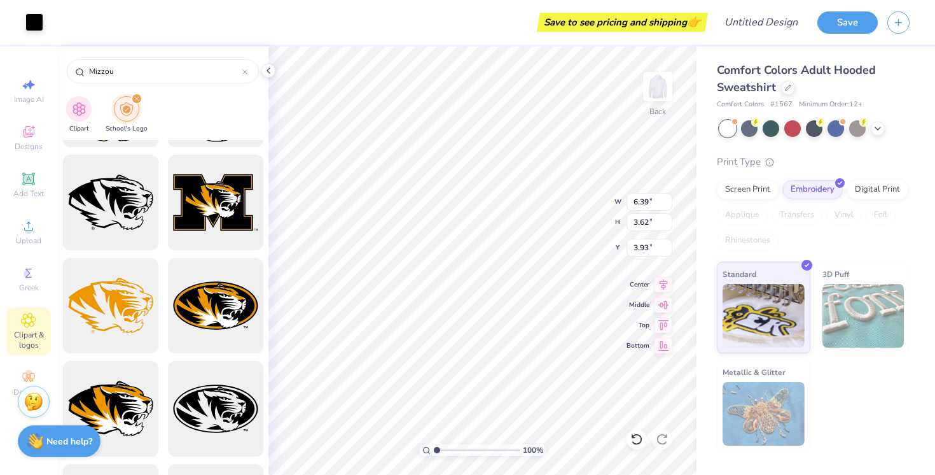
click at [265, 244] on div at bounding box center [162, 307] width 211 height 335
click at [210, 303] on div at bounding box center [215, 305] width 105 height 105
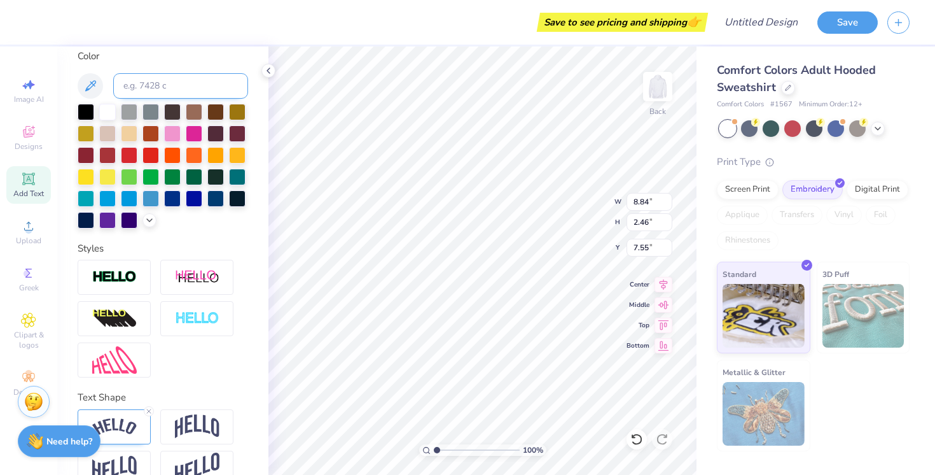
scroll to position [265, 0]
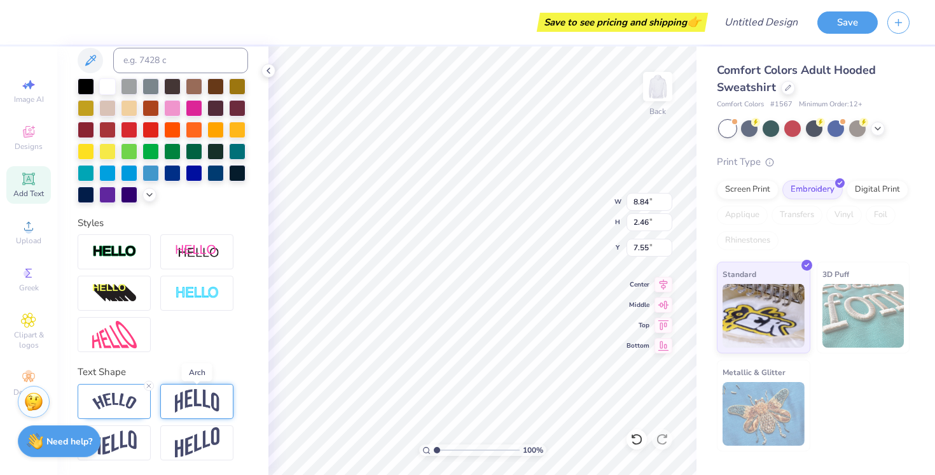
click at [186, 398] on img at bounding box center [197, 401] width 45 height 24
click at [132, 408] on img at bounding box center [114, 401] width 45 height 17
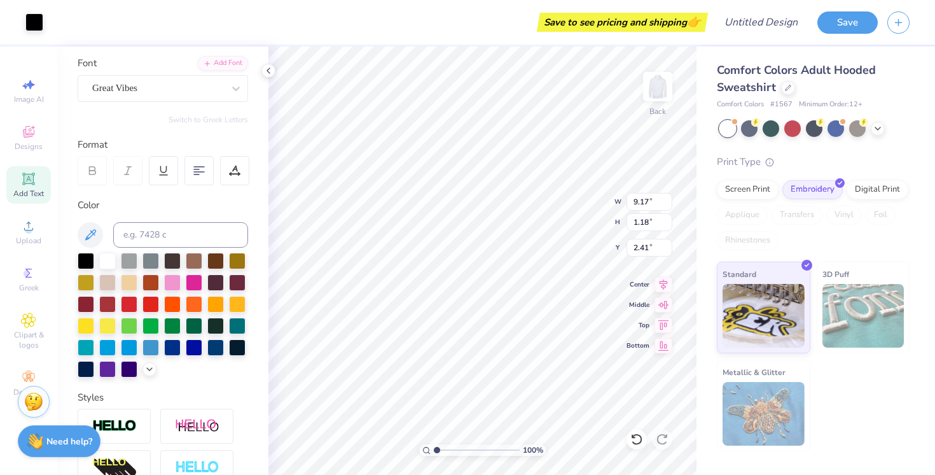
scroll to position [0, 0]
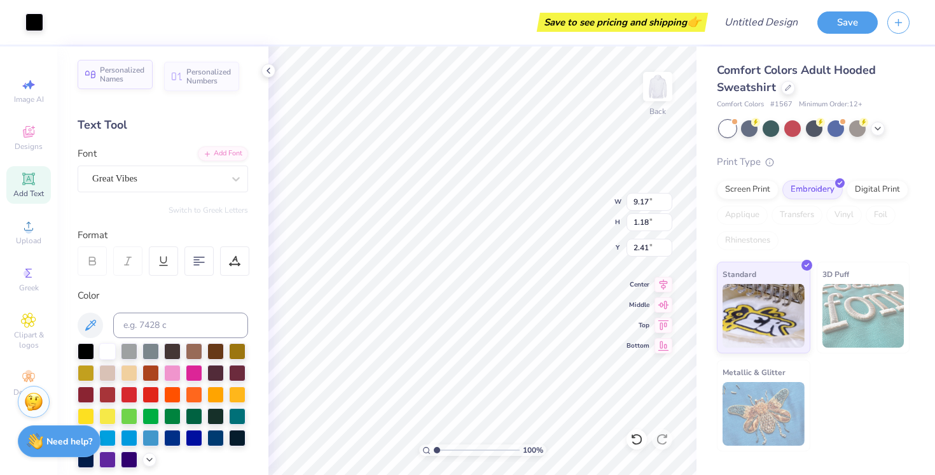
click at [127, 78] on span "Personalized Names" at bounding box center [122, 75] width 45 height 18
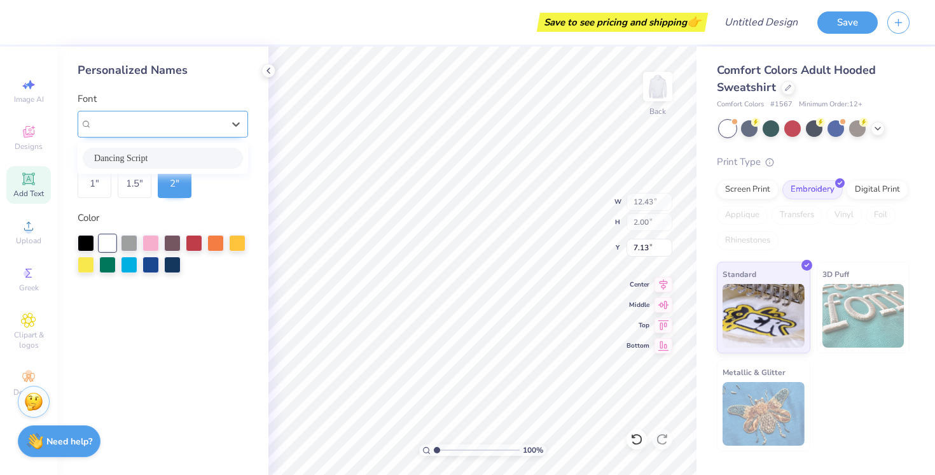
click at [167, 129] on div "Varsity Team" at bounding box center [158, 124] width 134 height 20
click at [230, 313] on div "Personalized Names Font option Dancing Script focused, 1 of 1. 1 result availab…" at bounding box center [162, 260] width 211 height 428
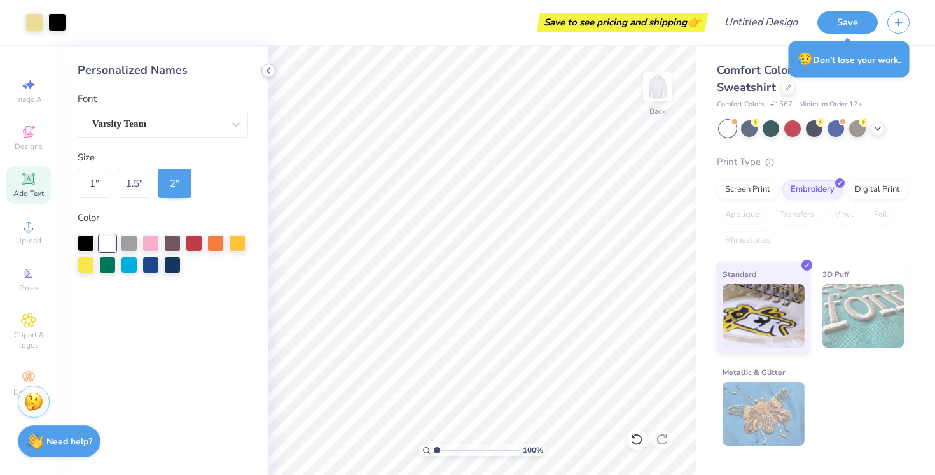
click at [270, 69] on icon at bounding box center [268, 71] width 10 height 10
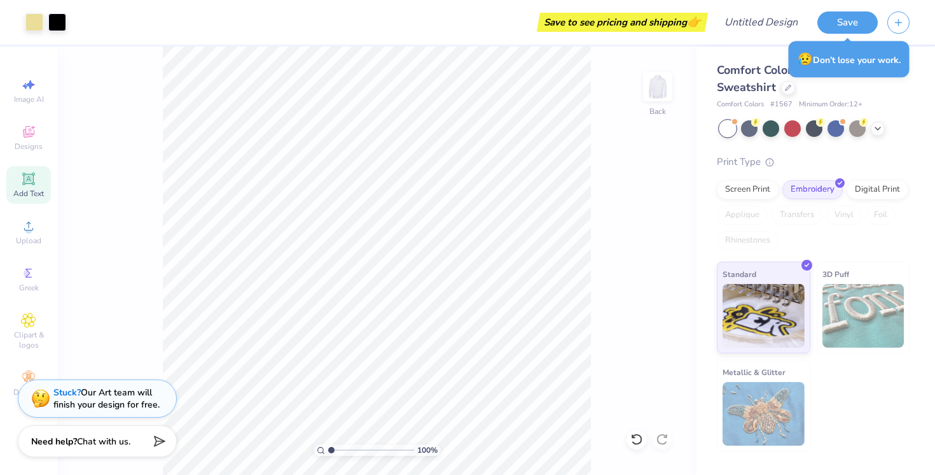
click at [27, 178] on icon at bounding box center [29, 179] width 10 height 10
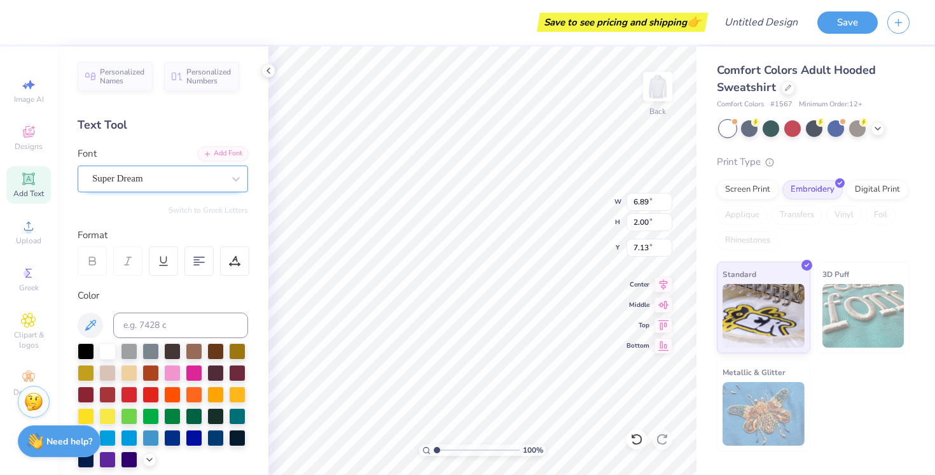
click at [158, 169] on div "Super Dream" at bounding box center [158, 179] width 134 height 20
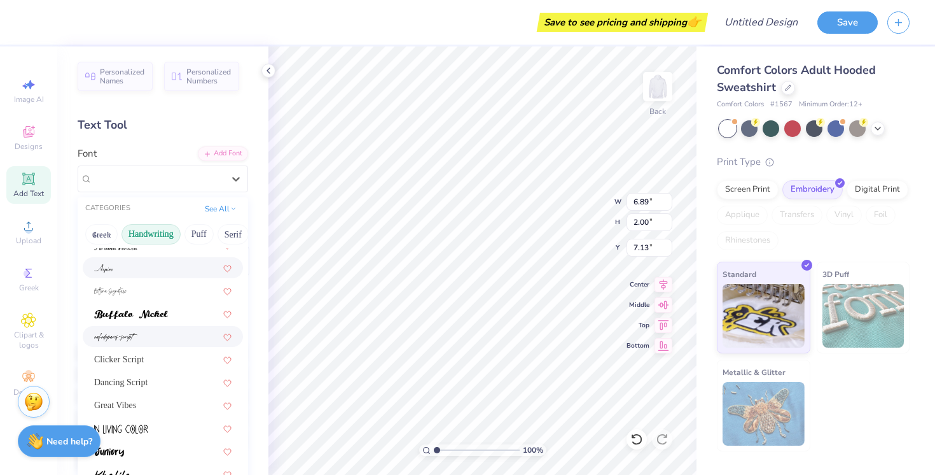
scroll to position [73, 0]
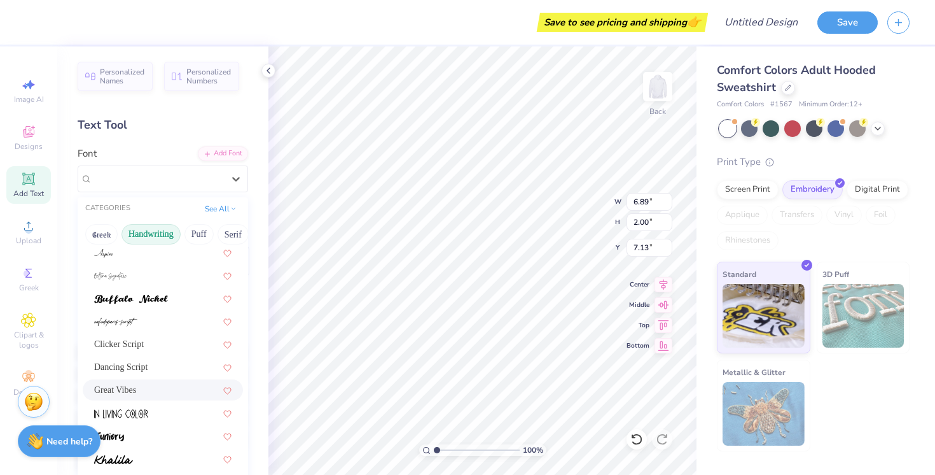
click at [127, 396] on span "Great Vibes" at bounding box center [115, 389] width 42 height 13
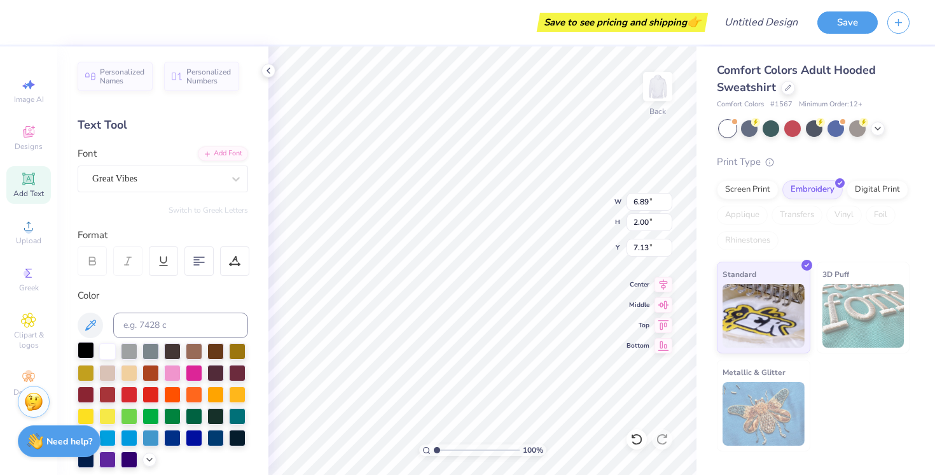
click at [87, 346] on div at bounding box center [86, 350] width 17 height 17
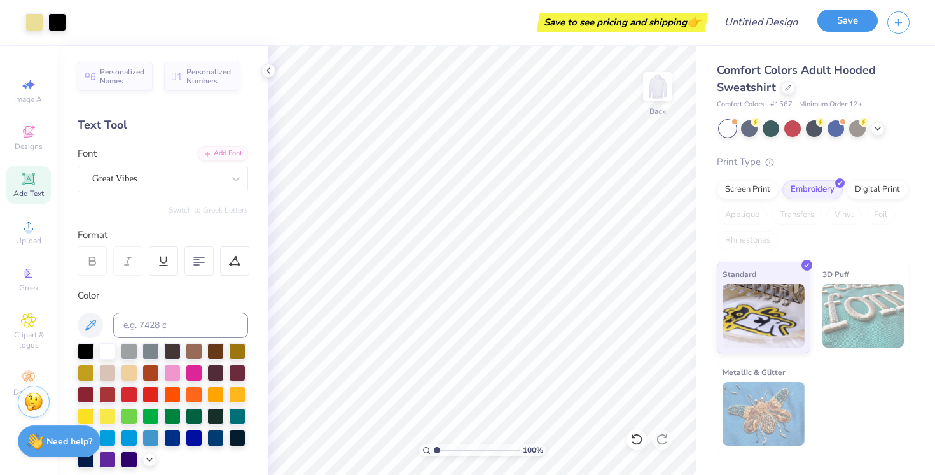
click at [825, 25] on button "Save" at bounding box center [848, 21] width 60 height 22
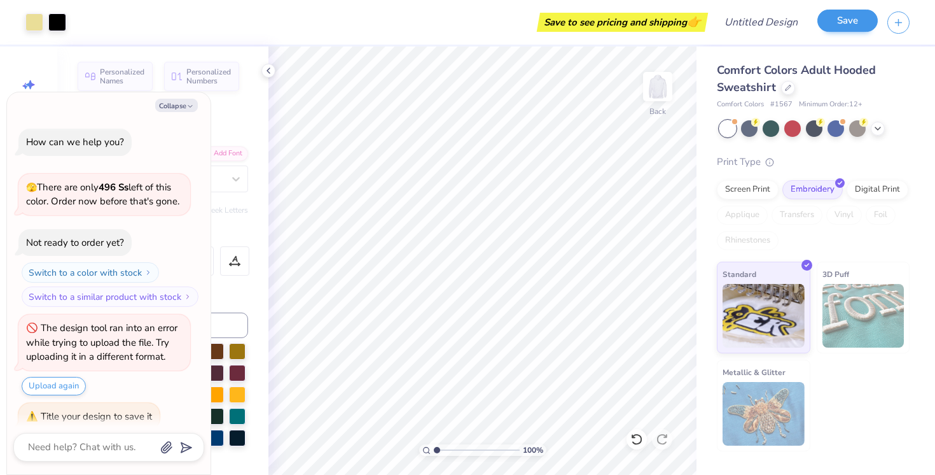
scroll to position [13, 0]
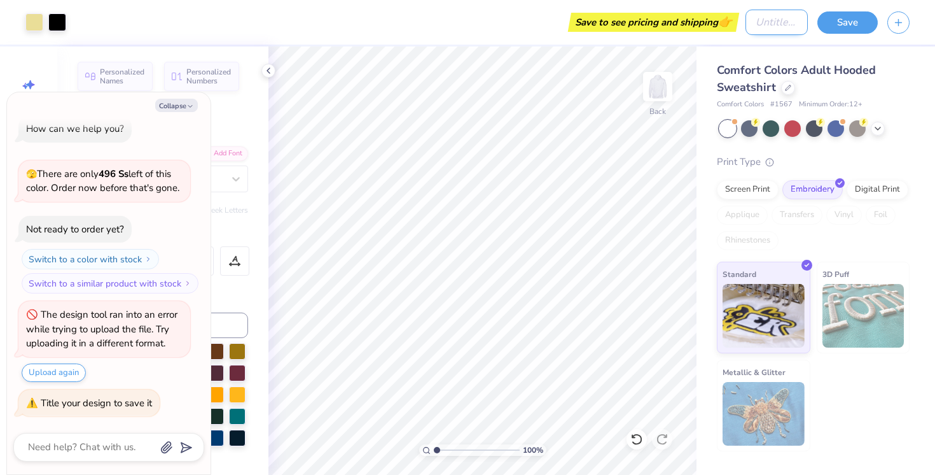
click at [767, 15] on input "Design Title" at bounding box center [777, 22] width 62 height 25
click at [866, 17] on button "Save" at bounding box center [848, 21] width 60 height 22
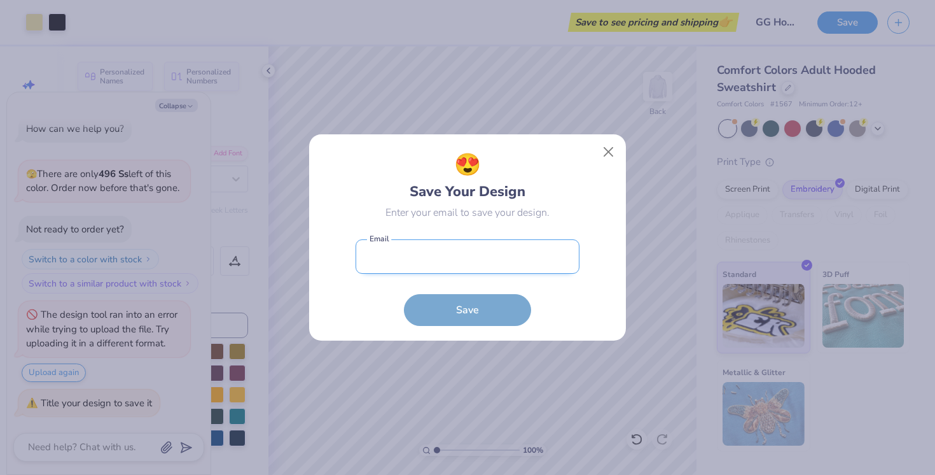
click at [452, 268] on input "email" at bounding box center [468, 256] width 224 height 35
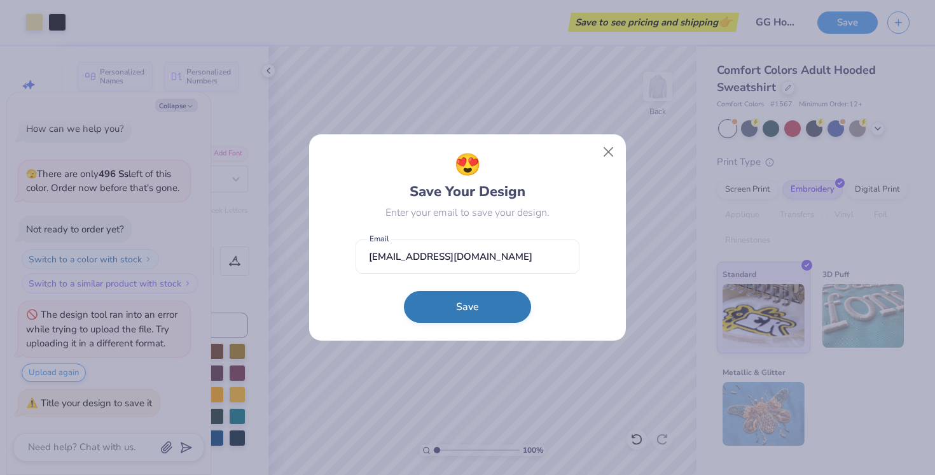
click at [453, 302] on button "Save" at bounding box center [467, 307] width 127 height 32
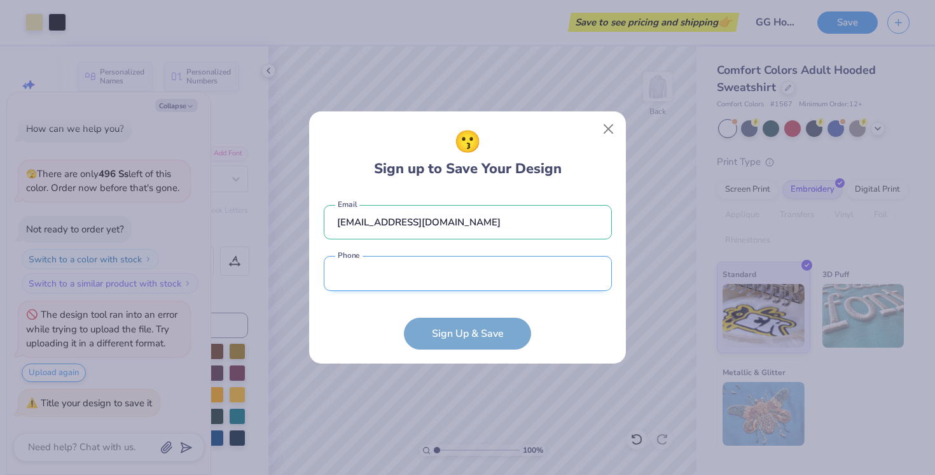
click at [419, 269] on input "tel" at bounding box center [468, 273] width 288 height 35
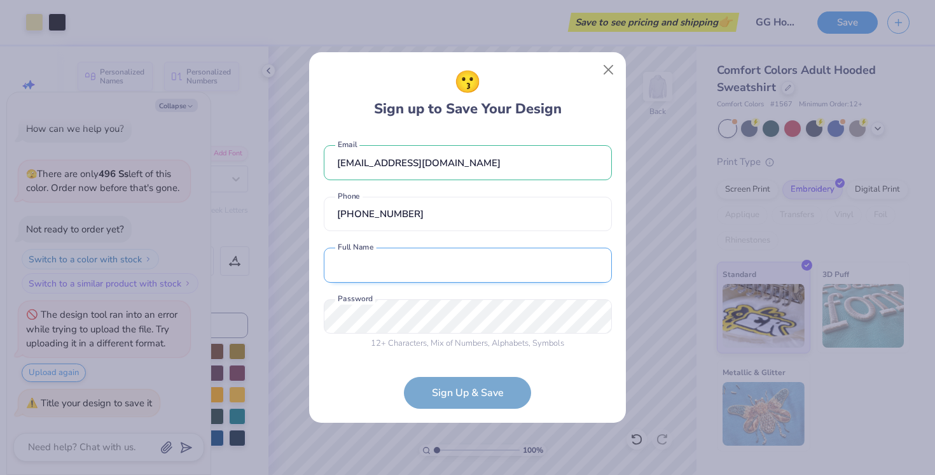
click at [372, 272] on input "text" at bounding box center [468, 265] width 288 height 35
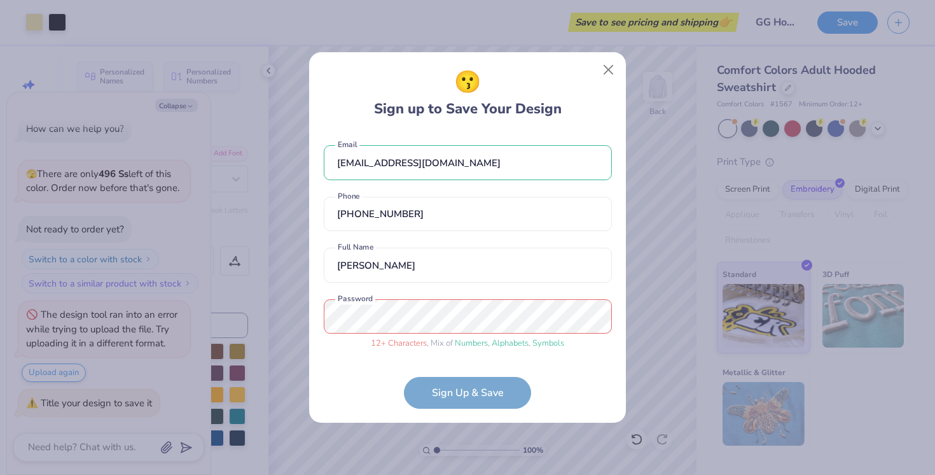
click at [458, 395] on form "[EMAIL_ADDRESS][DOMAIN_NAME] Email [PHONE_NUMBER] Phone [PERSON_NAME] Full Name…" at bounding box center [468, 270] width 288 height 276
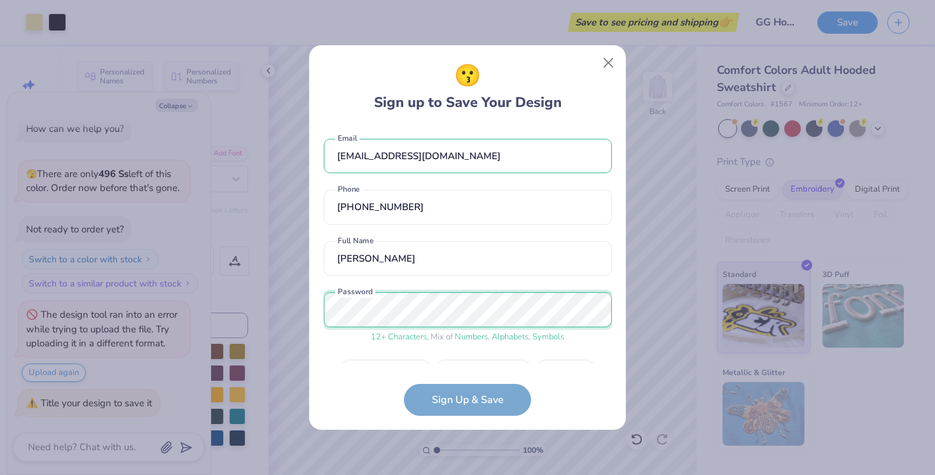
scroll to position [34, 0]
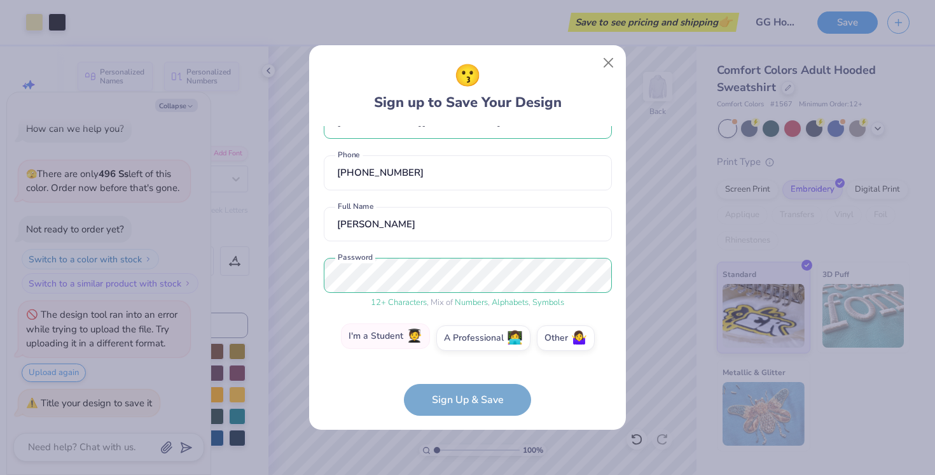
click at [409, 340] on label "I'm a Student 🧑‍🎓" at bounding box center [385, 335] width 89 height 25
click at [464, 372] on input "I'm a Student 🧑‍🎓" at bounding box center [468, 376] width 8 height 8
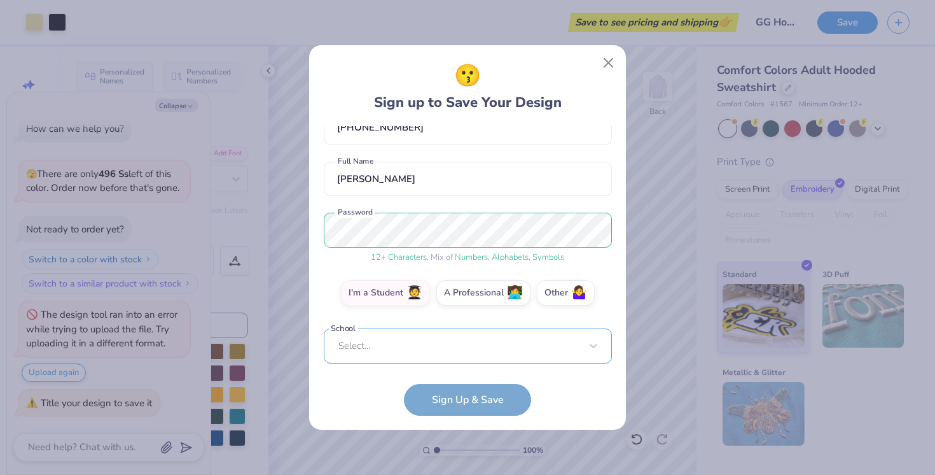
click at [434, 340] on div "Select..." at bounding box center [468, 345] width 288 height 35
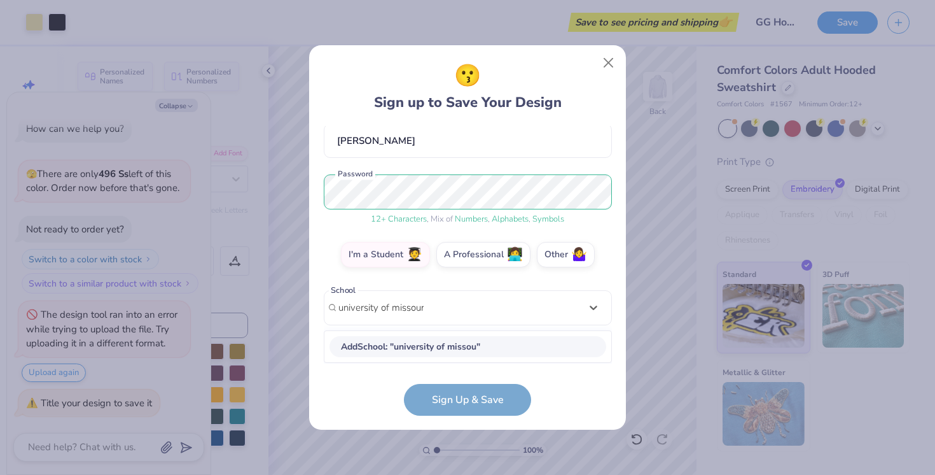
scroll to position [117, 0]
click at [443, 346] on div "[GEOGRAPHIC_DATA][US_STATE]" at bounding box center [468, 347] width 277 height 21
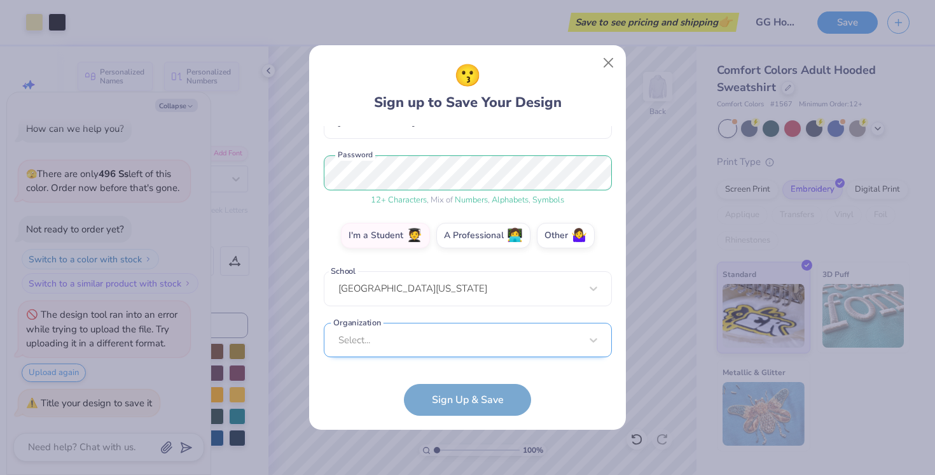
click at [418, 337] on div "Select..." at bounding box center [468, 340] width 288 height 35
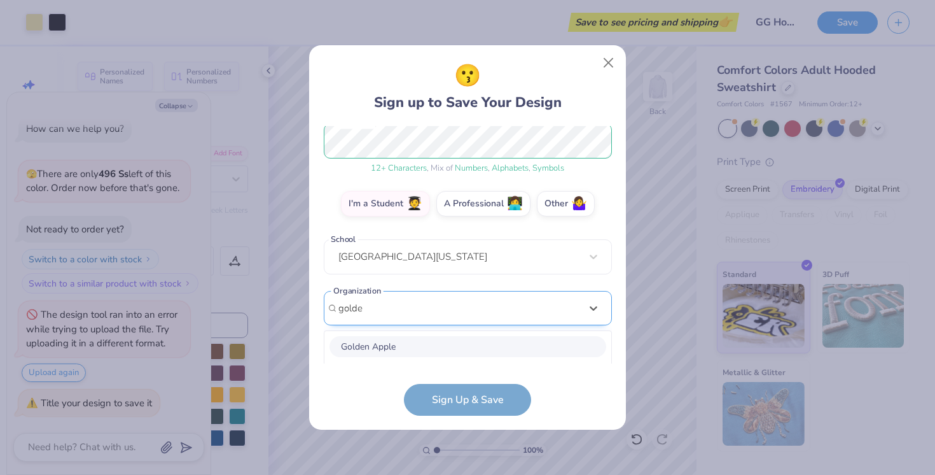
scroll to position [328, 0]
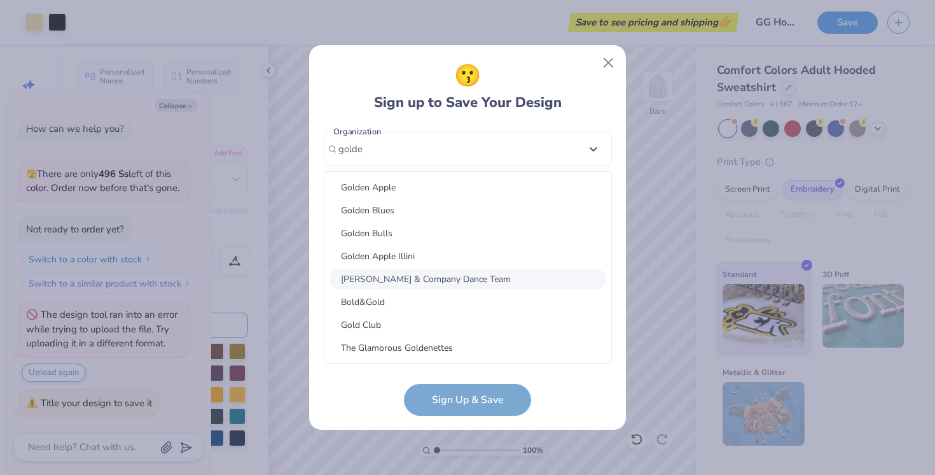
click at [382, 270] on div "[PERSON_NAME] & Company Dance Team" at bounding box center [468, 279] width 277 height 21
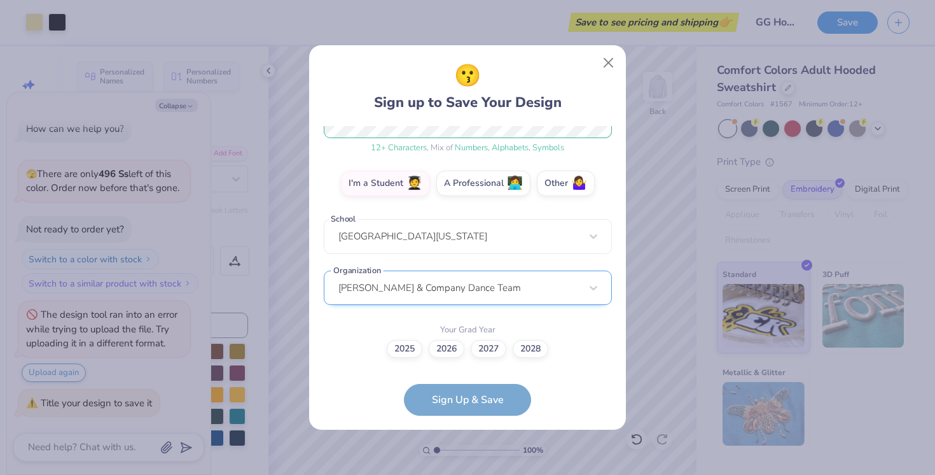
click at [406, 290] on div "[PERSON_NAME] & Company Dance Team" at bounding box center [468, 287] width 288 height 35
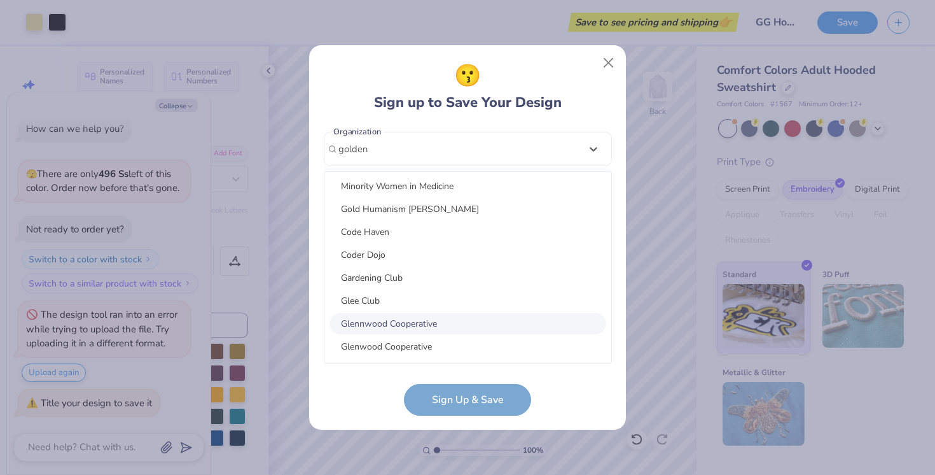
scroll to position [0, 0]
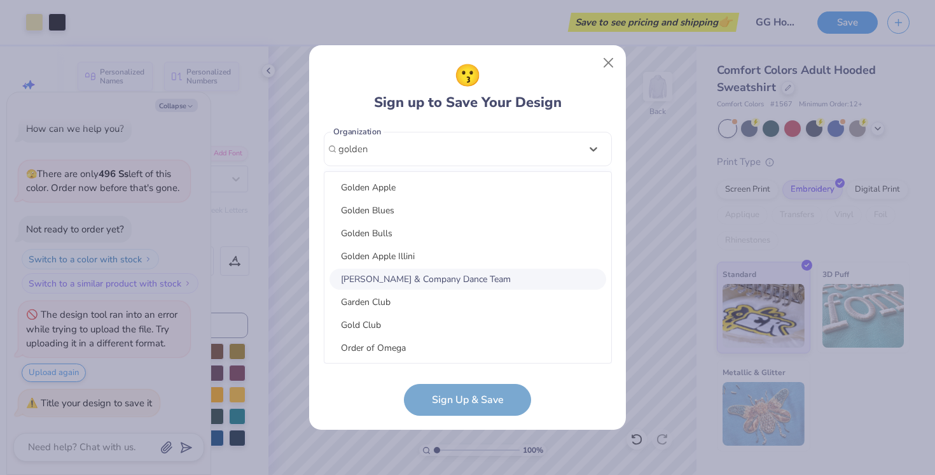
click at [412, 272] on div "[PERSON_NAME] & Company Dance Team" at bounding box center [468, 279] width 277 height 21
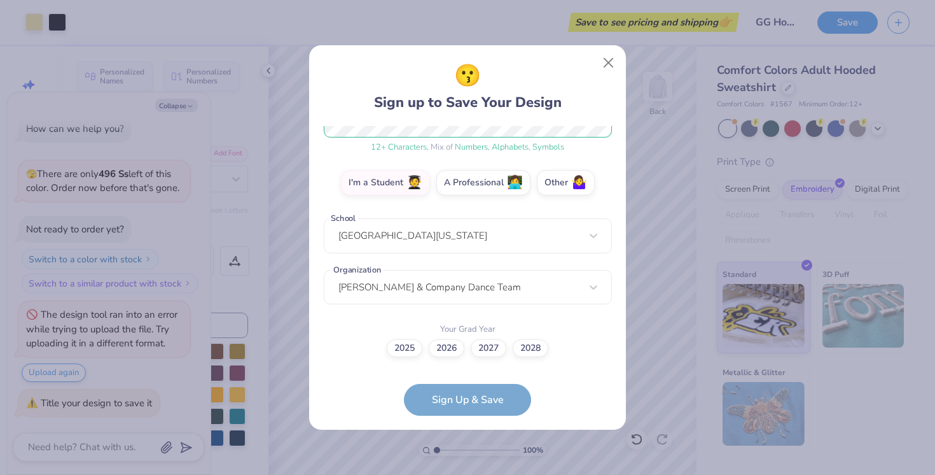
scroll to position [189, 0]
click at [451, 349] on label "2026" at bounding box center [447, 347] width 36 height 18
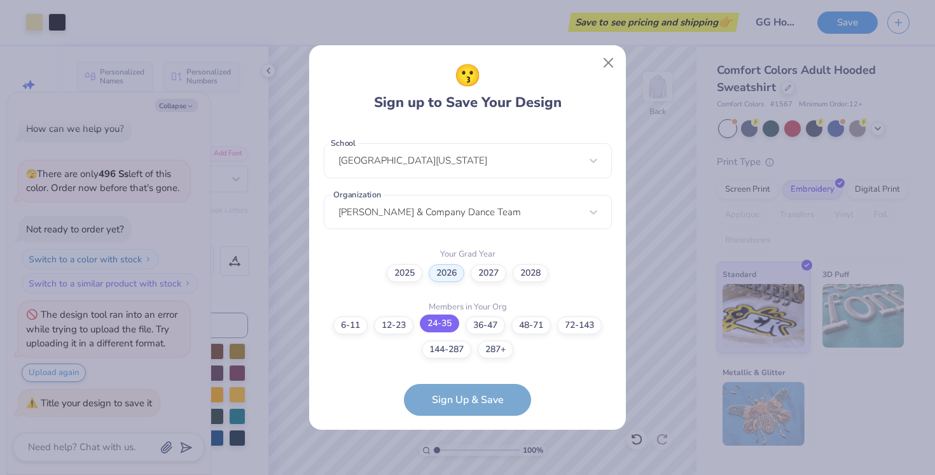
click at [423, 324] on label "24-35" at bounding box center [439, 323] width 39 height 18
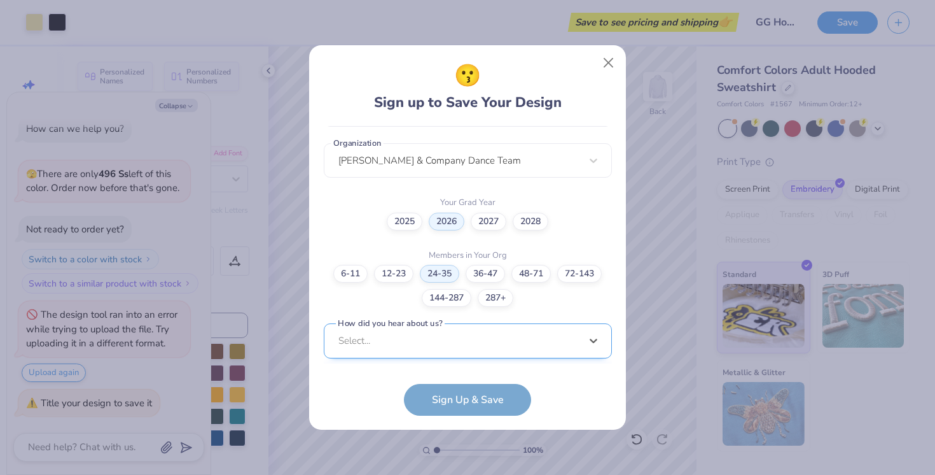
click at [423, 351] on div "option LinkedIn focused, 9 of 15. 15 results available. Use Up and Down to choo…" at bounding box center [468, 439] width 288 height 232
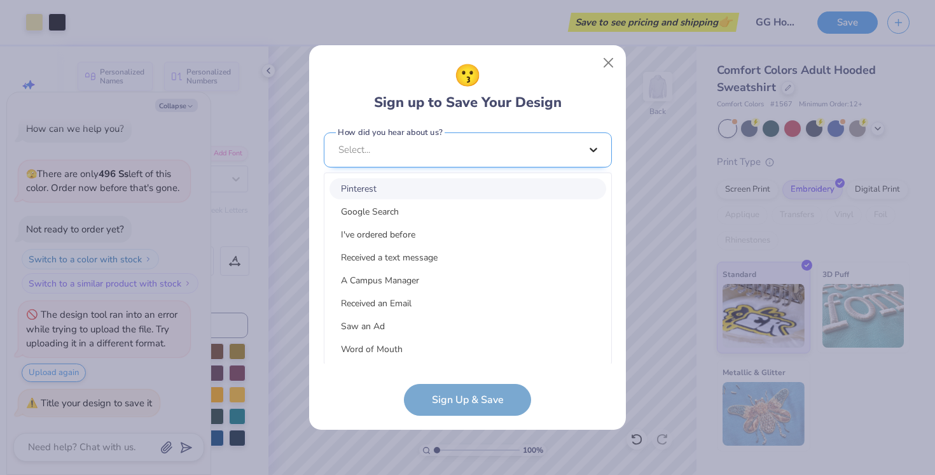
scroll to position [316, 0]
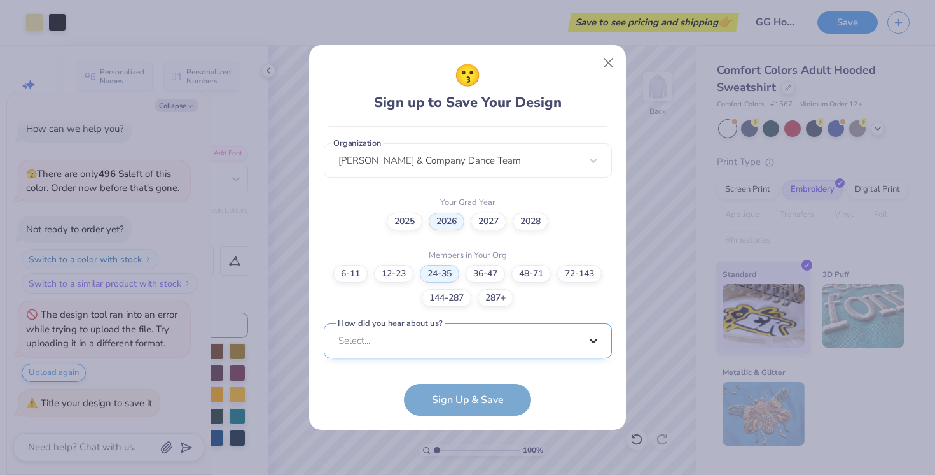
click at [596, 137] on div "[EMAIL_ADDRESS][DOMAIN_NAME] Email [PHONE_NUMBER] Phone [PERSON_NAME] Full Name…" at bounding box center [468, 244] width 288 height 237
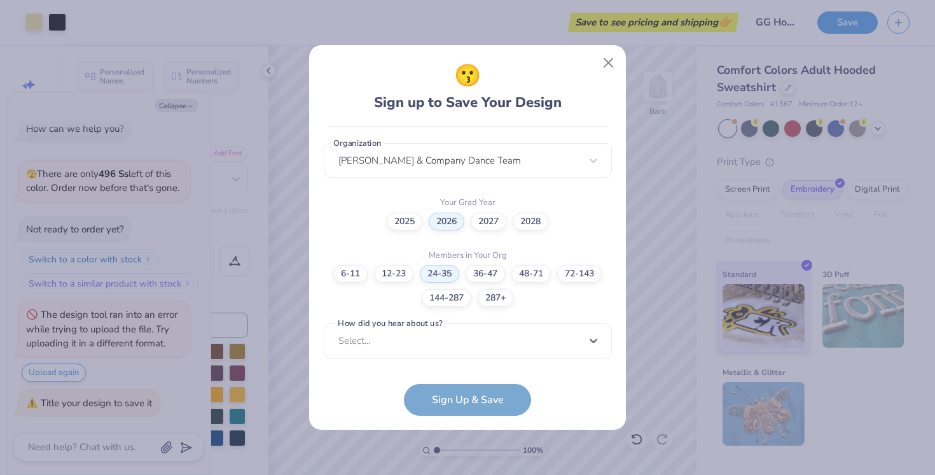
click at [431, 405] on form "[EMAIL_ADDRESS][DOMAIN_NAME] Email [PHONE_NUMBER] Phone [PERSON_NAME] Full Name…" at bounding box center [468, 271] width 288 height 290
click at [471, 402] on form "[EMAIL_ADDRESS][DOMAIN_NAME] Email [PHONE_NUMBER] Phone [PERSON_NAME] Full Name…" at bounding box center [468, 271] width 288 height 290
click at [447, 384] on form "[EMAIL_ADDRESS][DOMAIN_NAME] Email [PHONE_NUMBER] Phone [PERSON_NAME] Full Name…" at bounding box center [468, 271] width 288 height 290
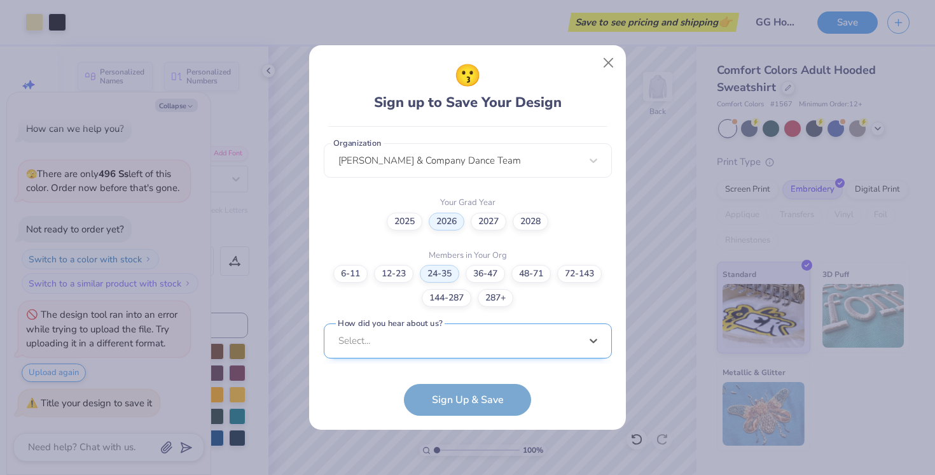
scroll to position [507, 0]
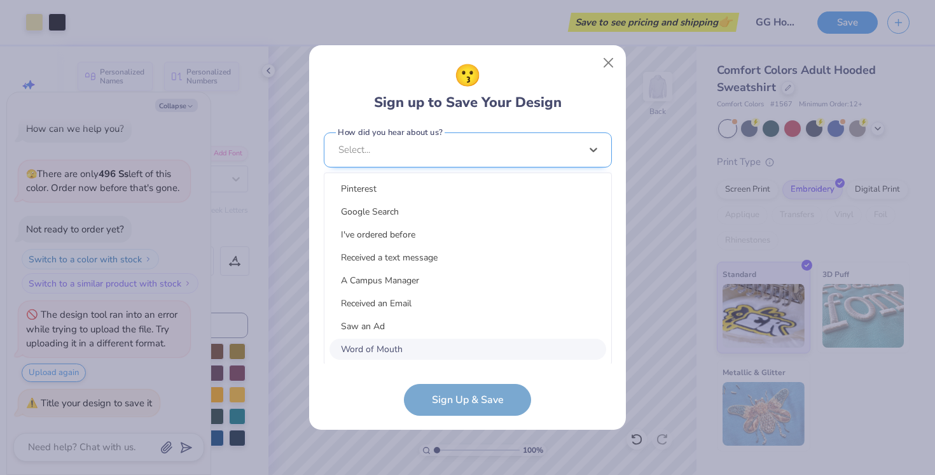
click at [424, 344] on div "option Word of Mouth focused, 8 of 15. 15 results available. Use Up and Down to…" at bounding box center [468, 248] width 288 height 232
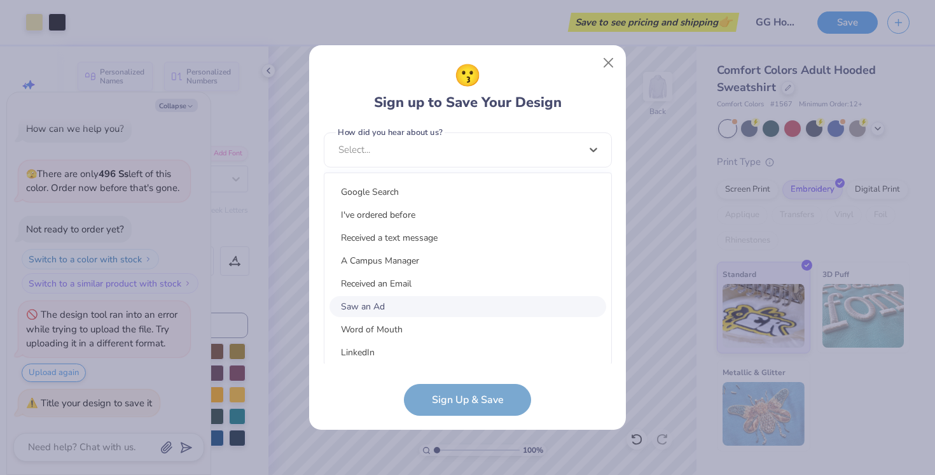
click at [386, 308] on div "Saw an Ad" at bounding box center [468, 306] width 277 height 21
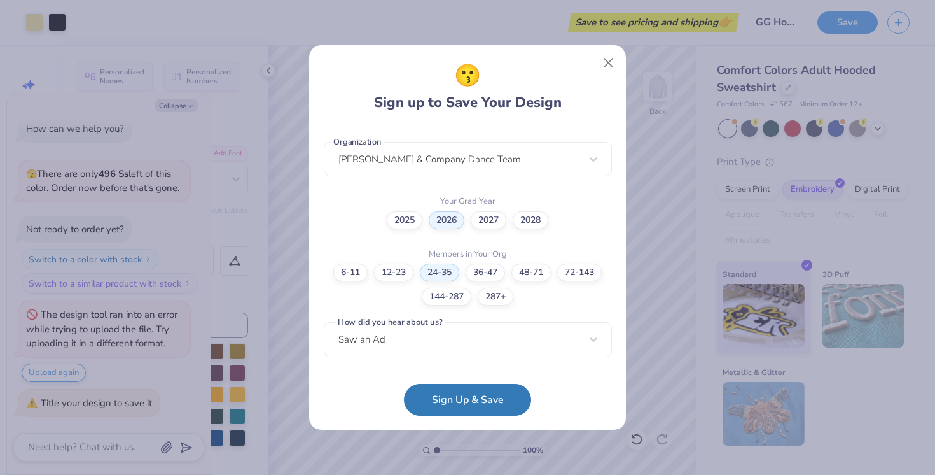
scroll to position [316, 0]
click at [452, 416] on div "😗 Sign up to Save Your Design [EMAIL_ADDRESS][DOMAIN_NAME] Email [PHONE_NUMBER]…" at bounding box center [467, 237] width 317 height 384
click at [448, 403] on button "Sign Up & Save" at bounding box center [467, 397] width 127 height 32
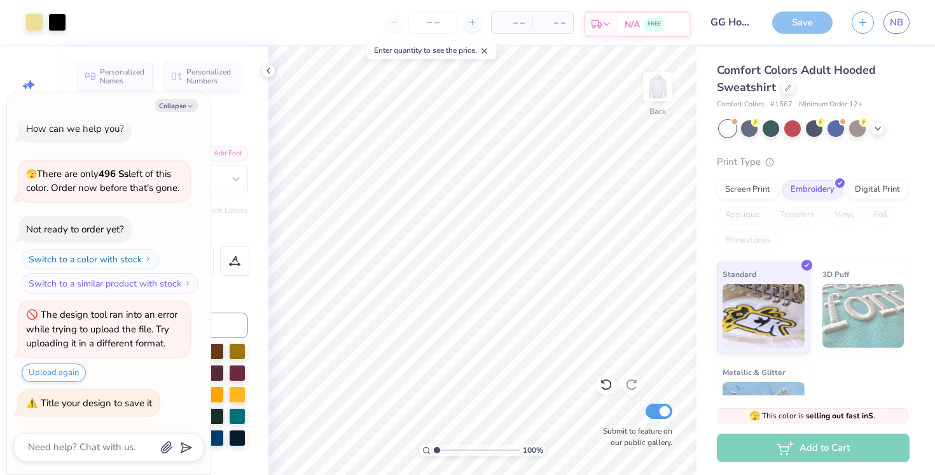
click at [611, 22] on icon at bounding box center [607, 24] width 10 height 10
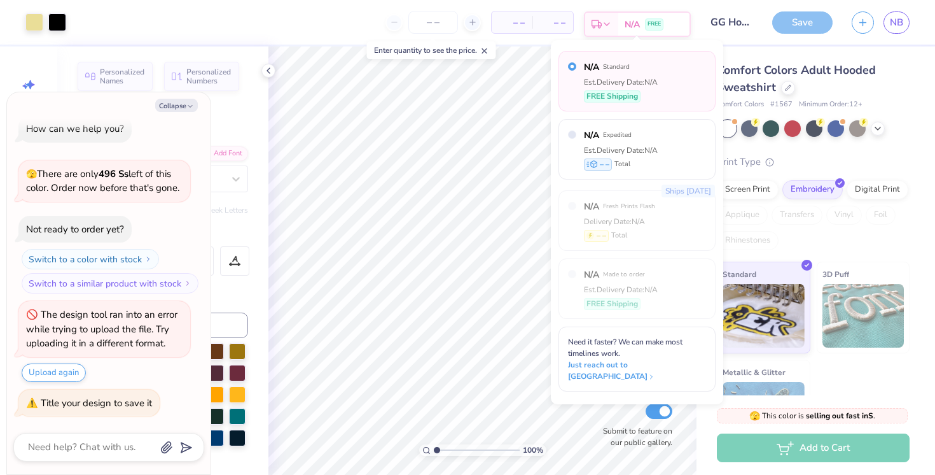
click at [610, 22] on icon at bounding box center [607, 24] width 10 height 10
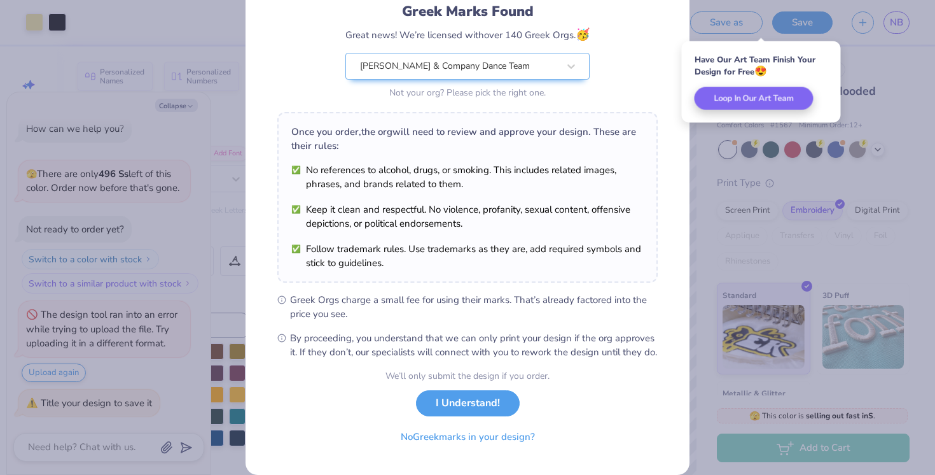
scroll to position [90, 0]
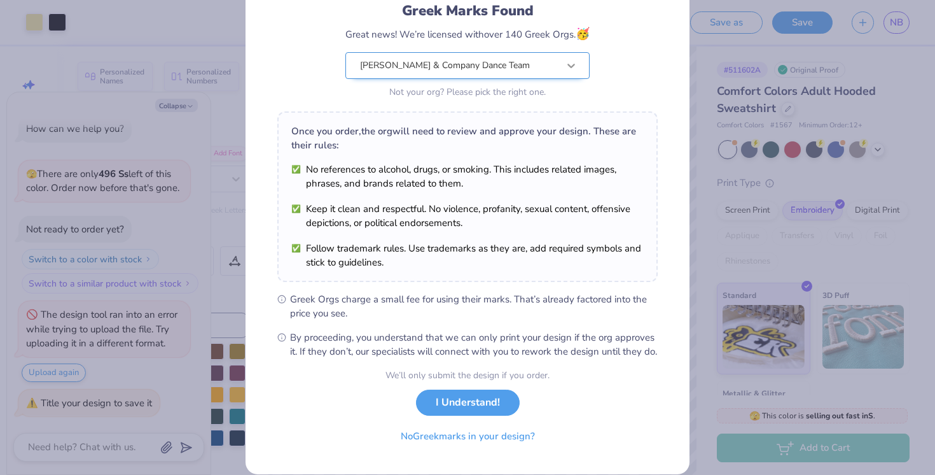
click at [566, 58] on div at bounding box center [571, 65] width 23 height 23
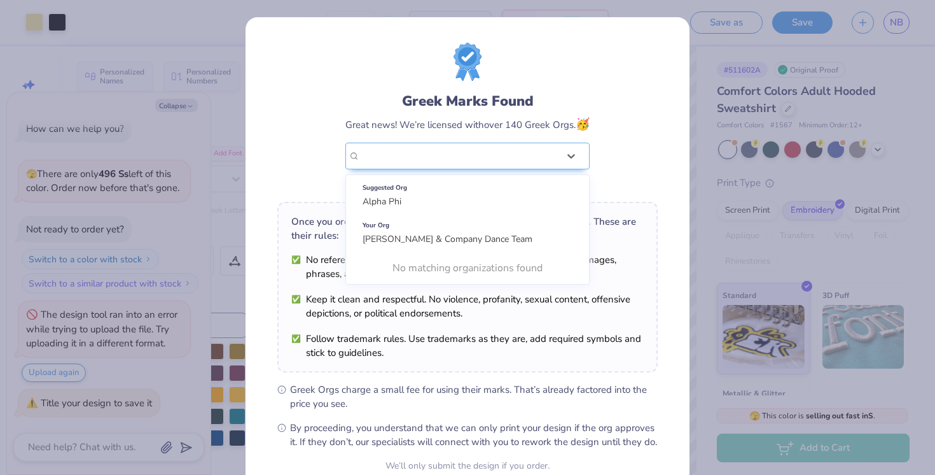
click at [600, 125] on div "Greek Marks Found Great news! We’re licensed with over 140 Greek Orgs. 🥳 Use Up…" at bounding box center [467, 117] width 381 height 149
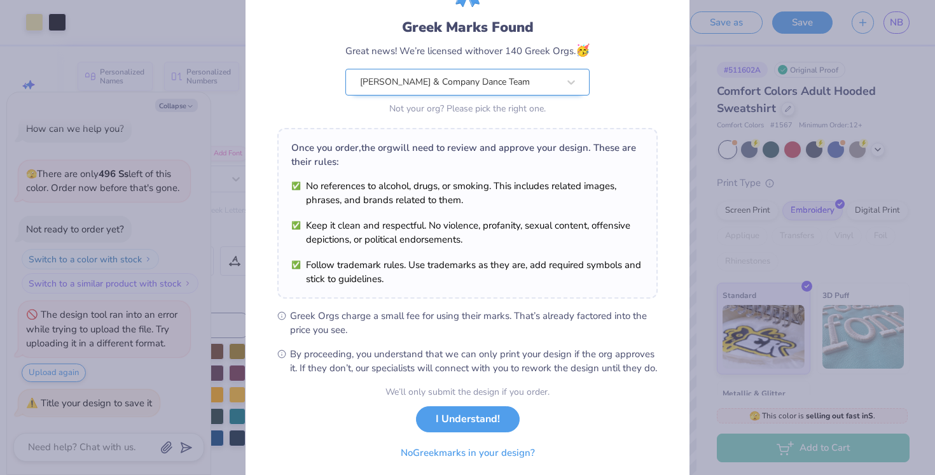
scroll to position [121, 0]
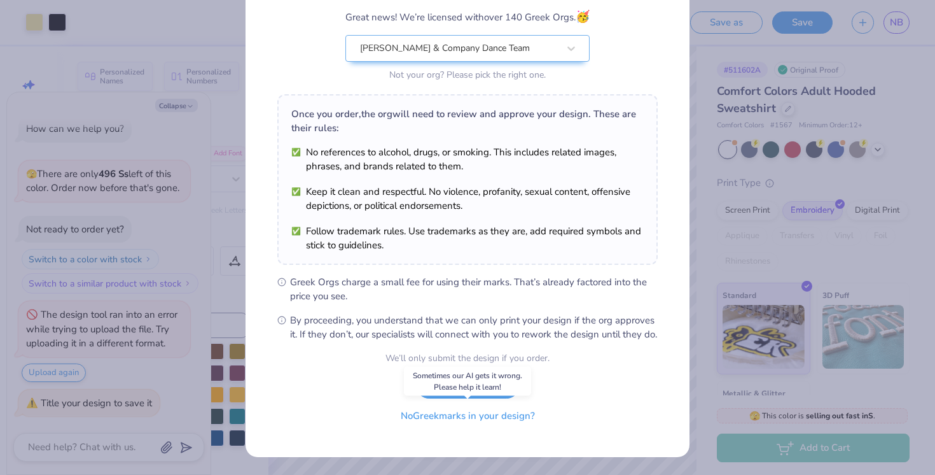
click at [441, 418] on button "No Greek marks in your design?" at bounding box center [468, 416] width 156 height 26
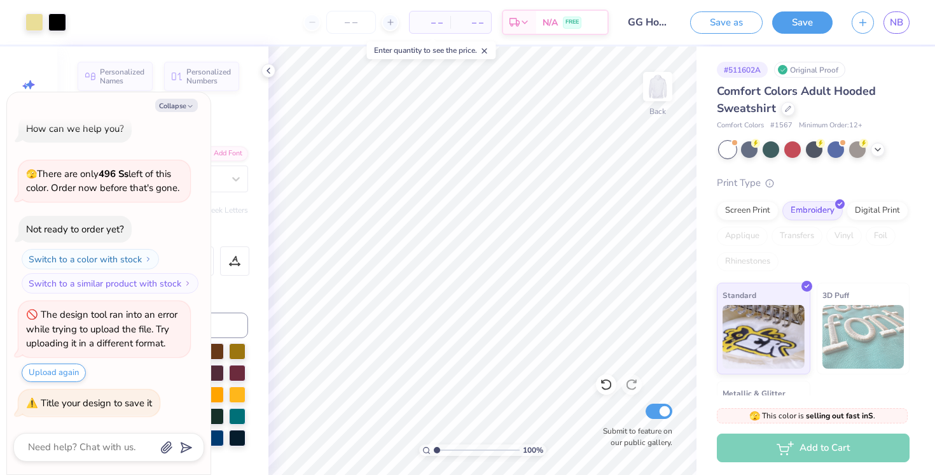
scroll to position [0, 0]
click at [881, 85] on div "Comfort Colors Adult Hooded Sweatshirt" at bounding box center [813, 100] width 193 height 34
click at [800, 22] on button "Save" at bounding box center [802, 21] width 60 height 22
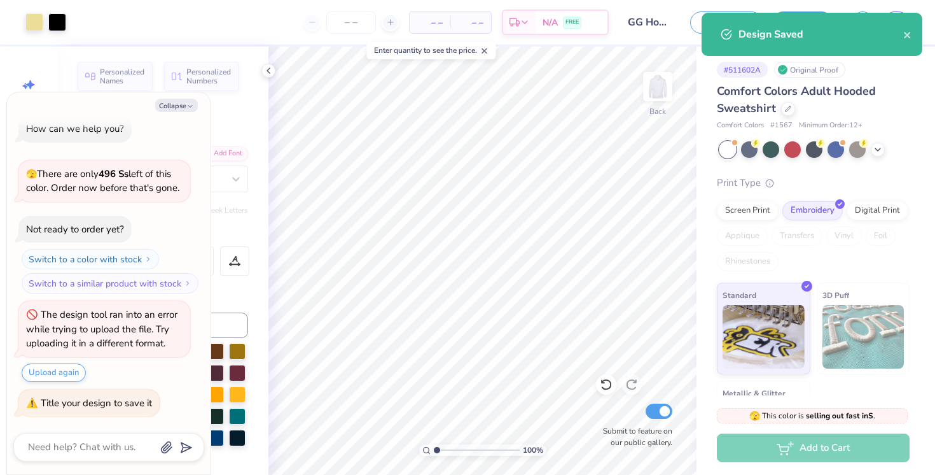
click at [465, 17] on span "– –" at bounding box center [470, 22] width 25 height 13
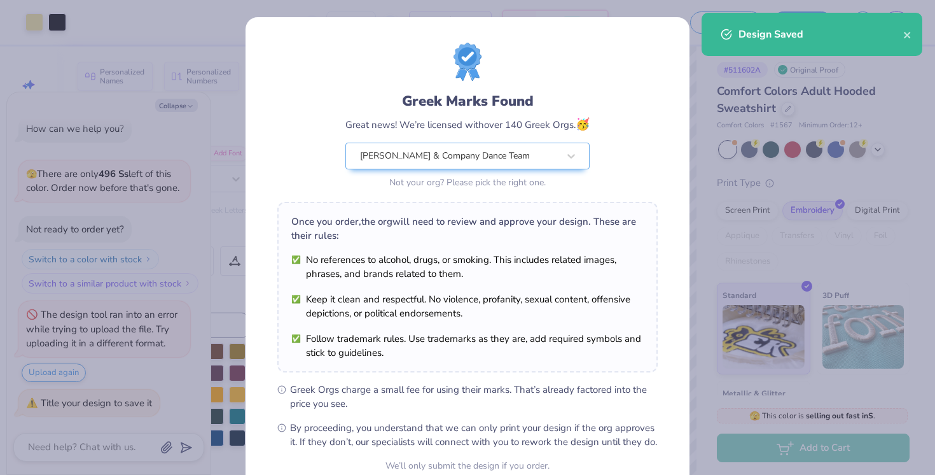
click at [427, 22] on div "Greek Marks Found Great news! We’re licensed with over 140 Greek Orgs. 🥳 [PERSO…" at bounding box center [468, 290] width 444 height 547
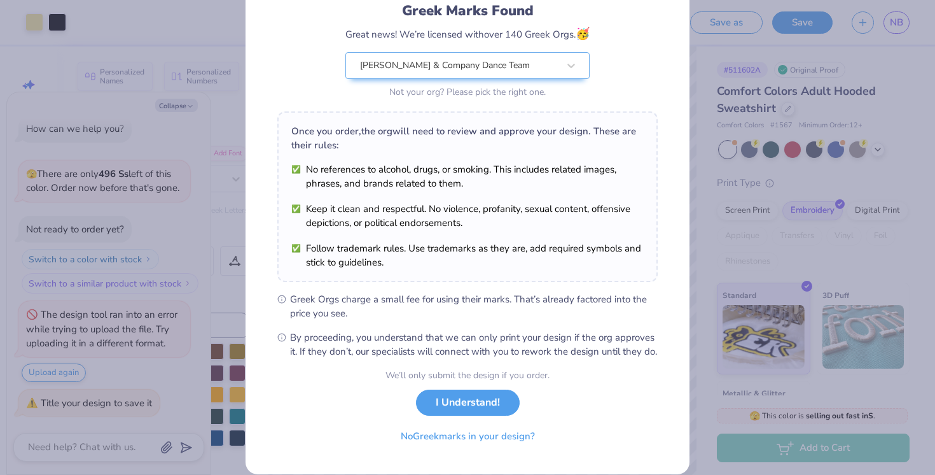
scroll to position [121, 0]
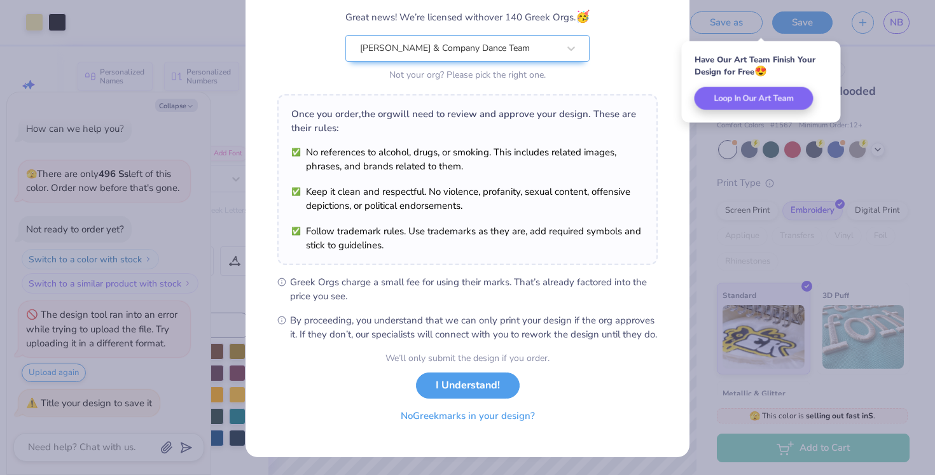
click at [462, 421] on button "No Greek marks in your design?" at bounding box center [468, 416] width 156 height 26
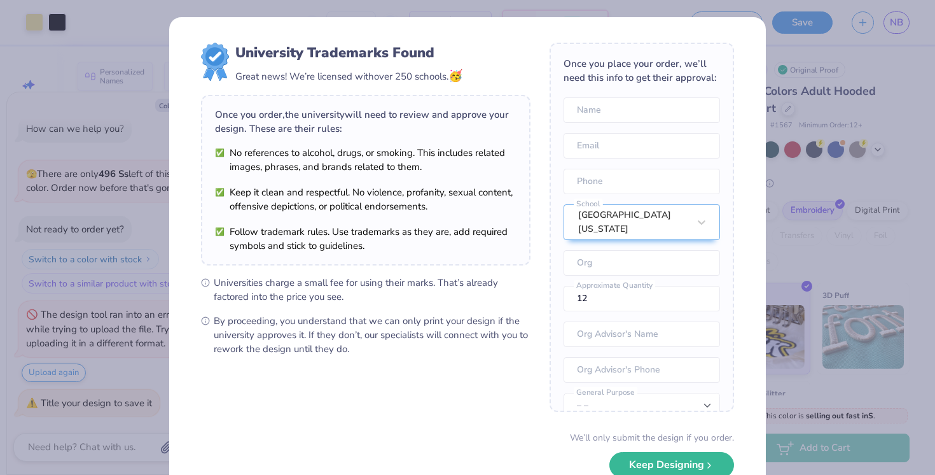
scroll to position [47, 0]
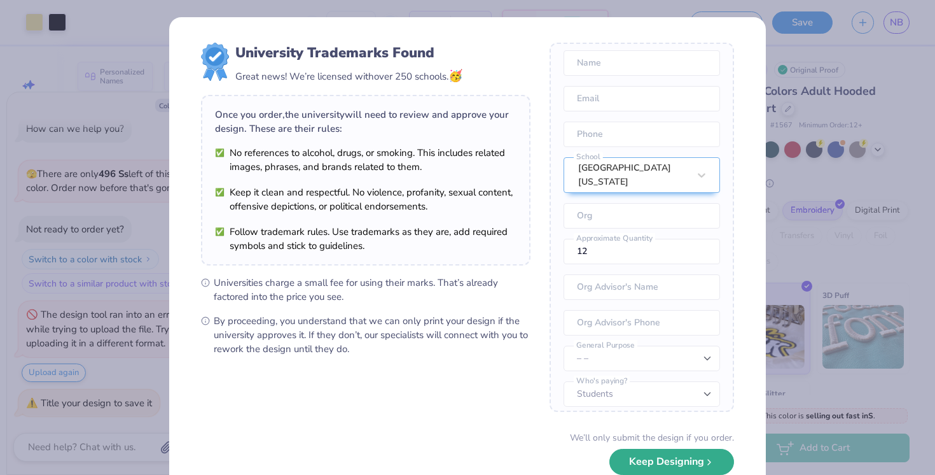
click at [642, 463] on button "Keep Designing" at bounding box center [672, 462] width 125 height 26
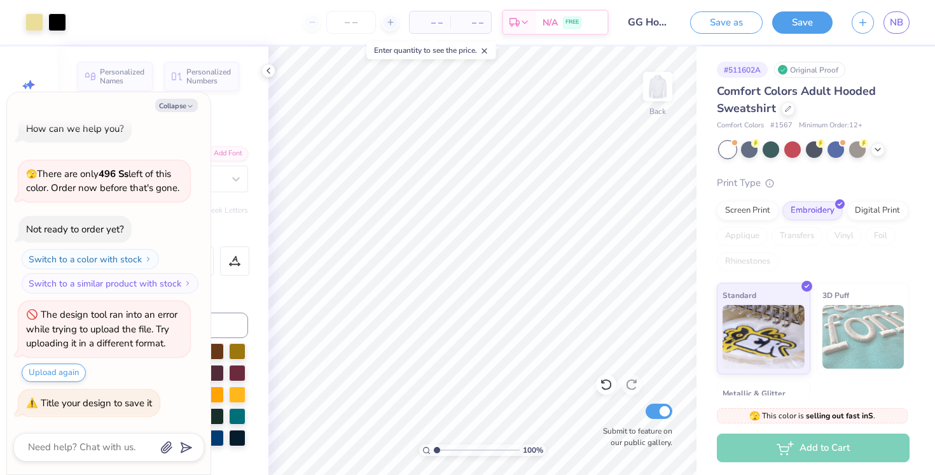
click at [437, 19] on span "– –" at bounding box center [429, 22] width 25 height 13
click at [473, 18] on span "– –" at bounding box center [470, 22] width 25 height 13
click at [363, 16] on input "number" at bounding box center [351, 22] width 50 height 23
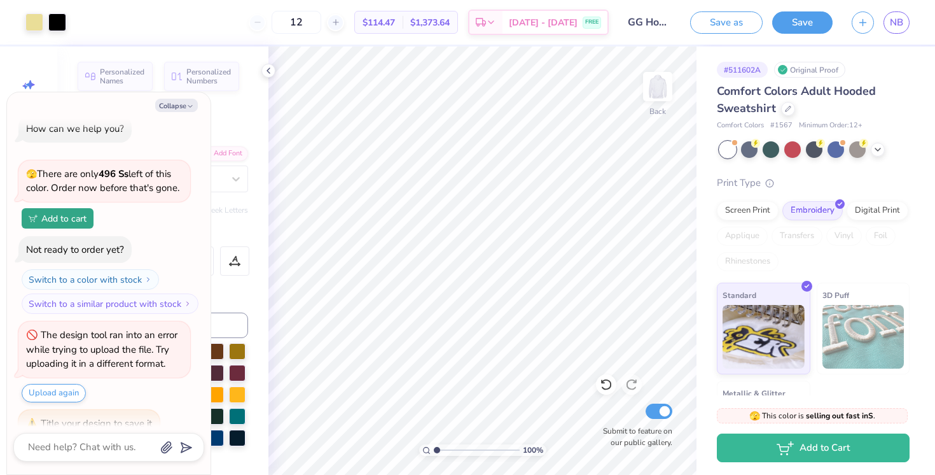
scroll to position [34, 0]
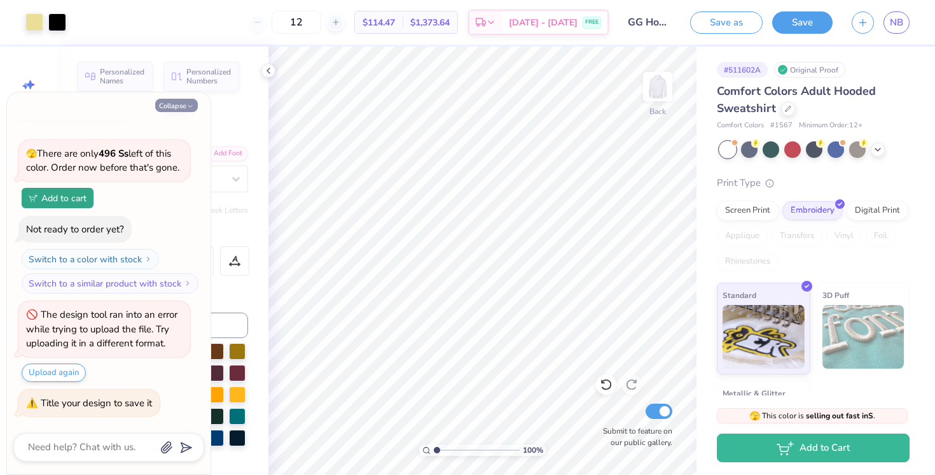
click at [184, 109] on button "Collapse" at bounding box center [176, 105] width 43 height 13
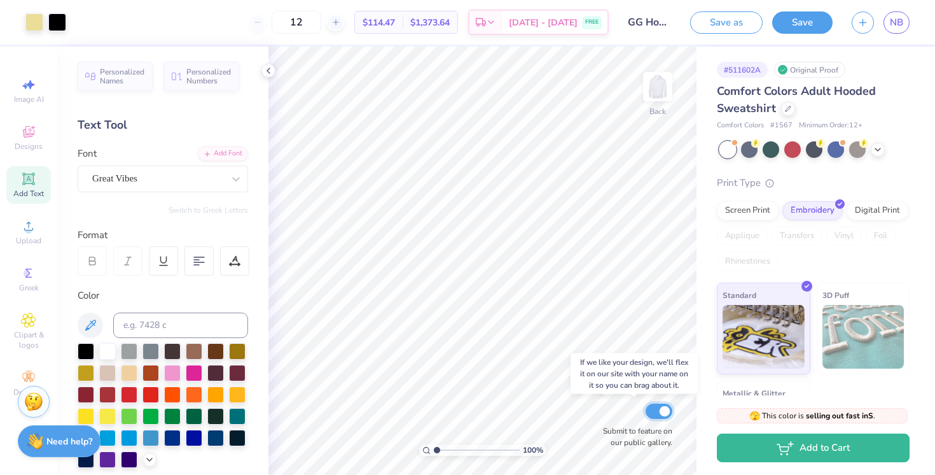
click at [660, 410] on input "Submit to feature on our public gallery." at bounding box center [659, 410] width 27 height 15
click at [395, 20] on span "$114.47" at bounding box center [379, 22] width 32 height 13
click at [340, 25] on icon at bounding box center [336, 22] width 9 height 9
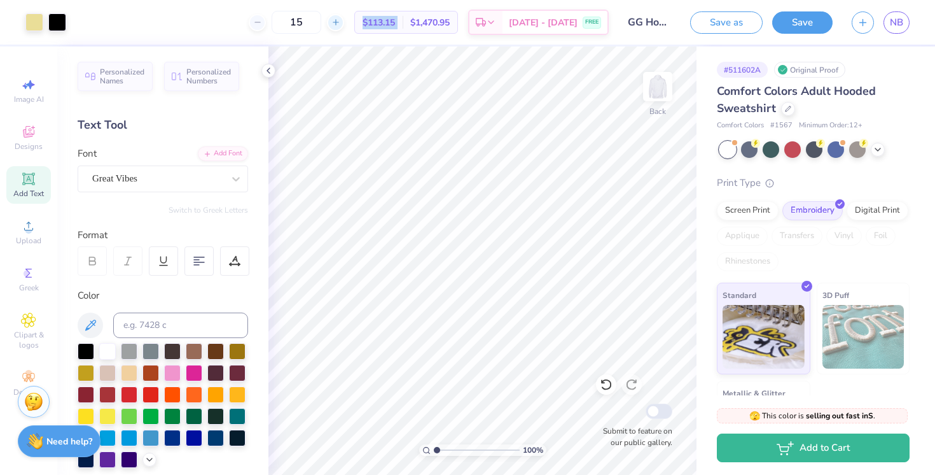
click at [340, 25] on icon at bounding box center [336, 22] width 9 height 9
click at [336, 20] on line at bounding box center [336, 22] width 0 height 5
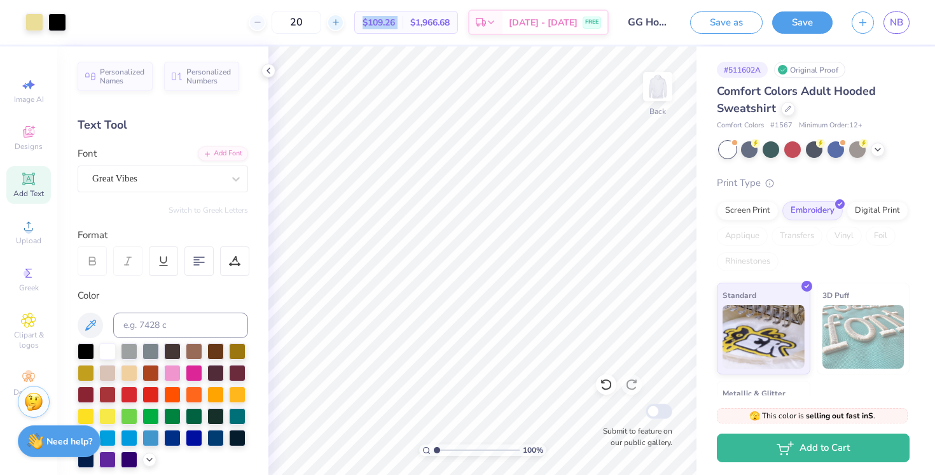
click at [336, 20] on line at bounding box center [336, 22] width 0 height 5
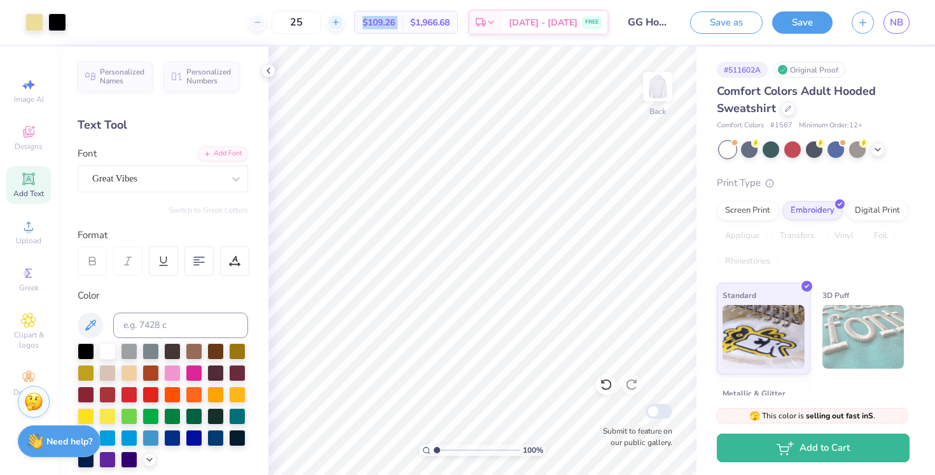
click at [336, 20] on line at bounding box center [336, 22] width 0 height 5
